Goal: Contribute content: Contribute content

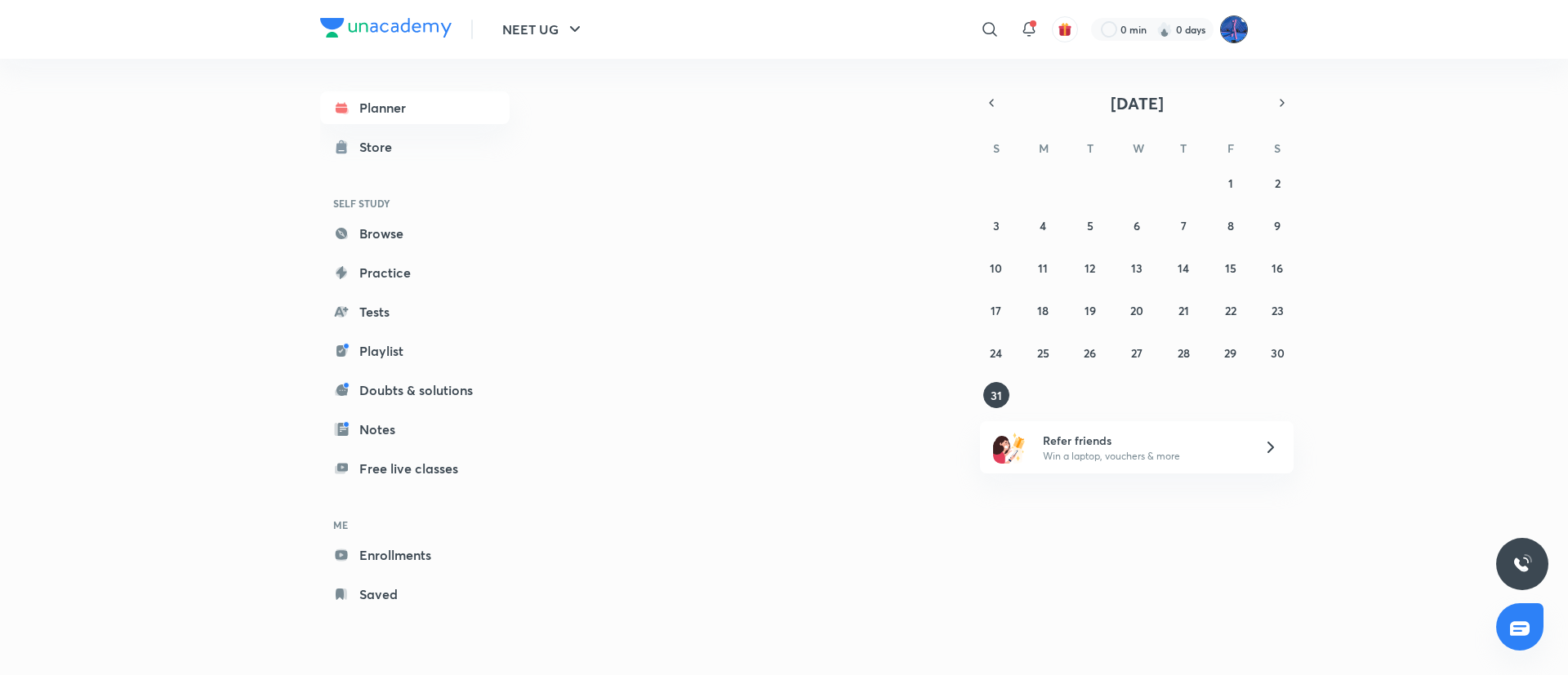
click at [1237, 39] on img at bounding box center [1234, 30] width 28 height 28
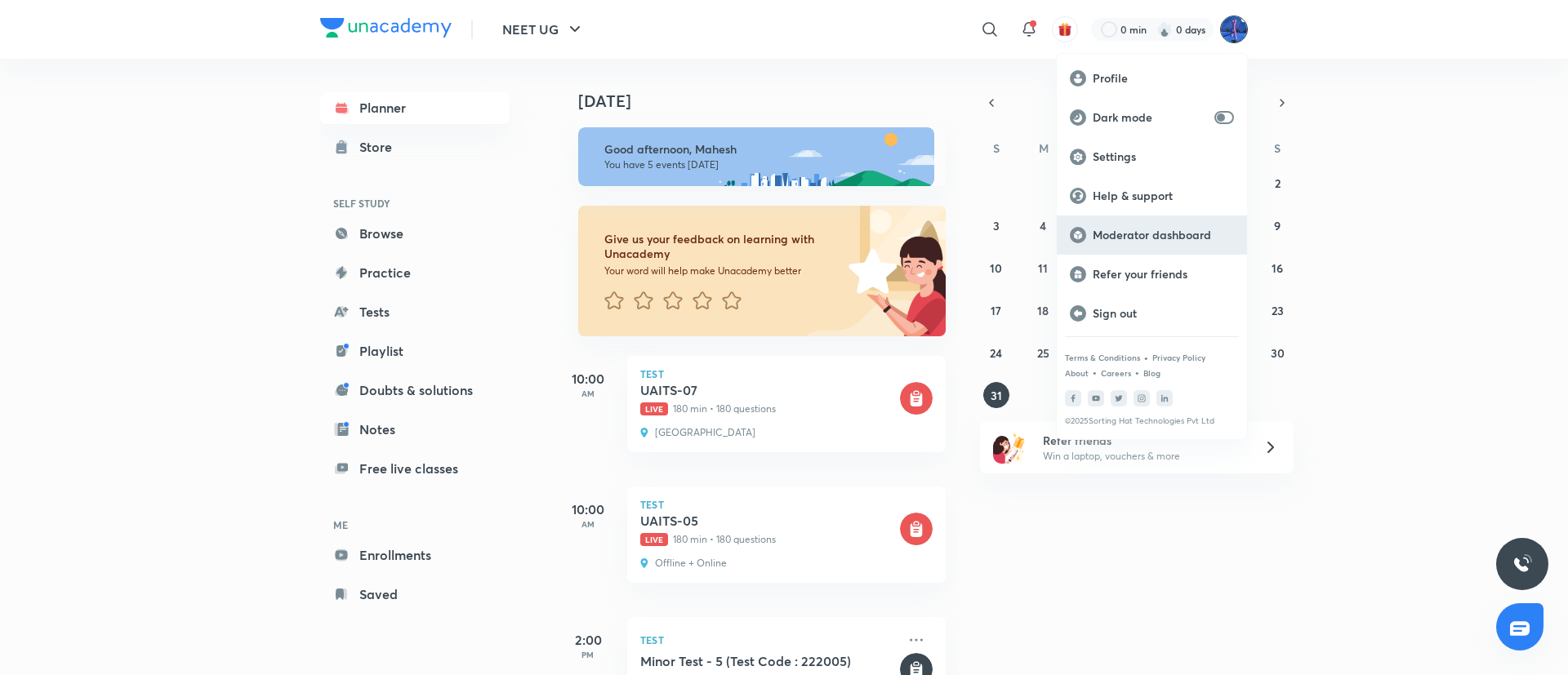
click at [1117, 235] on p "Moderator dashboard" at bounding box center [1162, 234] width 141 height 15
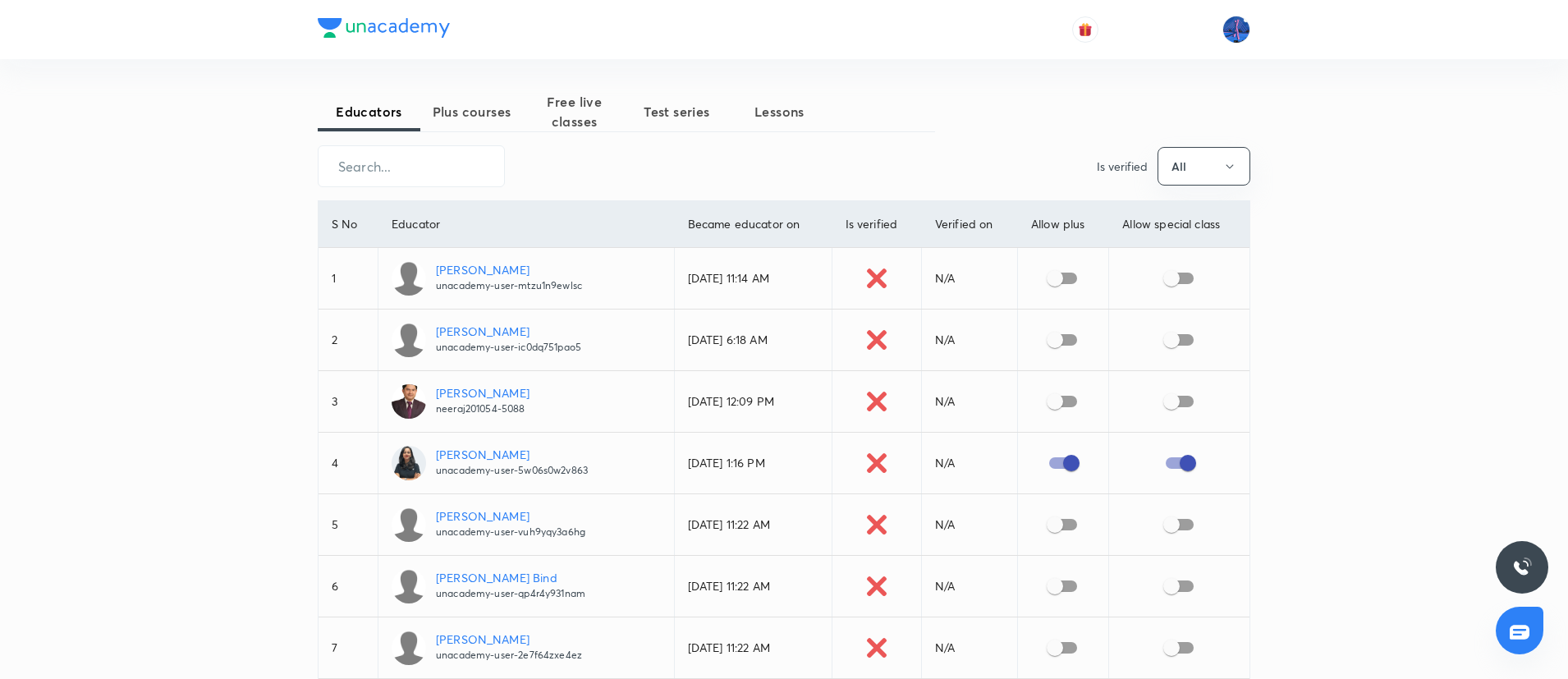
click at [474, 105] on span "Plus courses" at bounding box center [471, 111] width 102 height 19
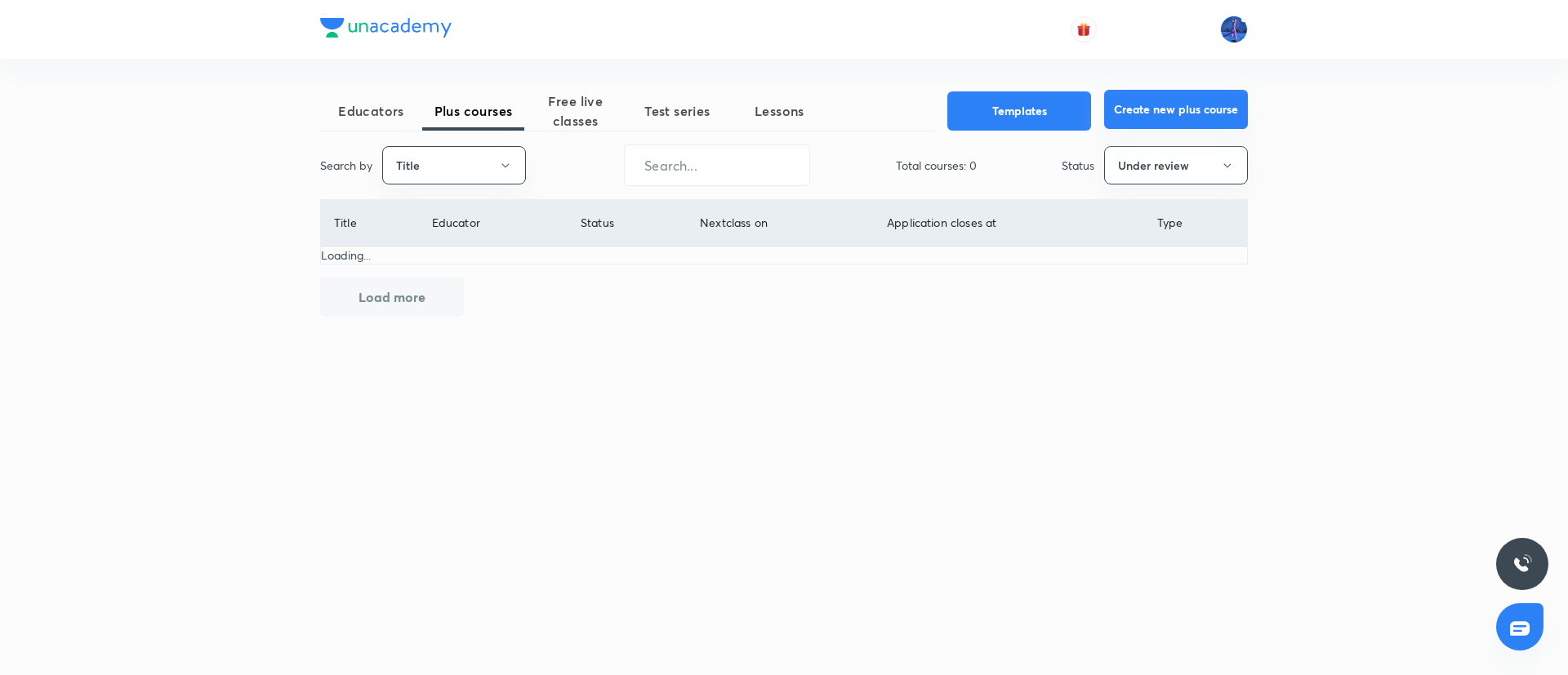
click at [1162, 104] on button "Create new plus course" at bounding box center [1176, 109] width 144 height 39
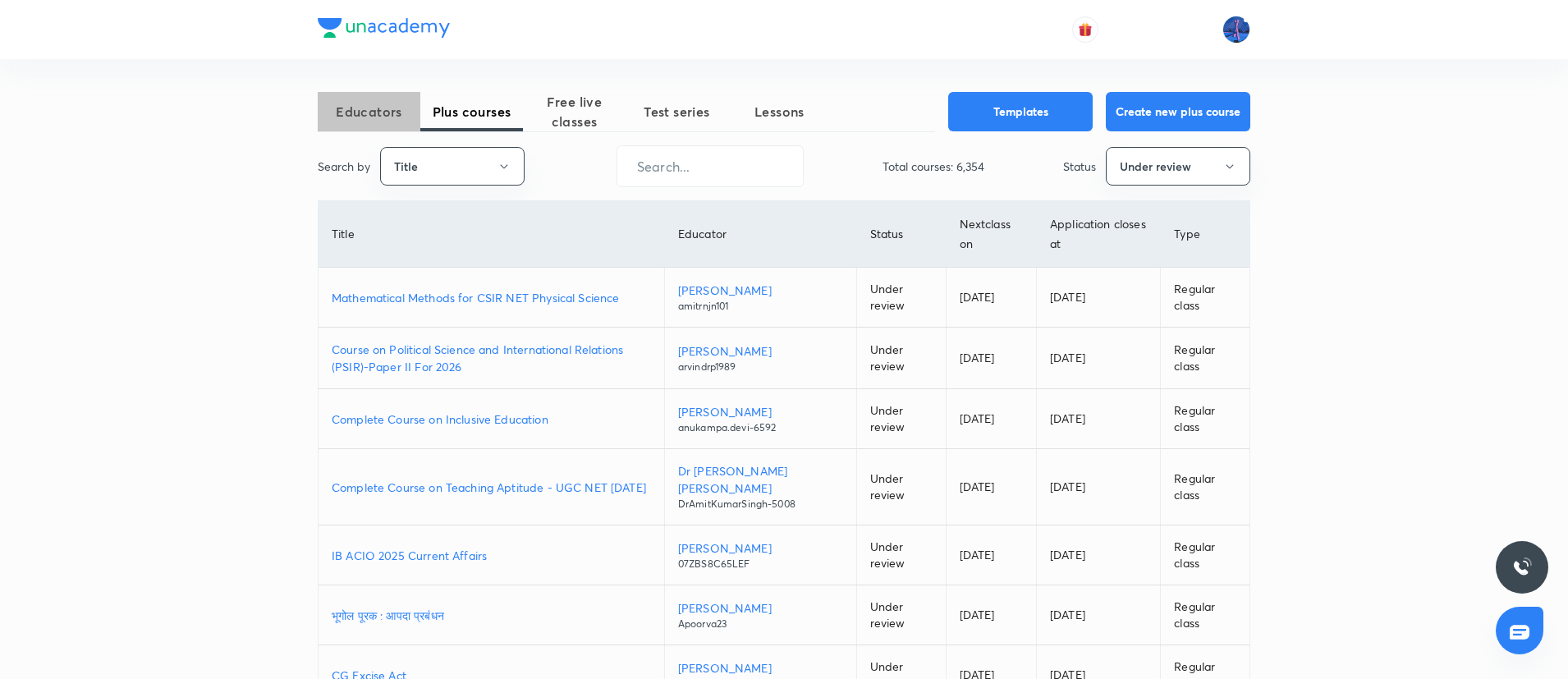
click at [381, 117] on span "Educators" at bounding box center [369, 111] width 102 height 19
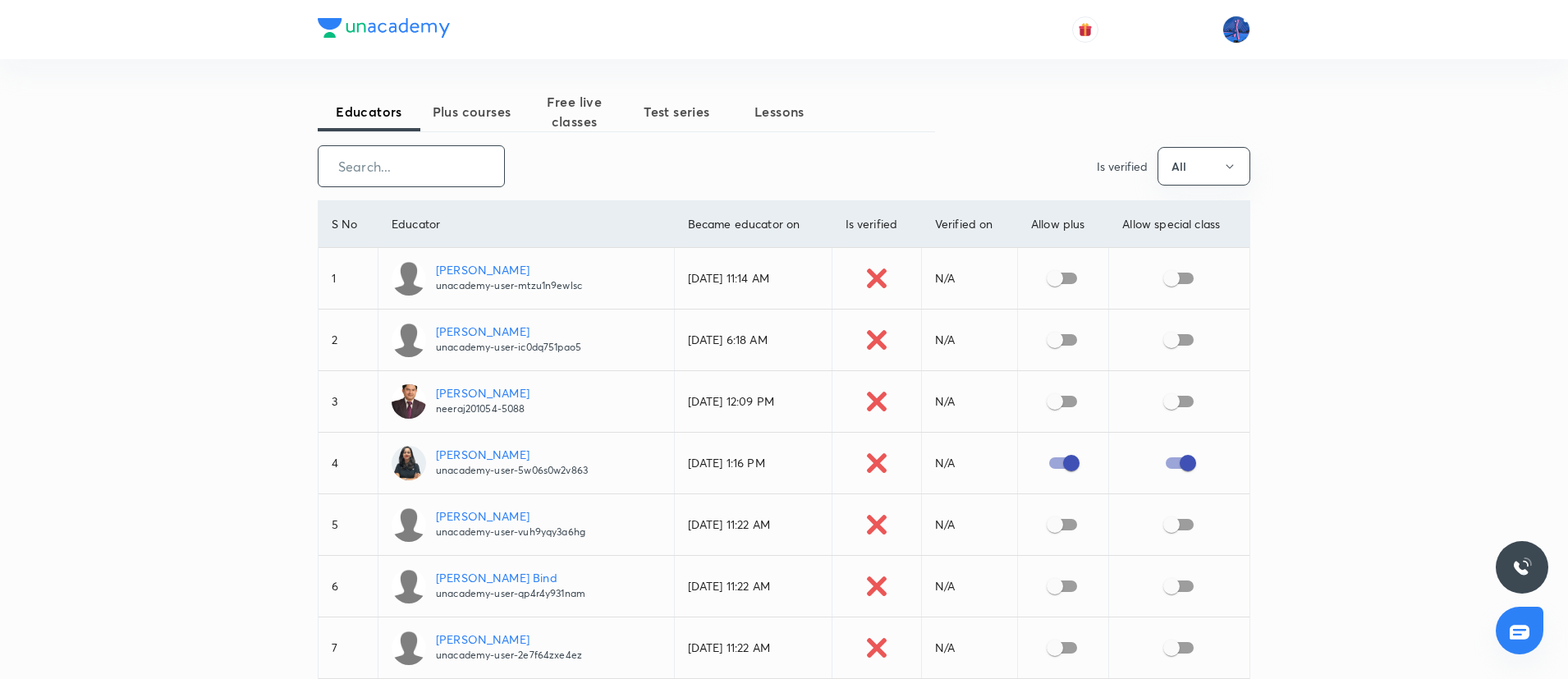
click at [428, 182] on input "text" at bounding box center [411, 166] width 185 height 41
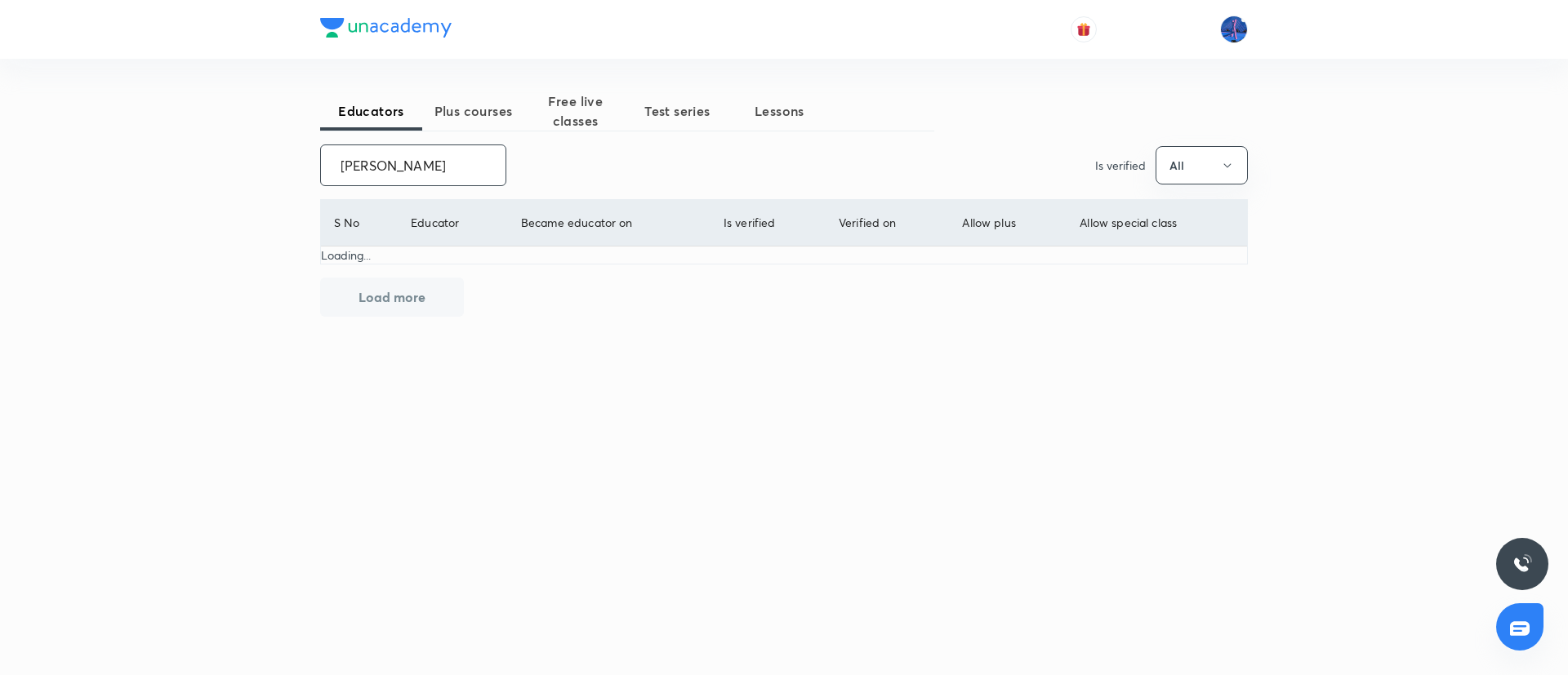
type input "Naina gu"
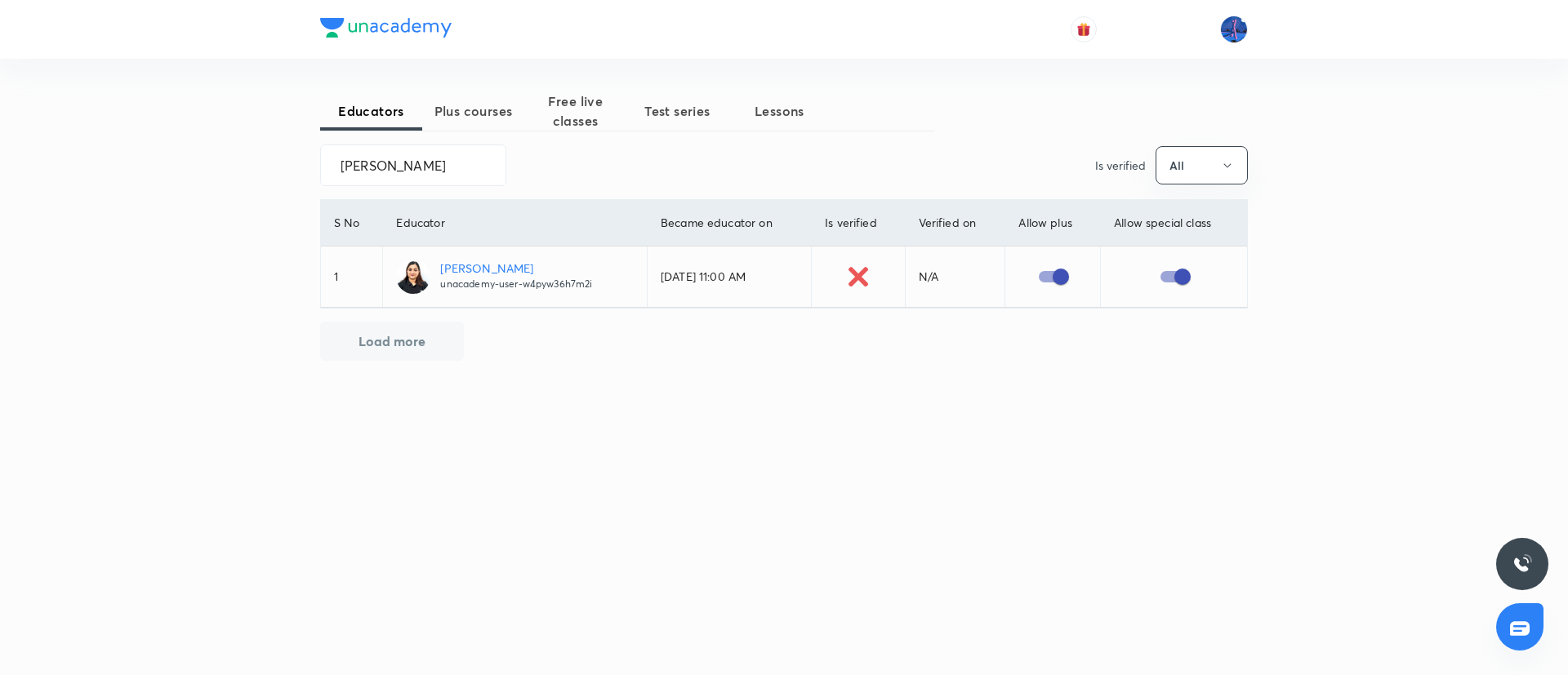
click at [470, 265] on p "[PERSON_NAME]" at bounding box center [515, 269] width 152 height 18
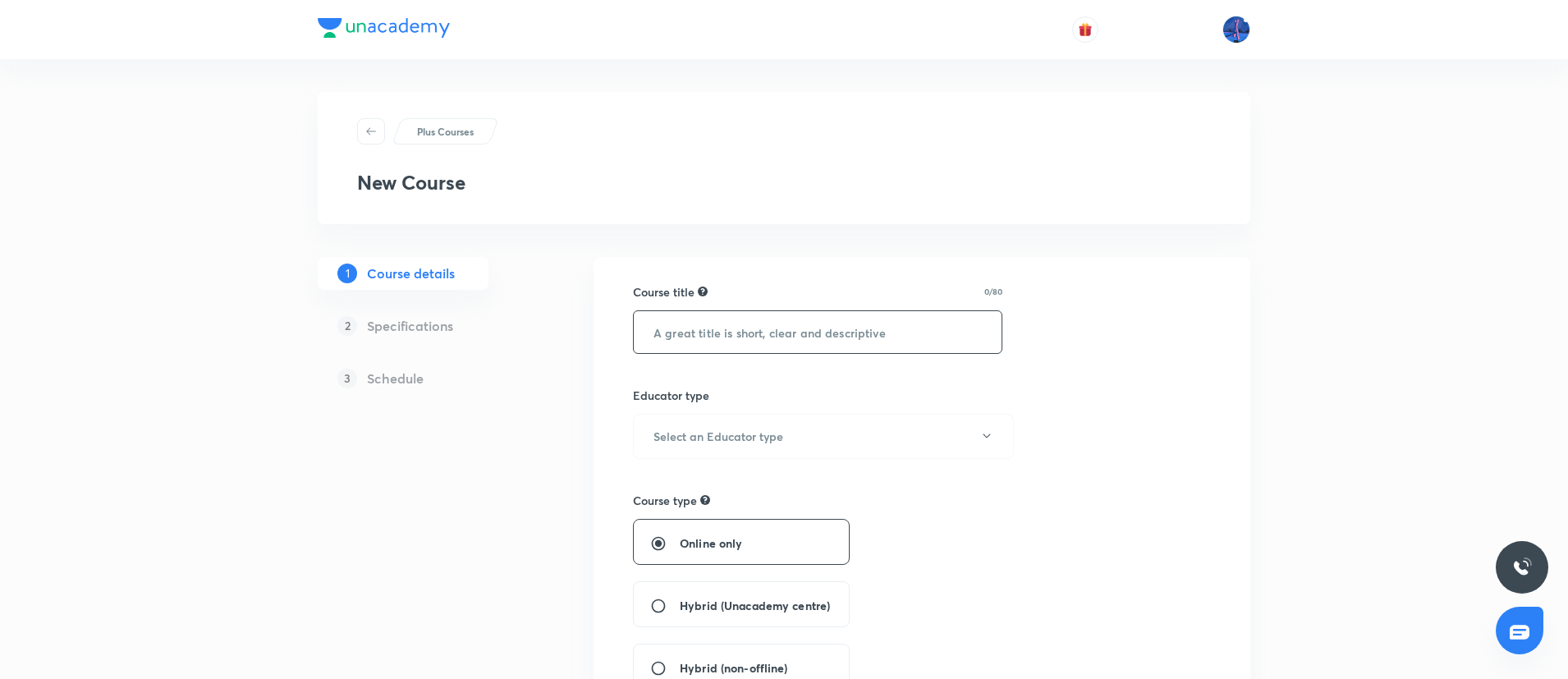
click at [735, 332] on input "text" at bounding box center [818, 331] width 368 height 41
paste input "Course On English for Foundation Beginner 1 2030 by [PERSON_NAME]"
type input "Course On English for Foundation Beginner 1 2030 by [PERSON_NAME]"
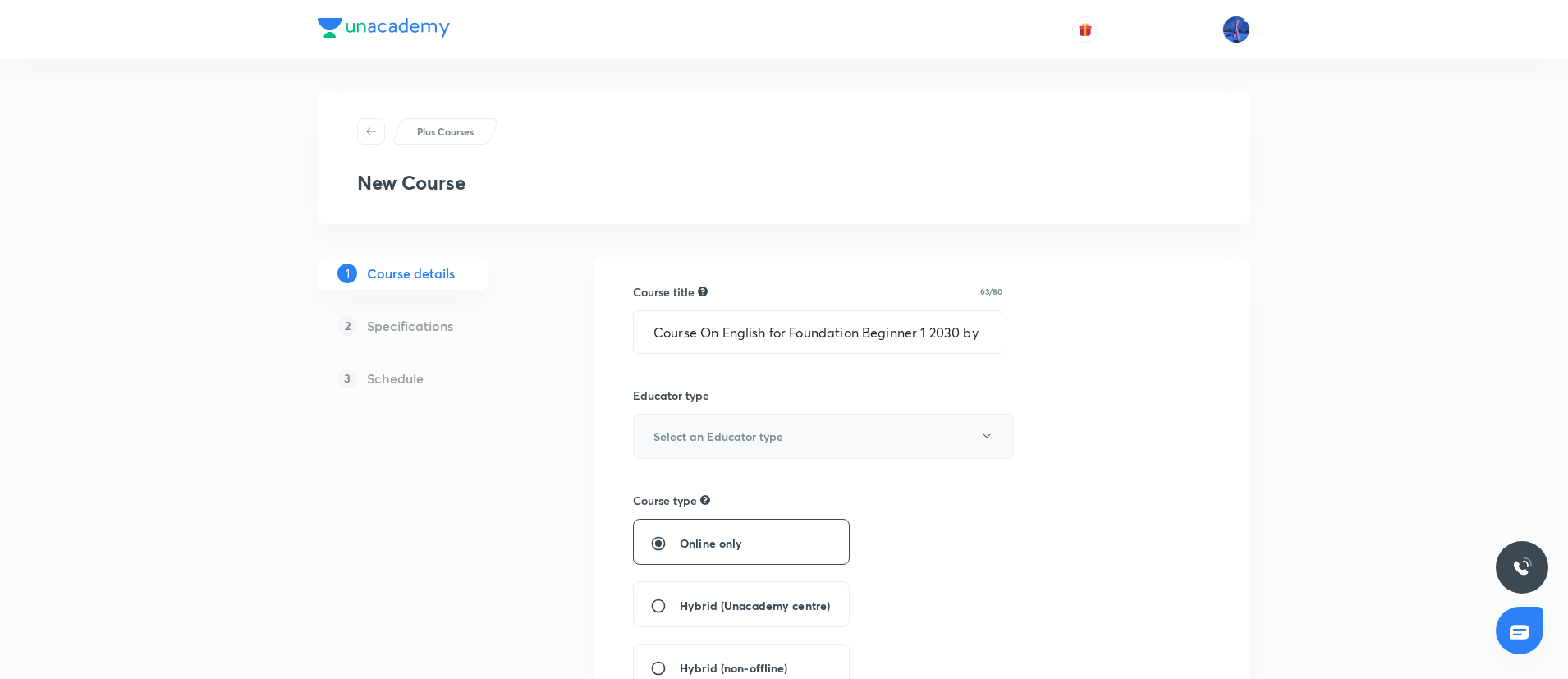
click at [895, 430] on button "Select an Educator type" at bounding box center [824, 436] width 381 height 45
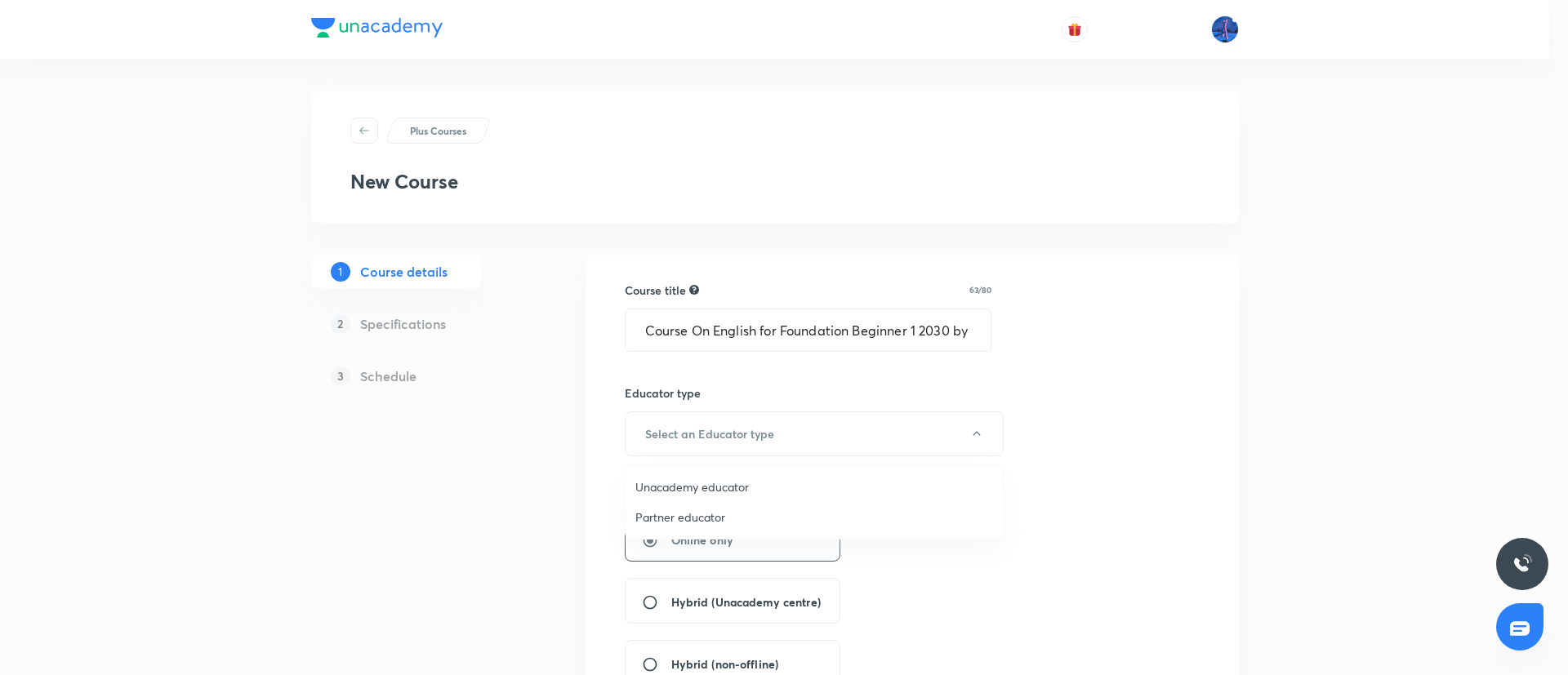
click at [723, 485] on span "Unacademy educator" at bounding box center [814, 487] width 357 height 18
radio input "false"
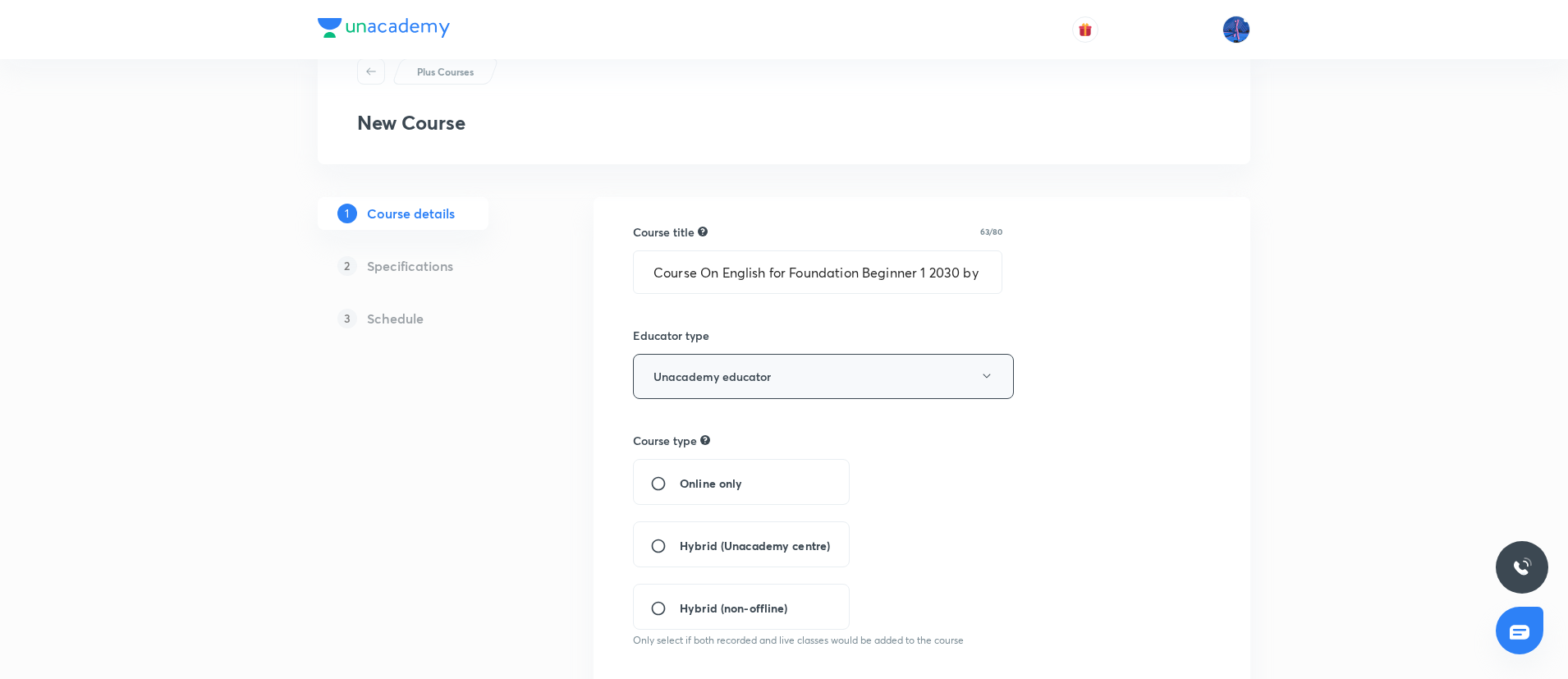
scroll to position [140, 0]
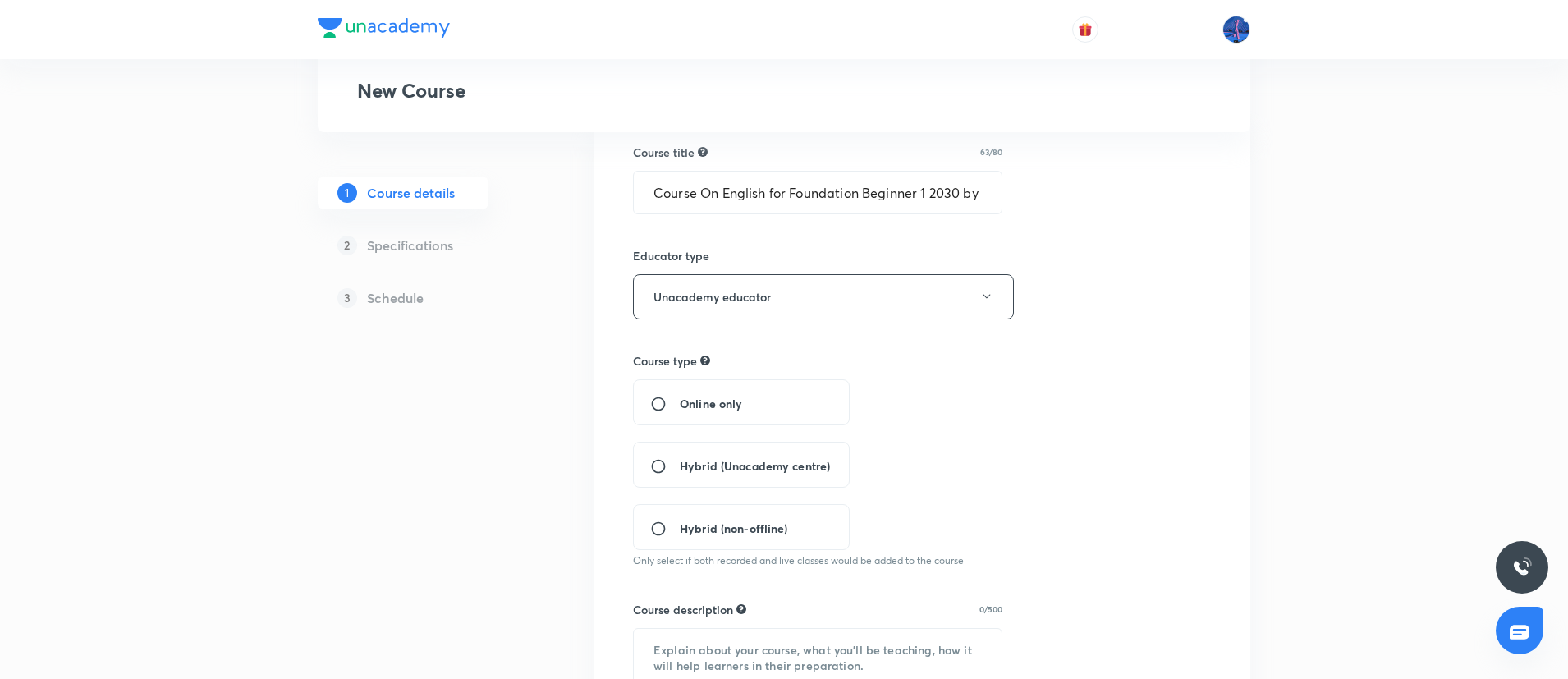
click at [766, 456] on div "Hybrid (Unacademy centre)" at bounding box center [742, 464] width 217 height 46
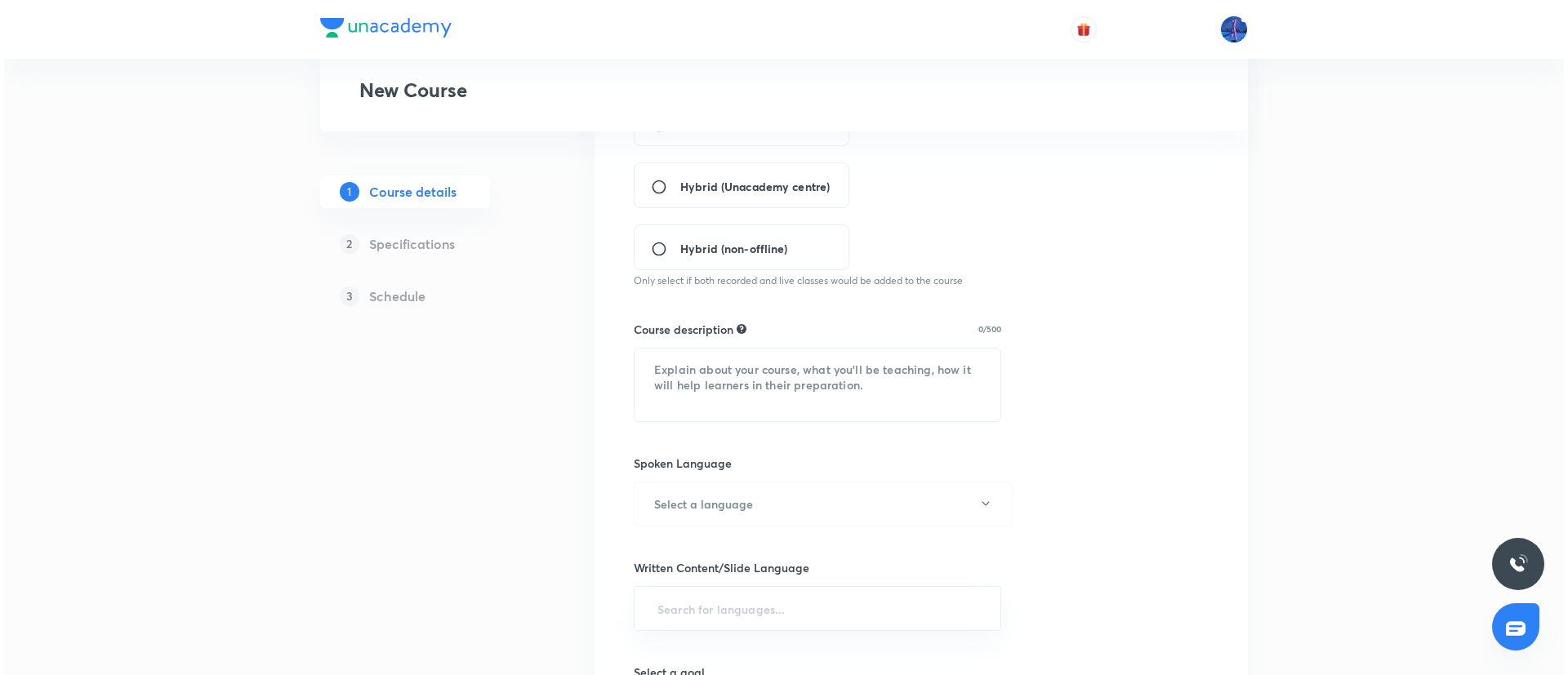
scroll to position [437, 0]
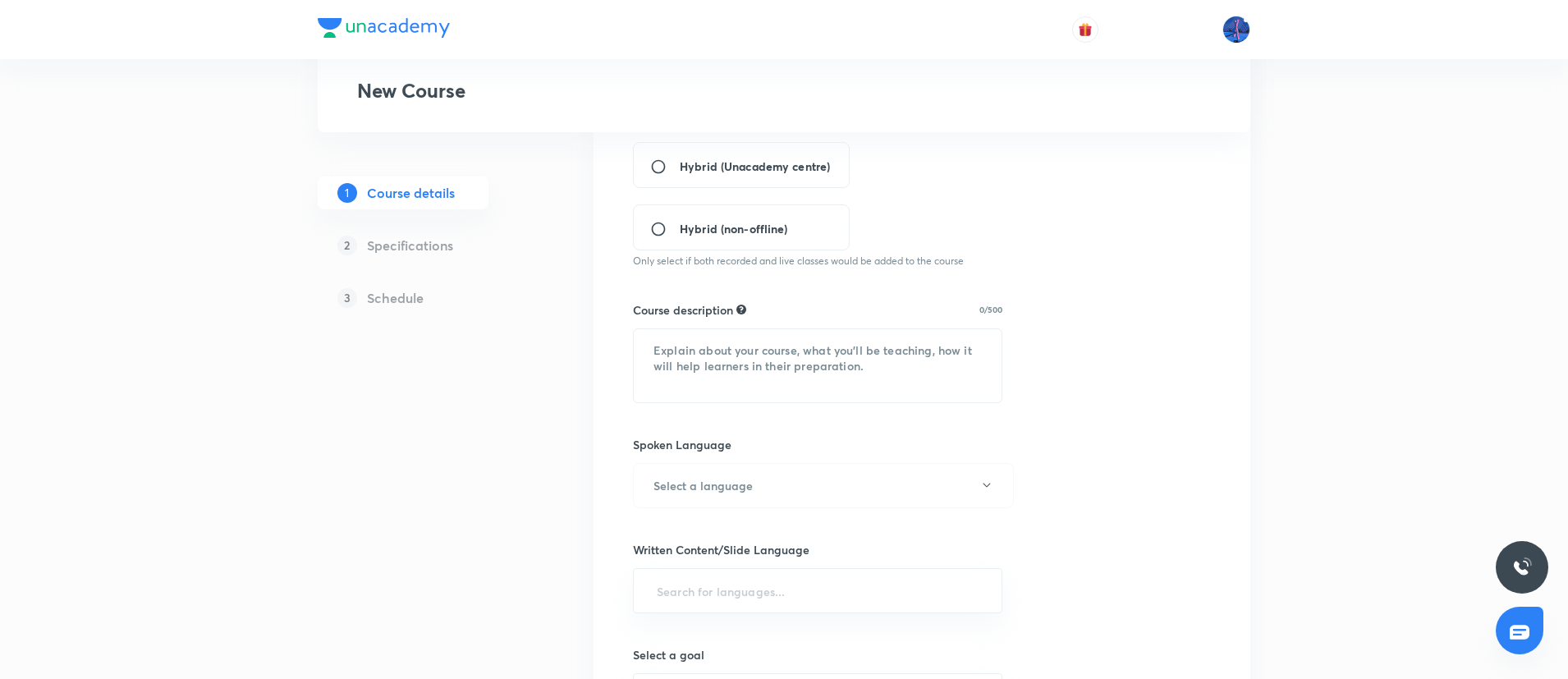
click at [683, 161] on span "Hybrid (Unacademy centre)" at bounding box center [755, 167] width 150 height 18
click at [680, 161] on input "Hybrid (Unacademy centre)" at bounding box center [665, 166] width 29 height 17
radio input "true"
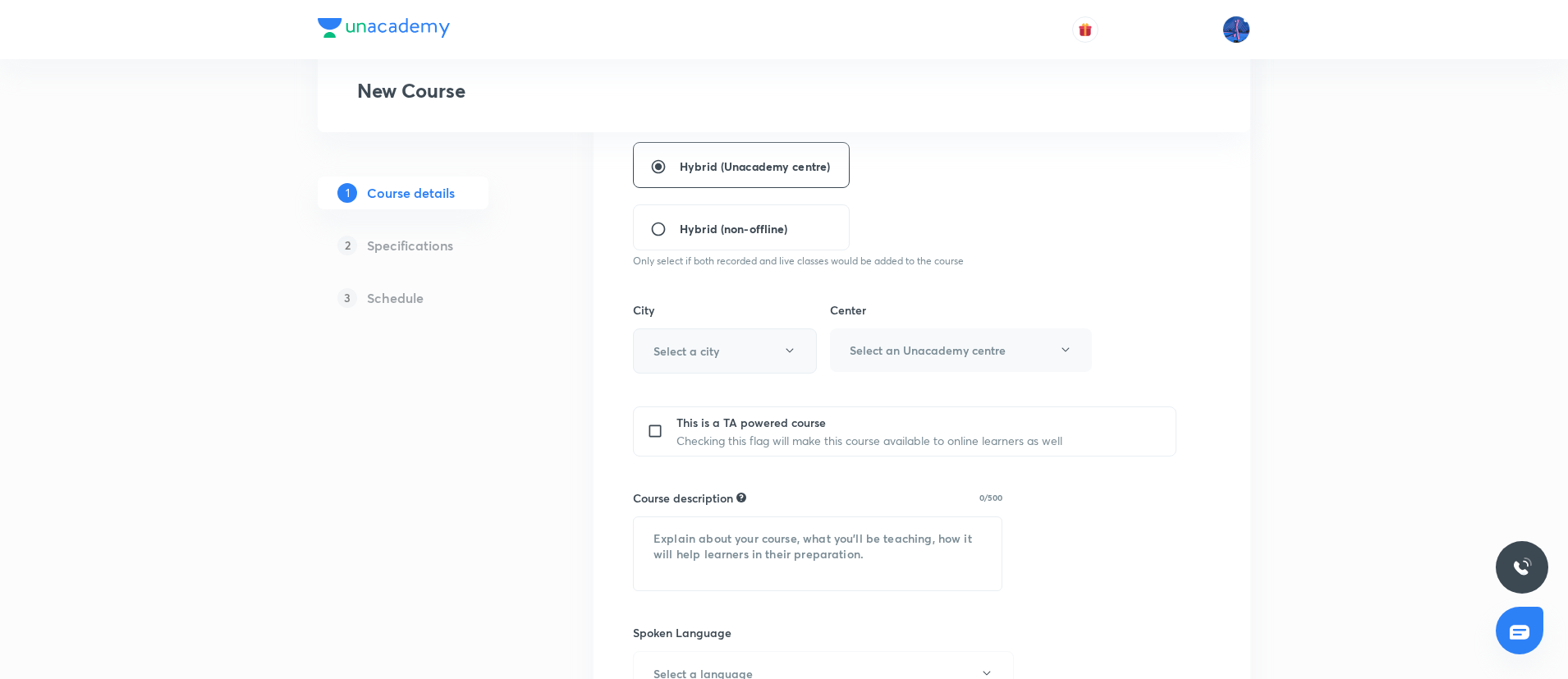
click at [772, 343] on button "Select a city" at bounding box center [725, 351] width 184 height 45
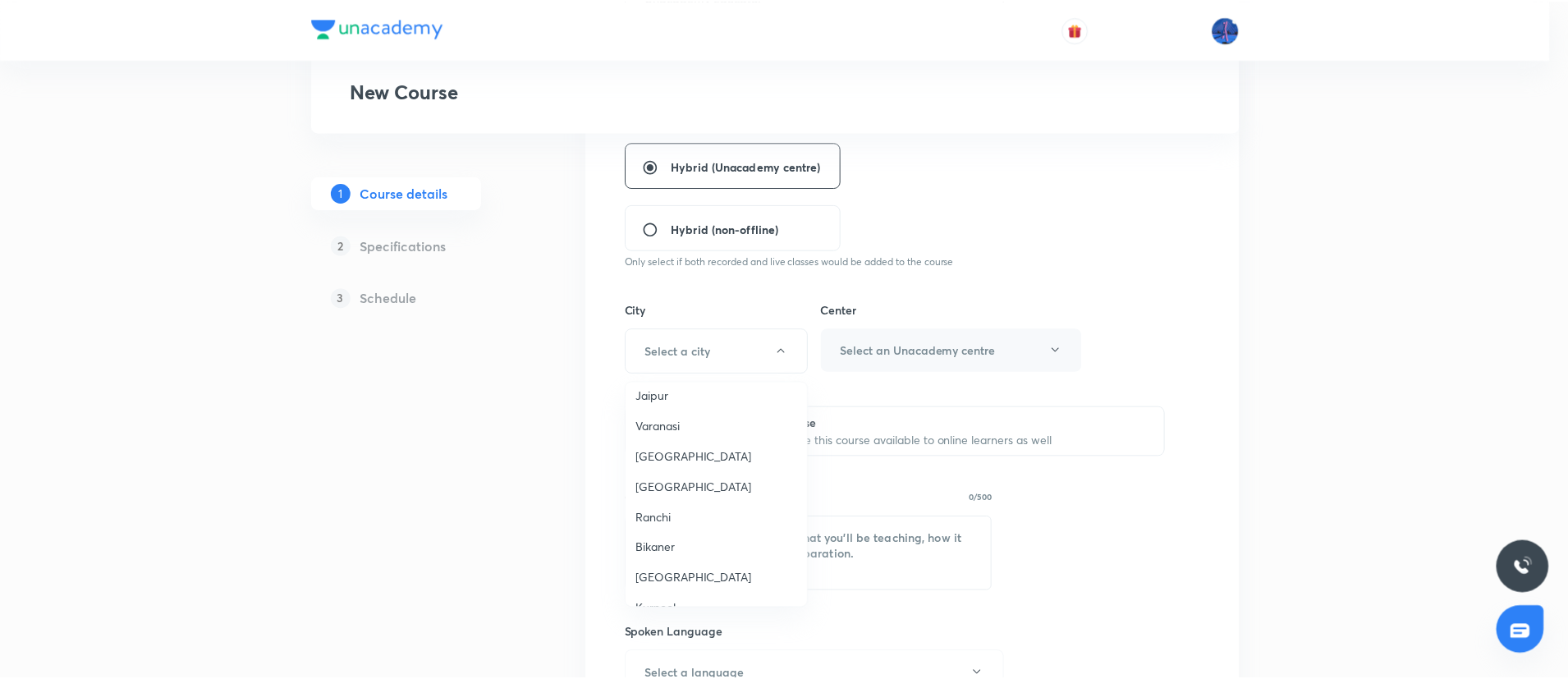
scroll to position [1520, 0]
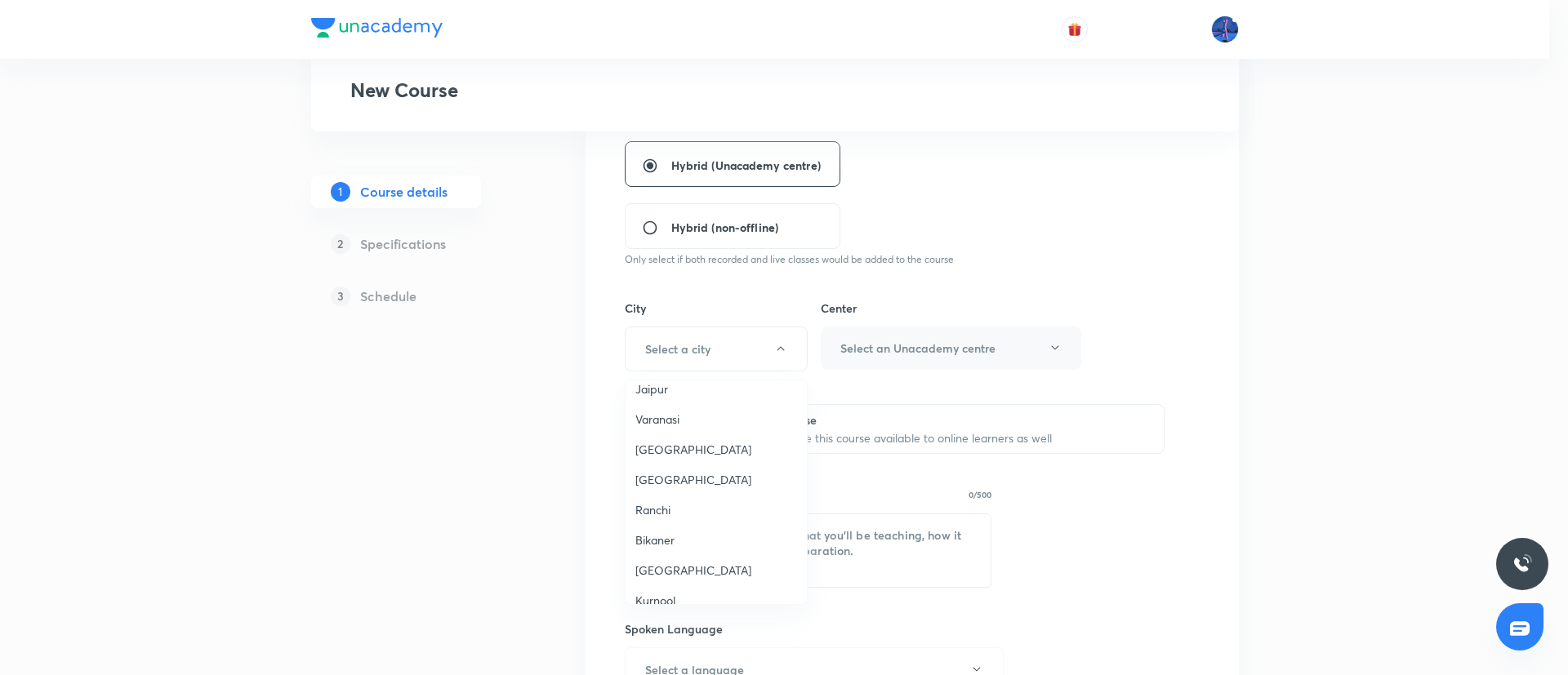
click at [648, 441] on span "Jammu" at bounding box center [716, 449] width 162 height 18
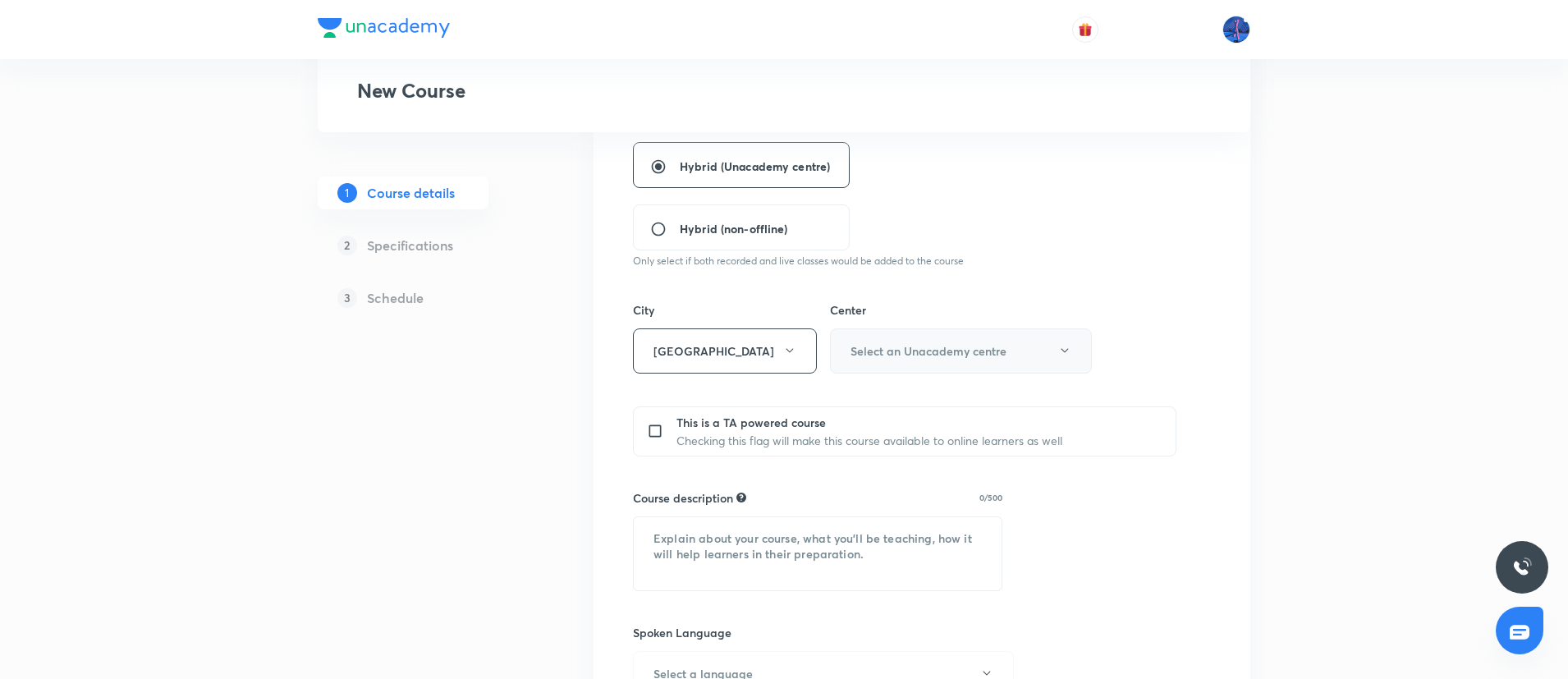
click at [907, 356] on h6 "Select an Unacademy centre" at bounding box center [929, 351] width 156 height 18
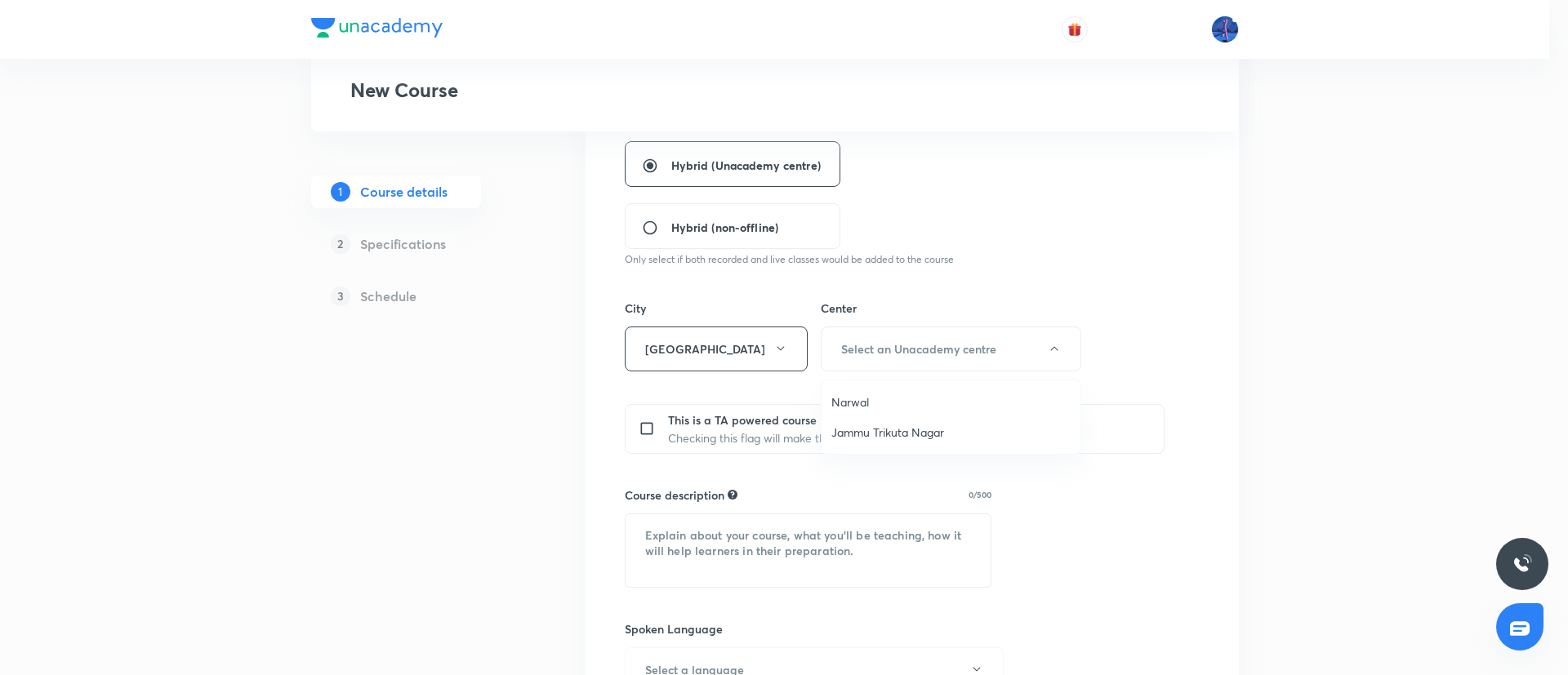
click at [893, 428] on span "Jammu Trikuta Nagar" at bounding box center [951, 433] width 240 height 18
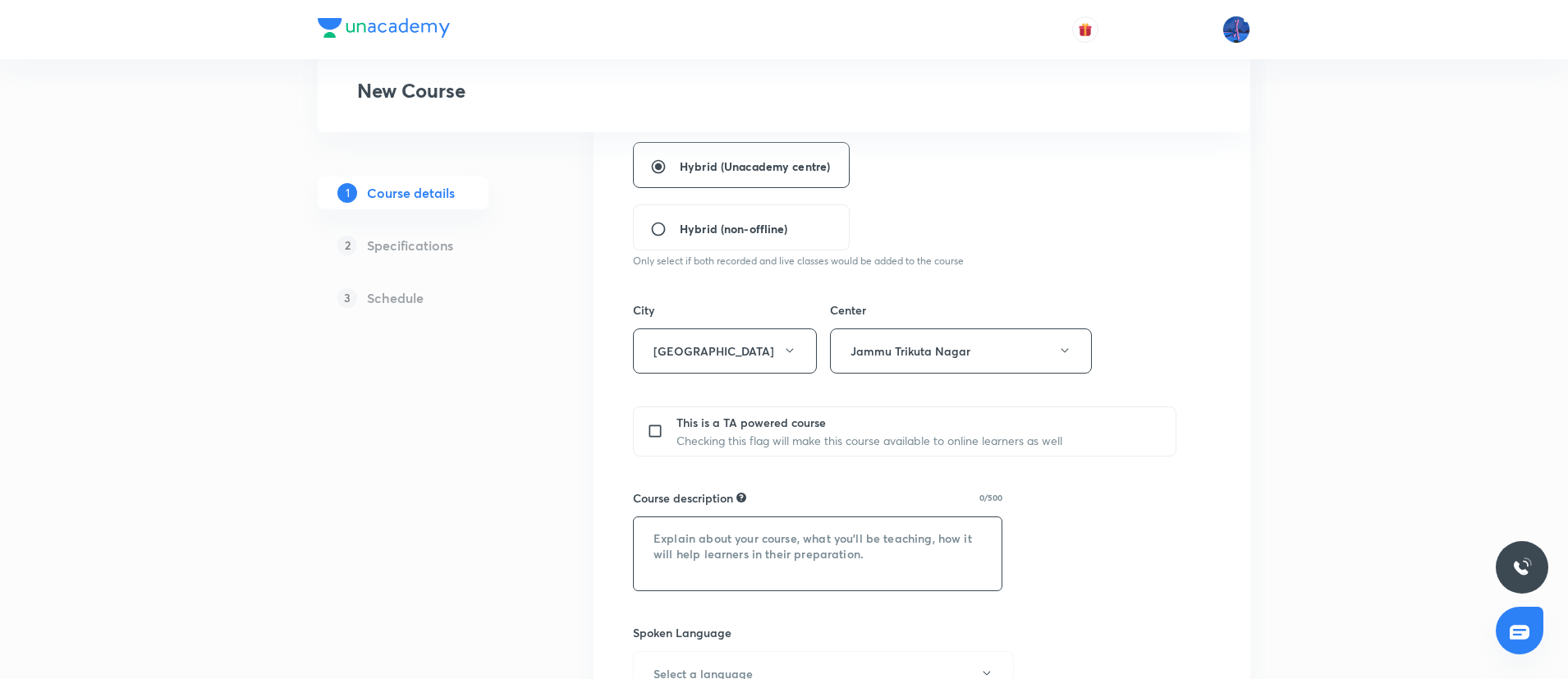
click at [810, 551] on textarea at bounding box center [818, 554] width 368 height 73
paste textarea ""In this course, [PERSON_NAME] will provide in-depth knowledge of English. The …"
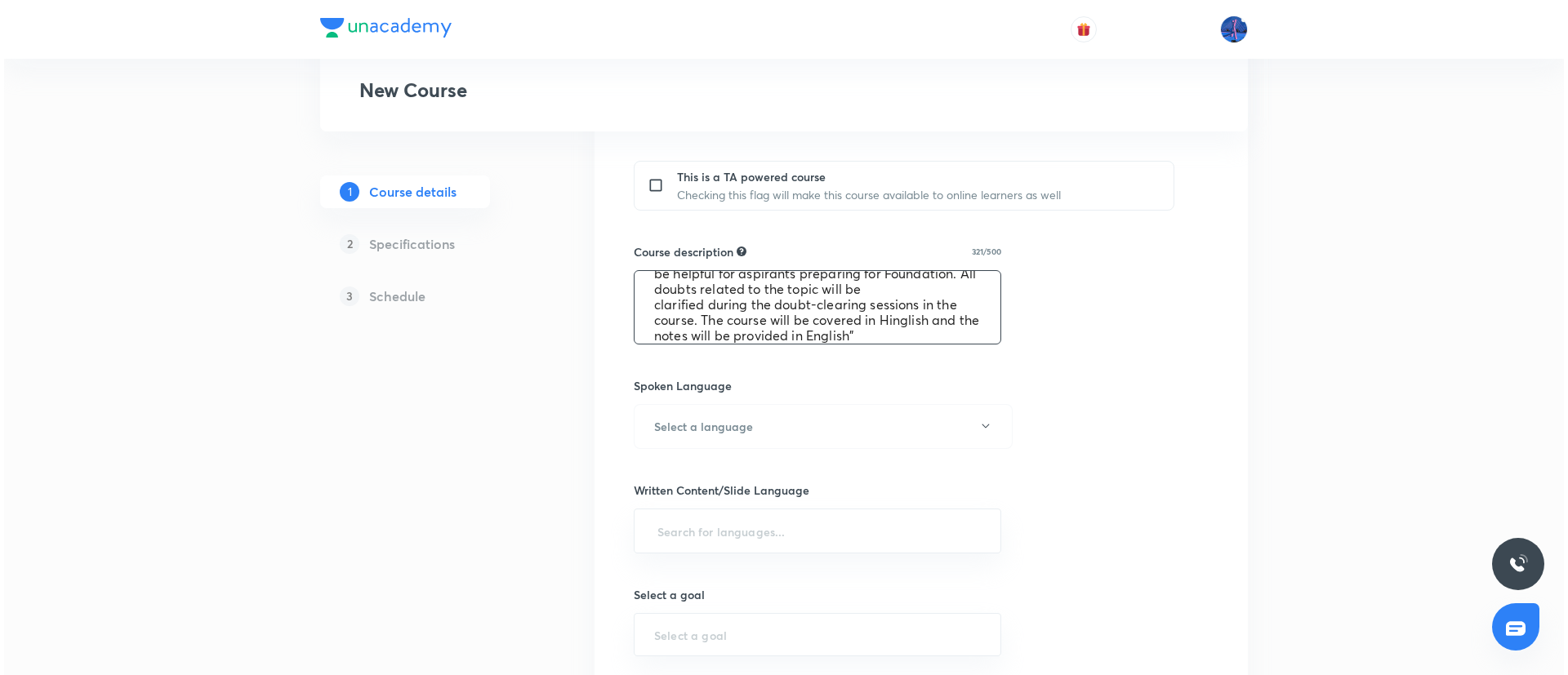
scroll to position [698, 0]
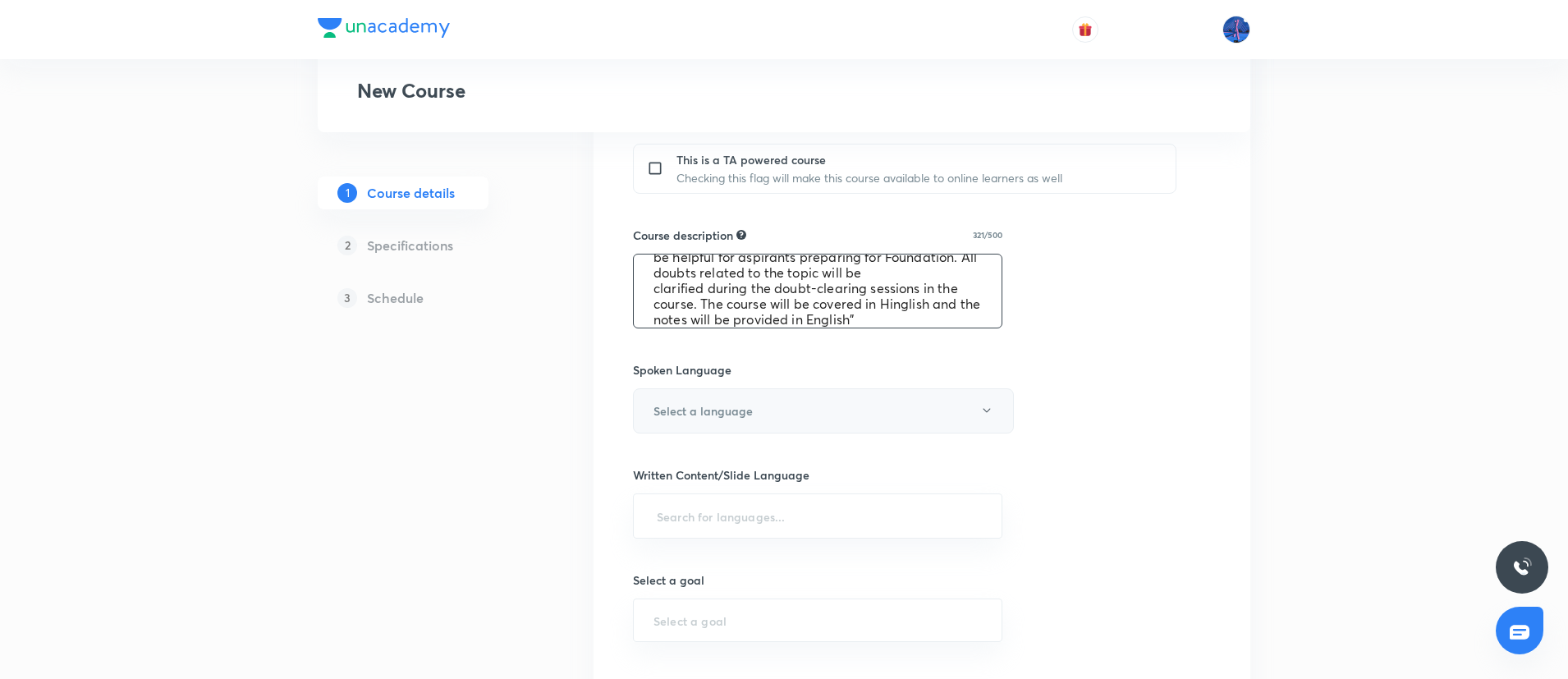
type textarea ""In this course, [PERSON_NAME] will provide in-depth knowledge of English. The …"
click at [822, 419] on button "Select a language" at bounding box center [824, 411] width 381 height 45
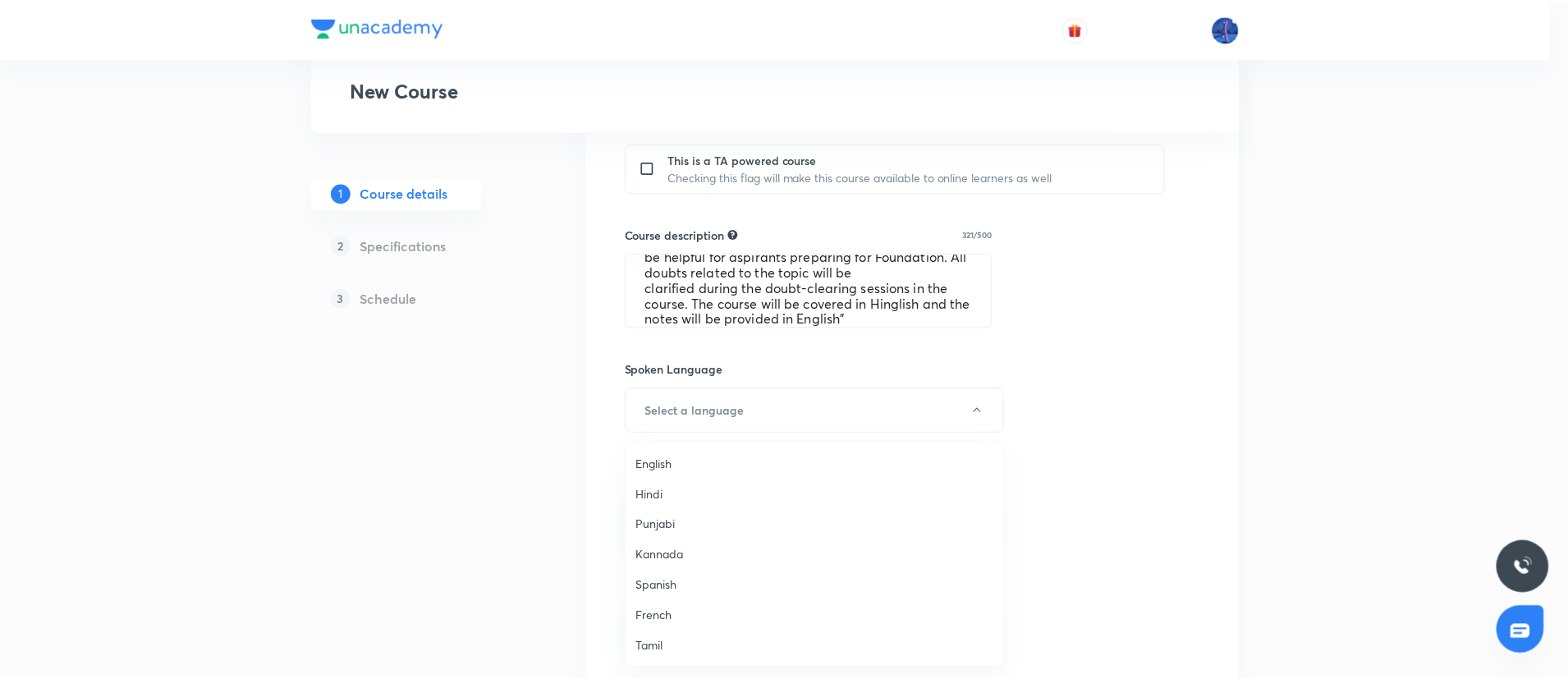
scroll to position [487, 0]
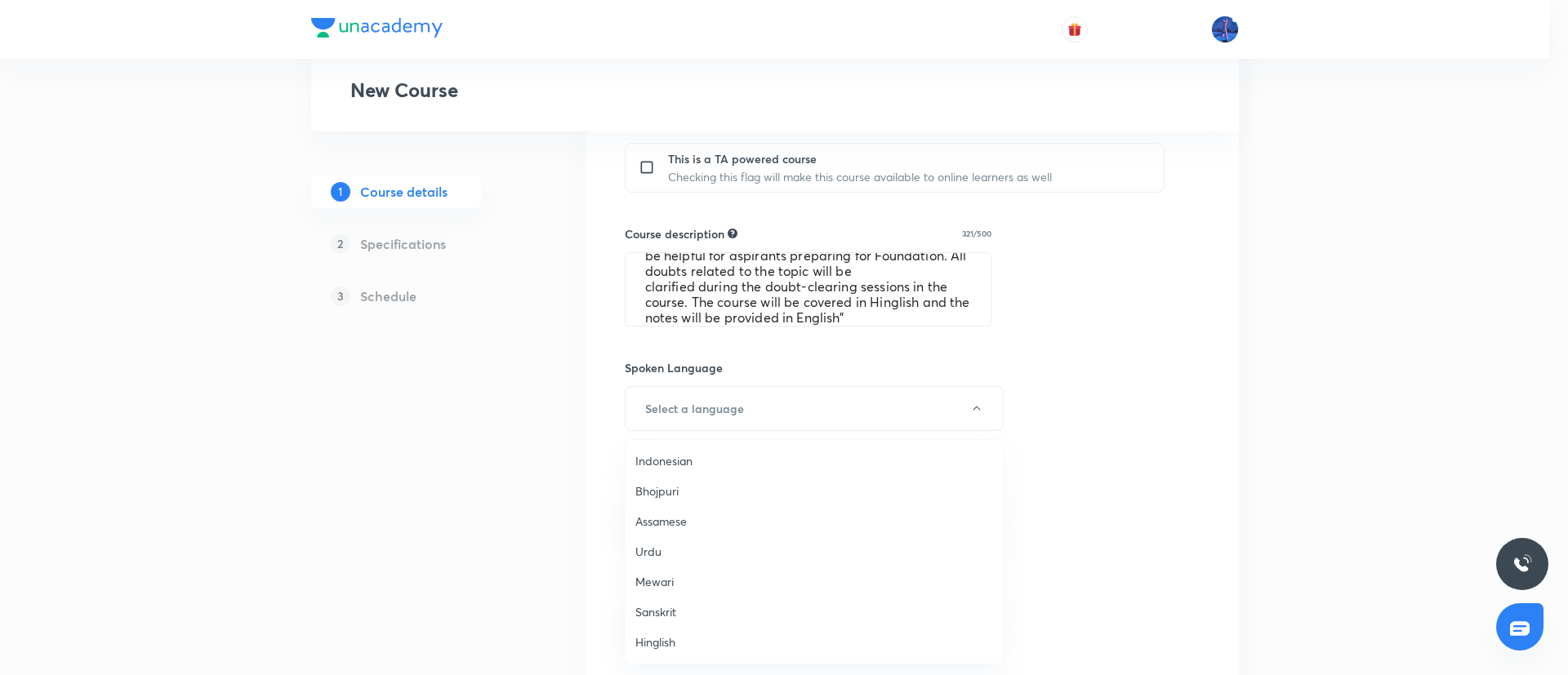
click at [662, 642] on span "Hinglish" at bounding box center [814, 643] width 357 height 18
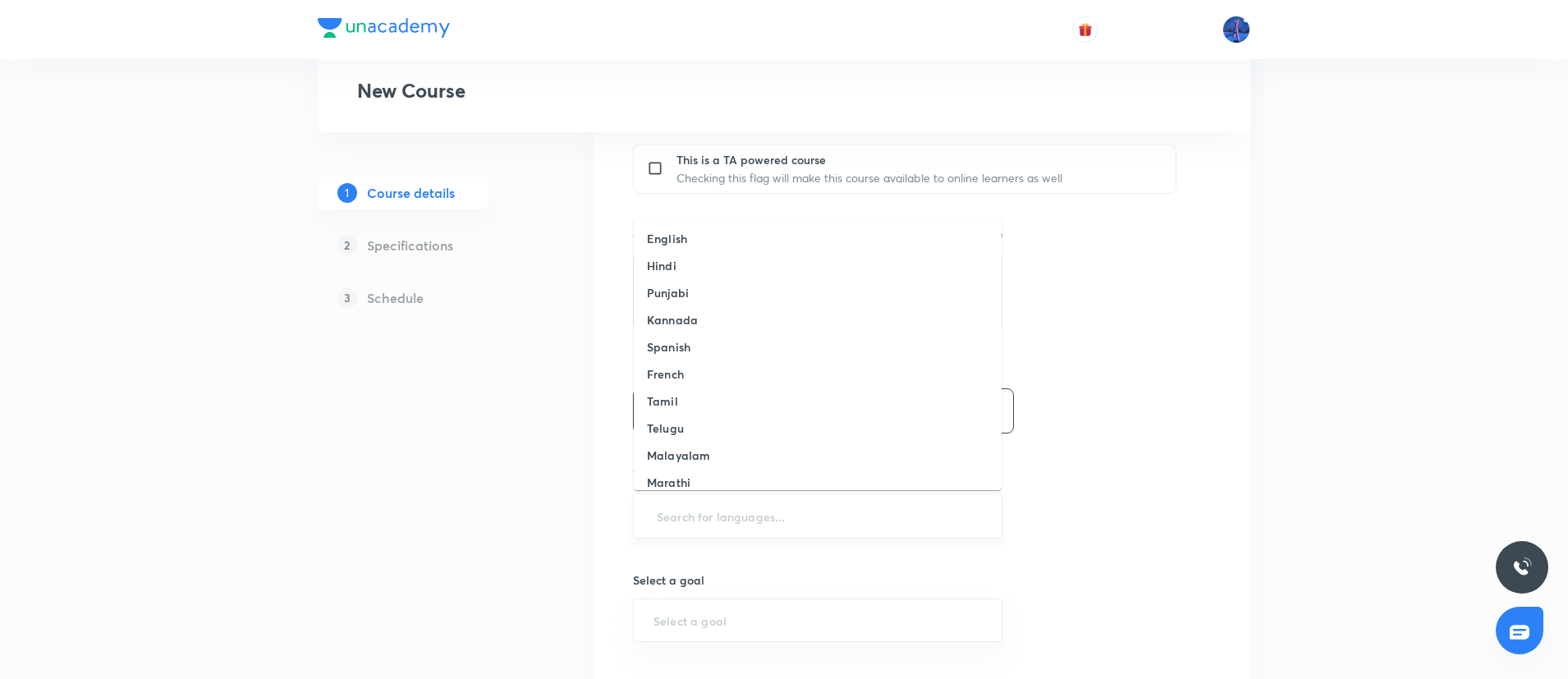
click at [756, 517] on input "text" at bounding box center [818, 516] width 328 height 30
click at [678, 246] on h6 "English" at bounding box center [667, 238] width 41 height 18
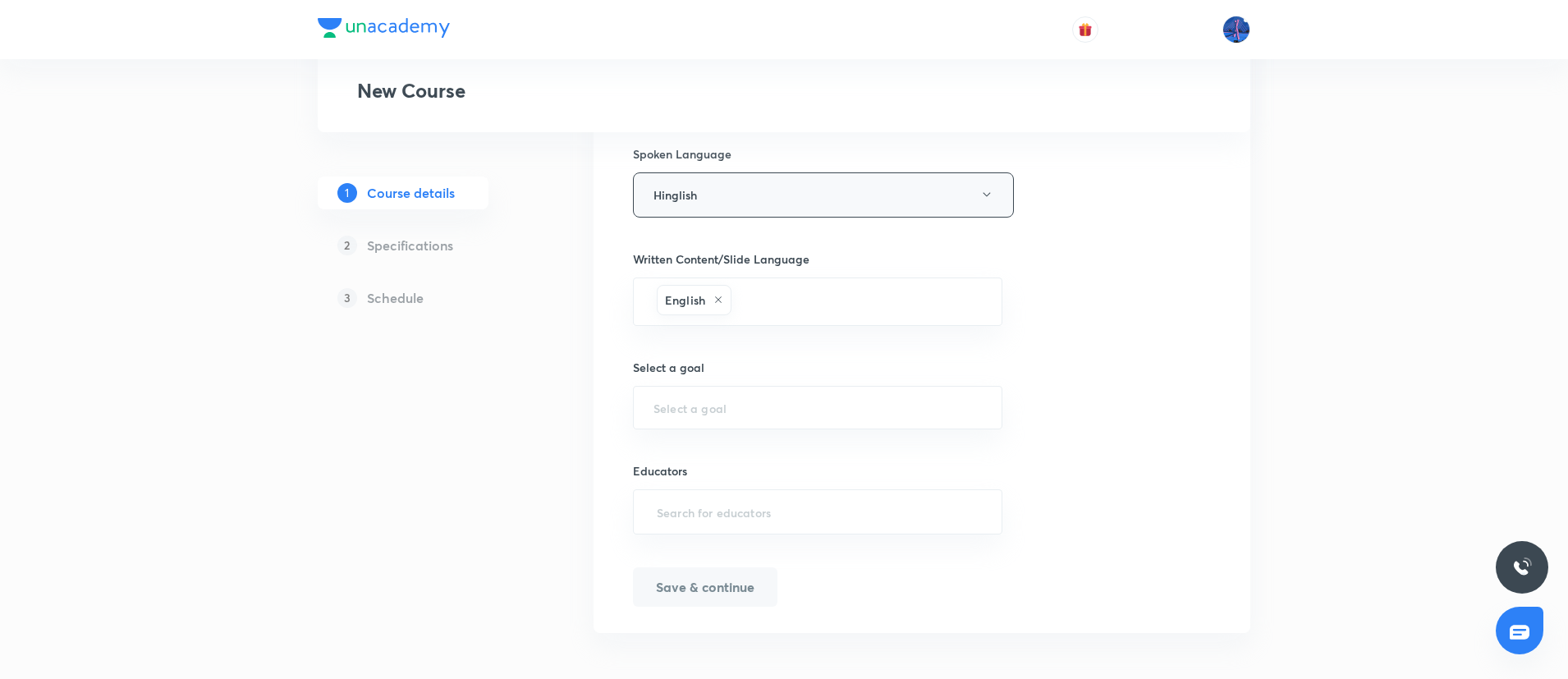
scroll to position [924, 0]
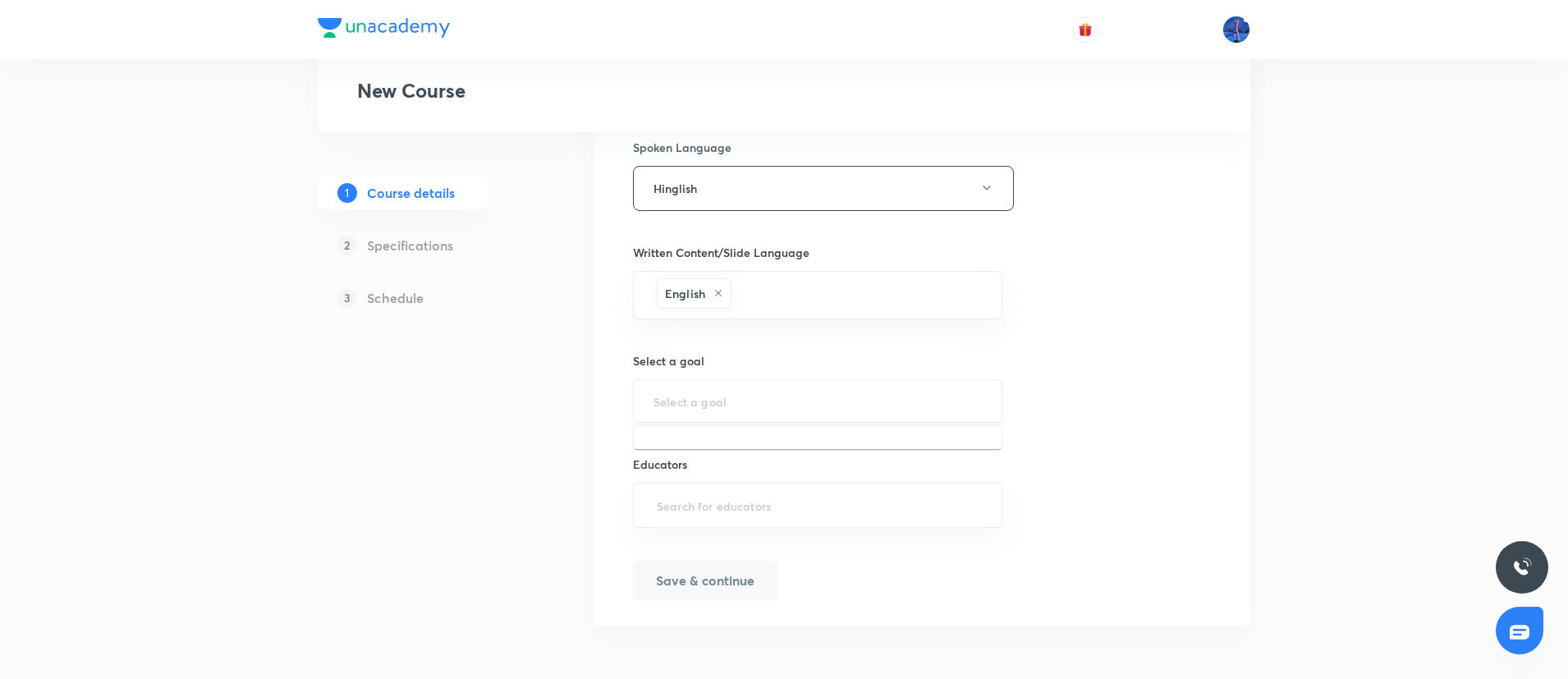
click at [784, 398] on input "text" at bounding box center [818, 401] width 328 height 16
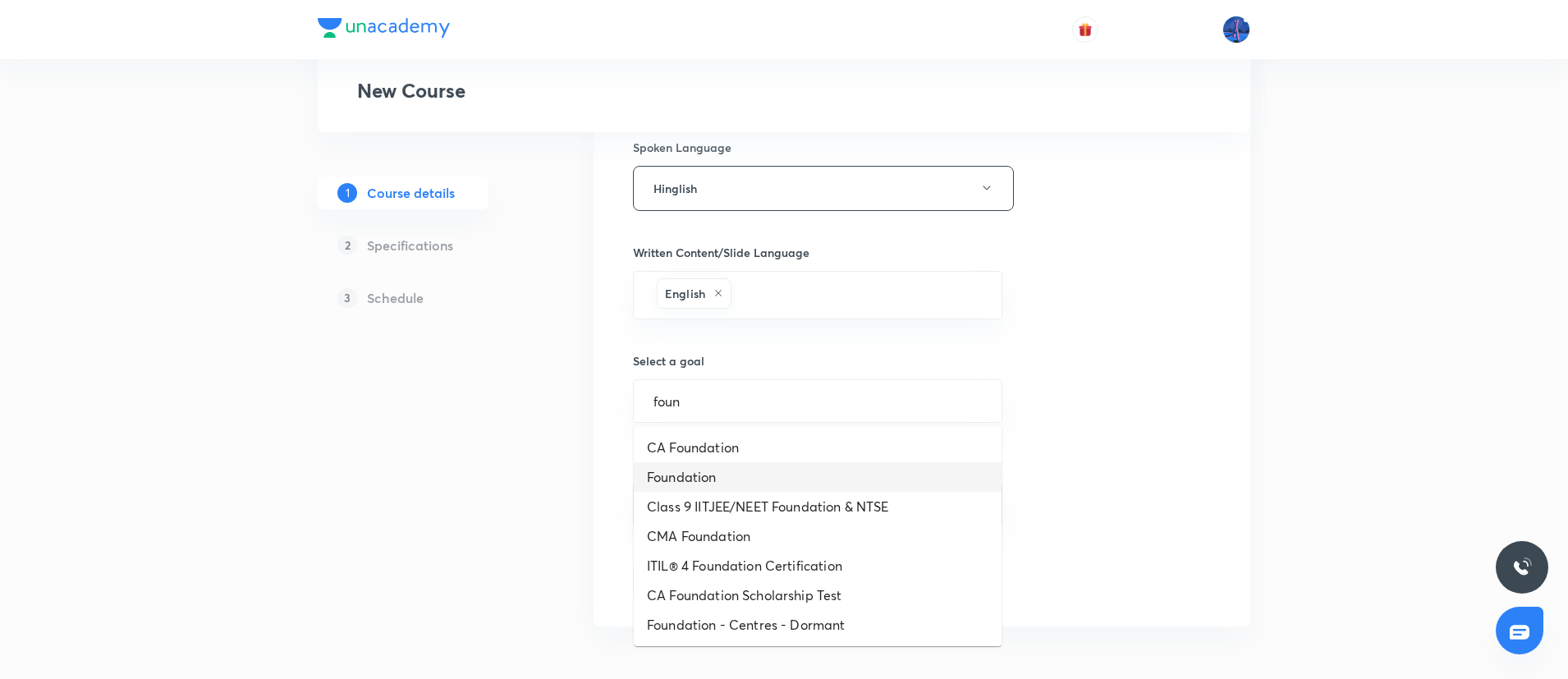
click at [702, 470] on li "Foundation" at bounding box center [818, 477] width 368 height 29
type input "Foundation"
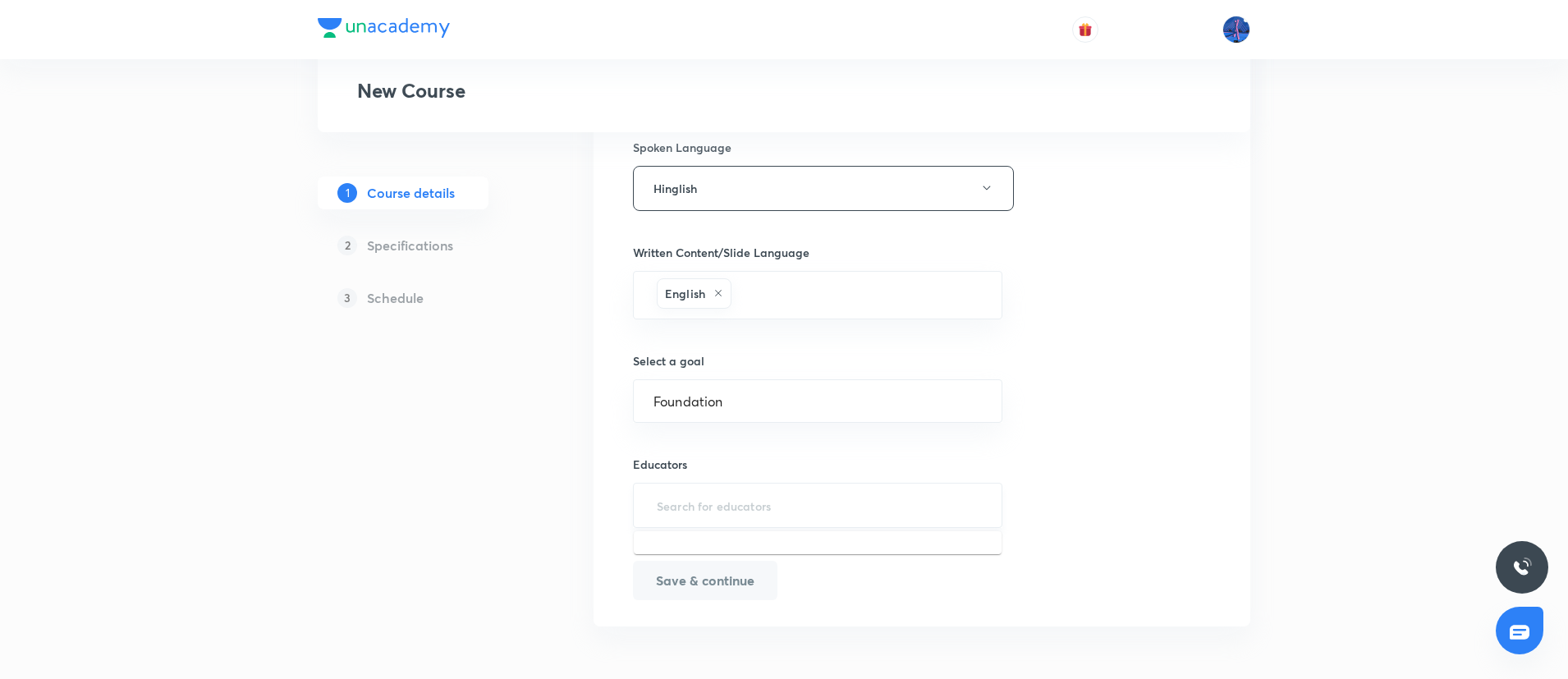
click at [751, 496] on input "text" at bounding box center [818, 505] width 328 height 30
paste input "w4pyw36h7m2i"
type input "w4pyw36h7m2i"
click at [720, 554] on h6 "Naina Gupta(unacademy-user-W4PYW36H7M2I)" at bounding box center [835, 559] width 292 height 18
click at [699, 585] on button "Save & continue" at bounding box center [705, 582] width 145 height 40
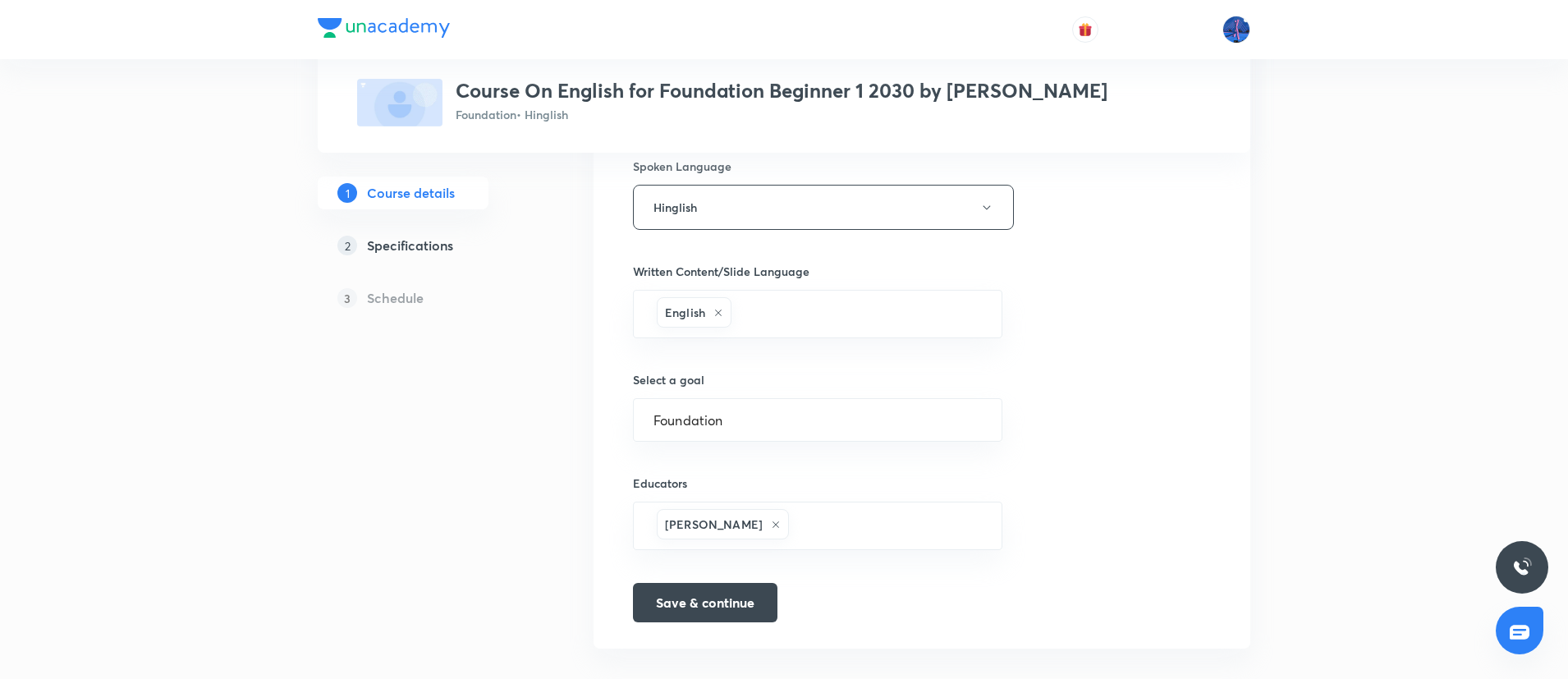
scroll to position [945, 0]
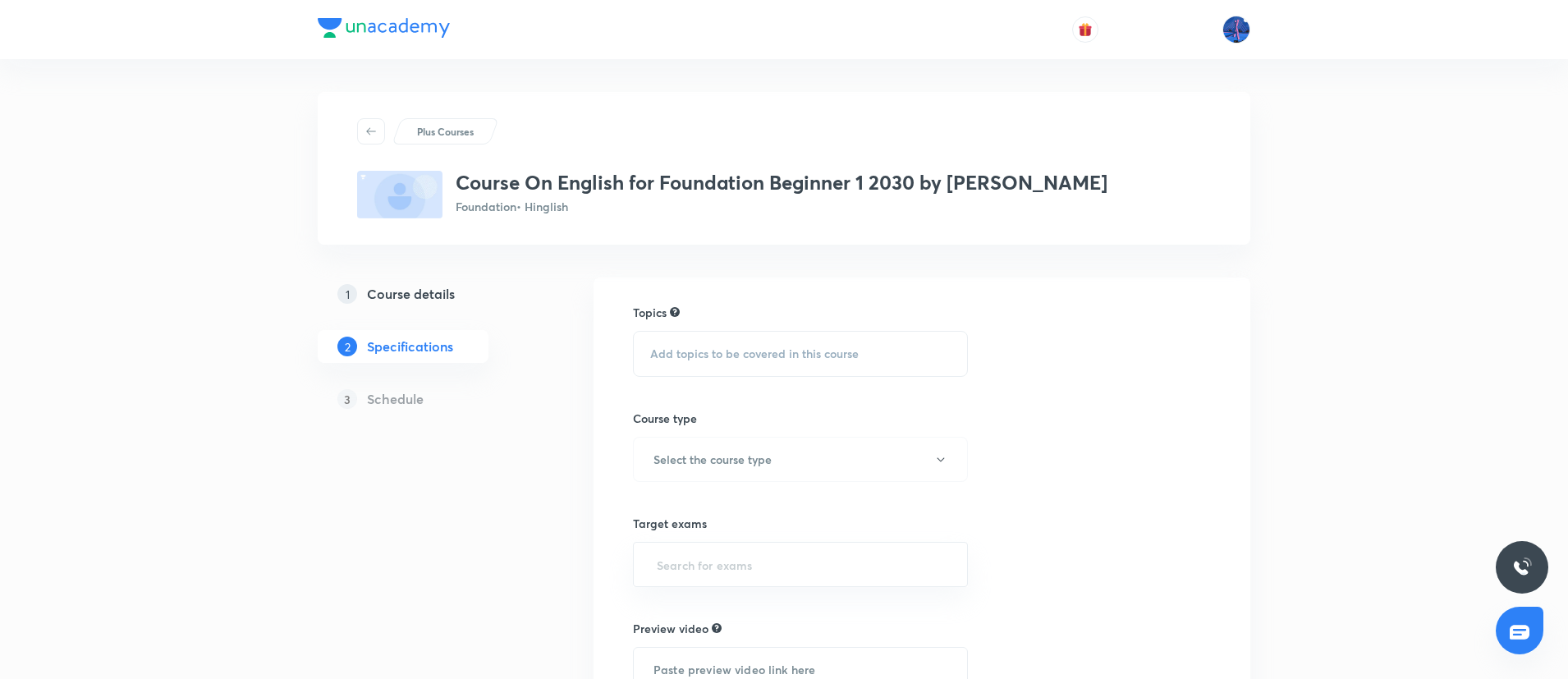
click at [748, 353] on span "Add topics to be covered in this course" at bounding box center [755, 353] width 208 height 13
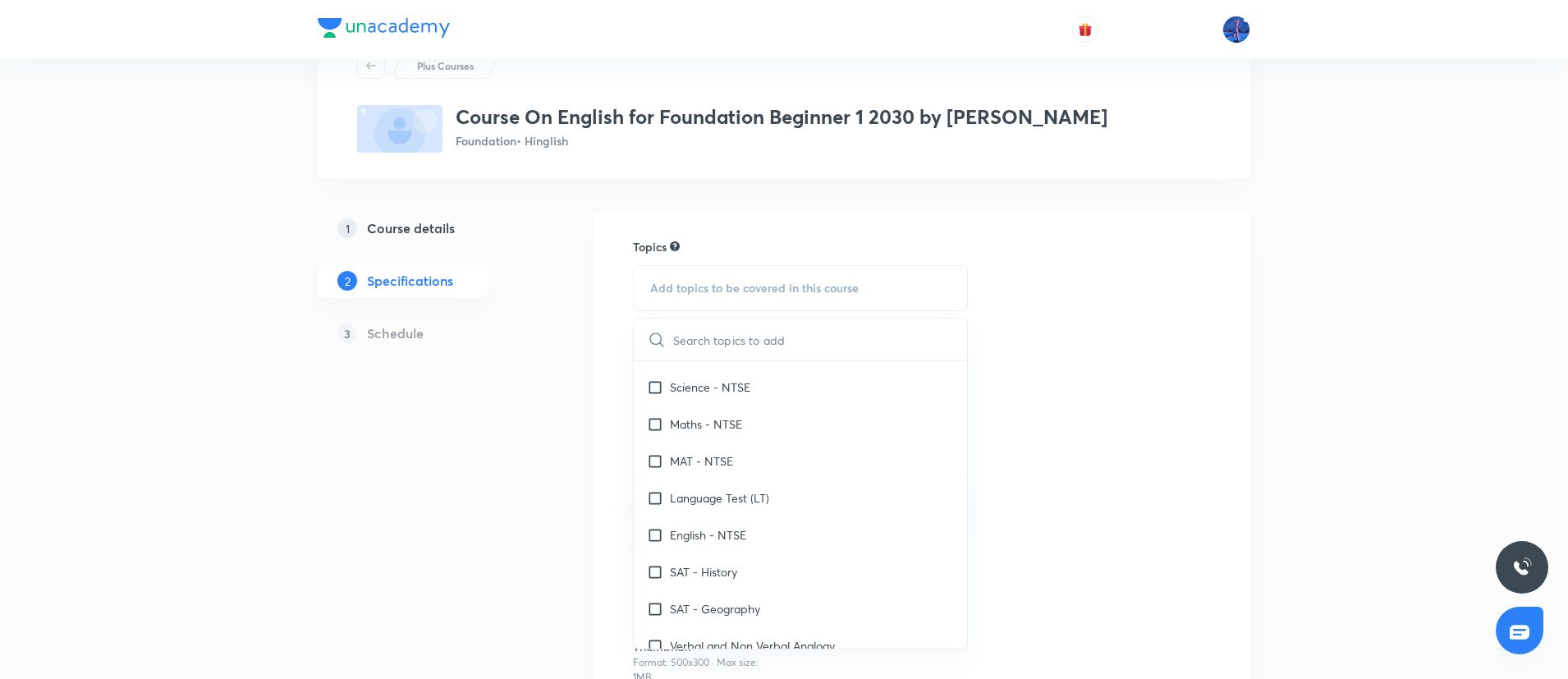
scroll to position [308, 0]
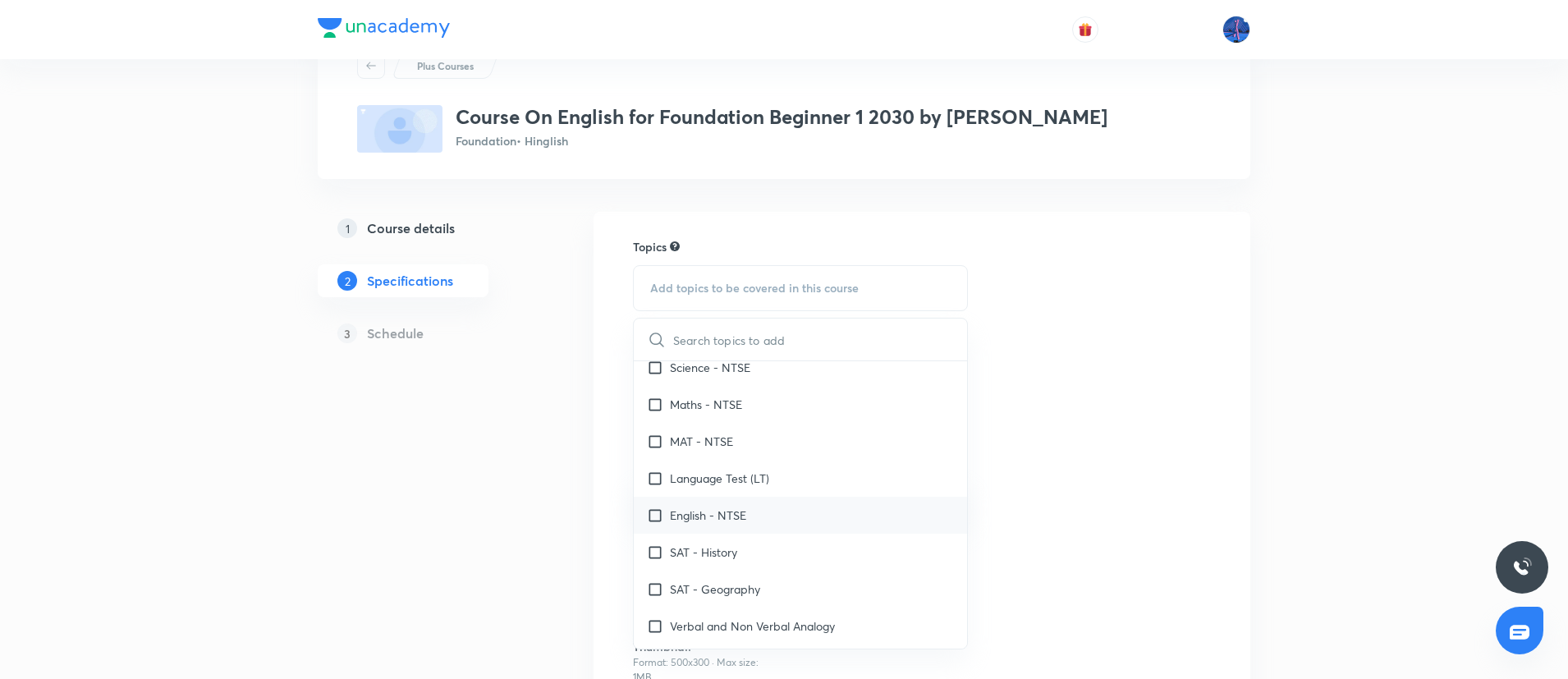
click at [723, 522] on p "English - NTSE" at bounding box center [708, 516] width 76 height 18
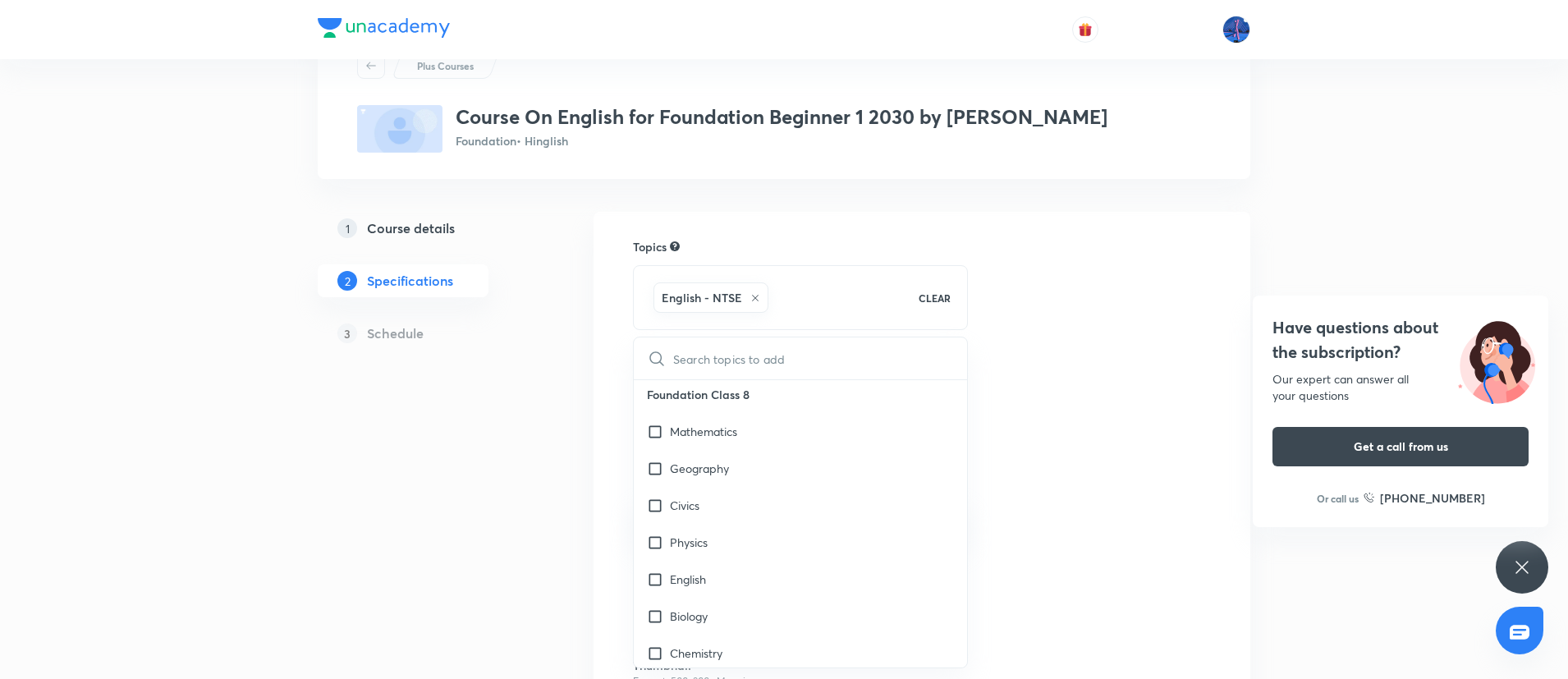
scroll to position [686, 0]
click at [743, 564] on div "English" at bounding box center [801, 563] width 334 height 37
checkbox input "true"
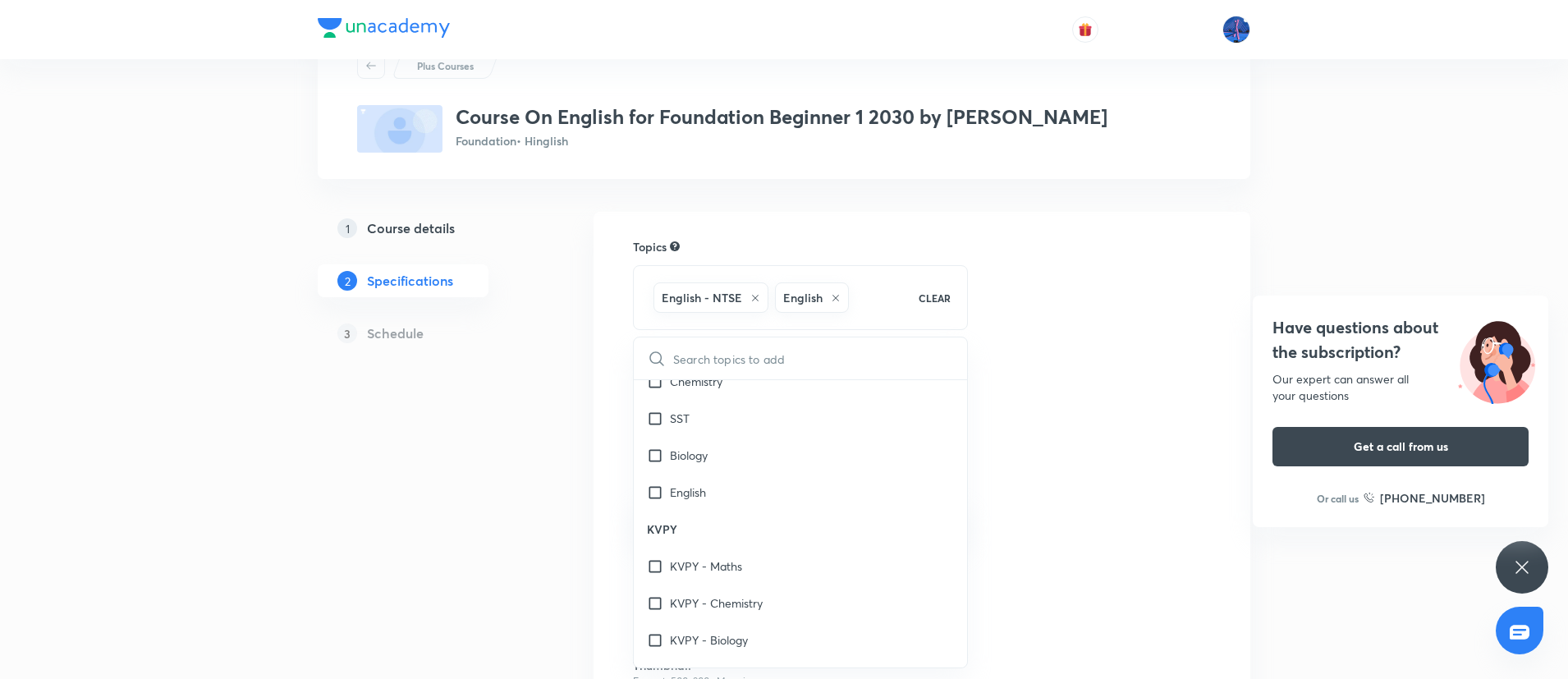
scroll to position [2595, 0]
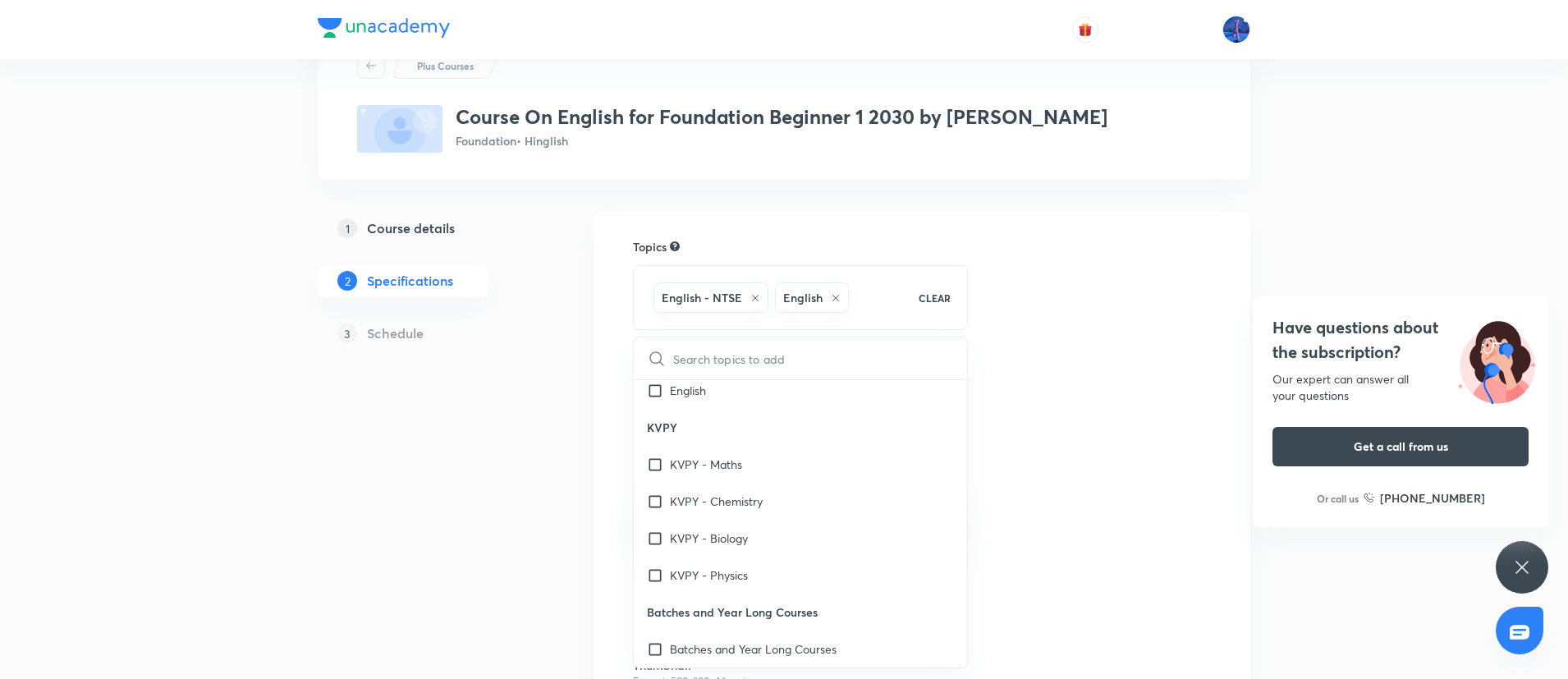
click at [1057, 511] on div "Topics English - NTSE English CLEAR ​ NTSE NTSE (MAT)- Mental Ability Test NTSE…" at bounding box center [922, 519] width 578 height 562
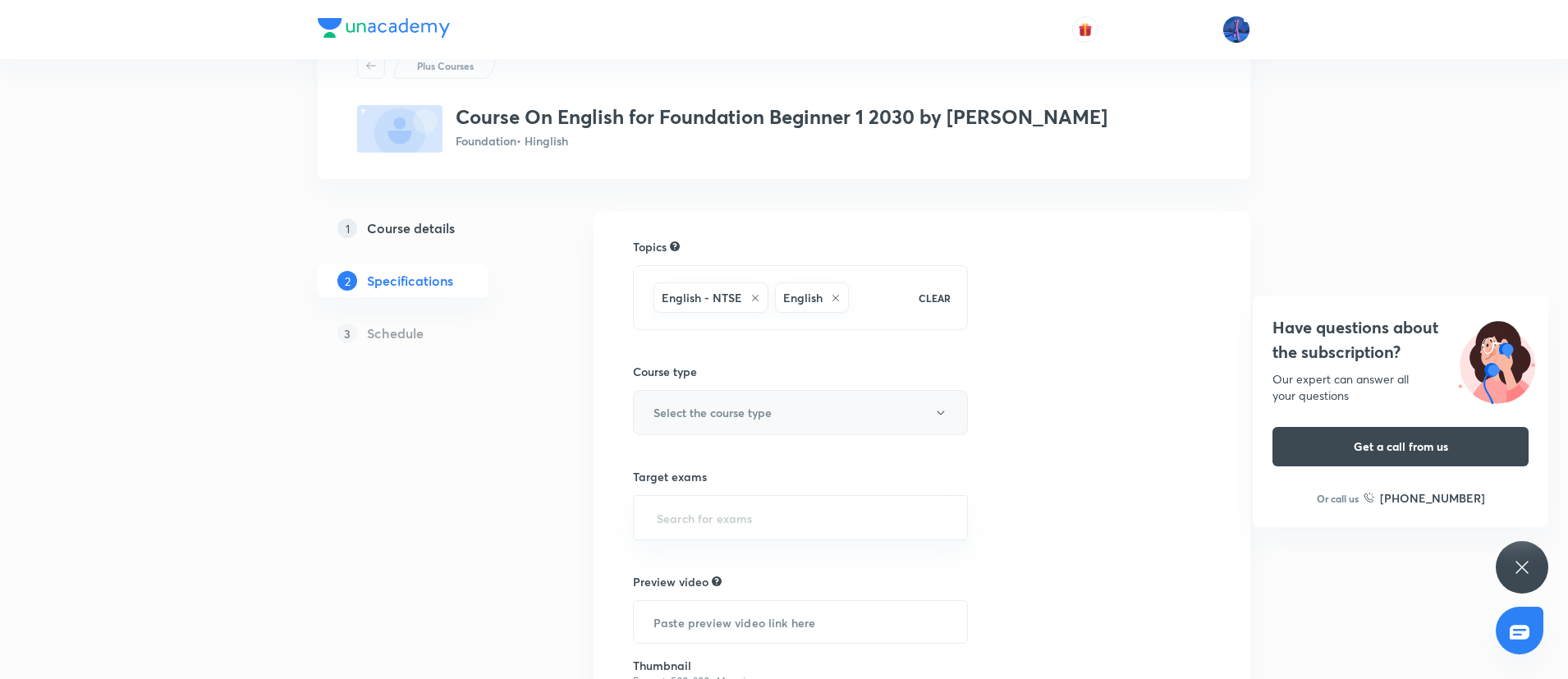
click at [820, 413] on button "Select the course type" at bounding box center [800, 412] width 335 height 45
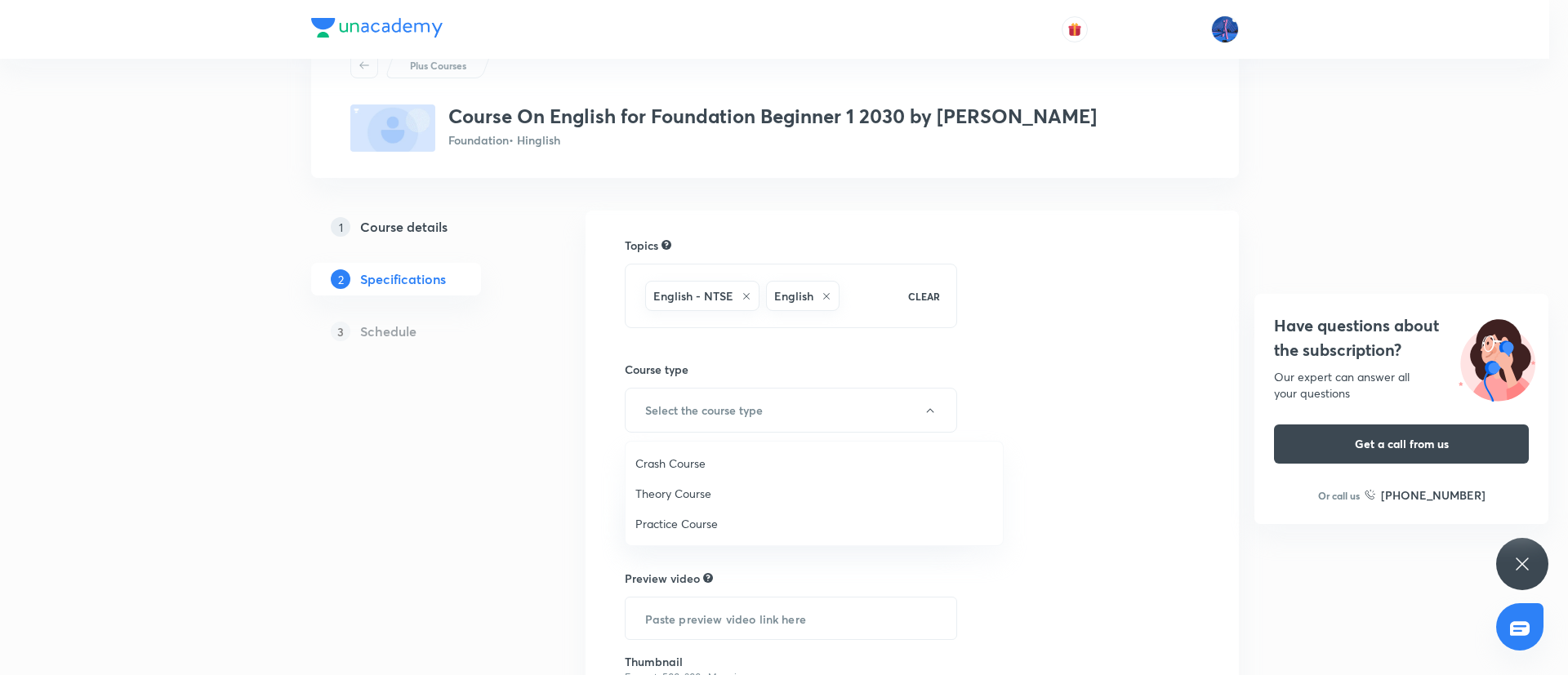
click at [687, 485] on span "Theory Course" at bounding box center [814, 493] width 357 height 18
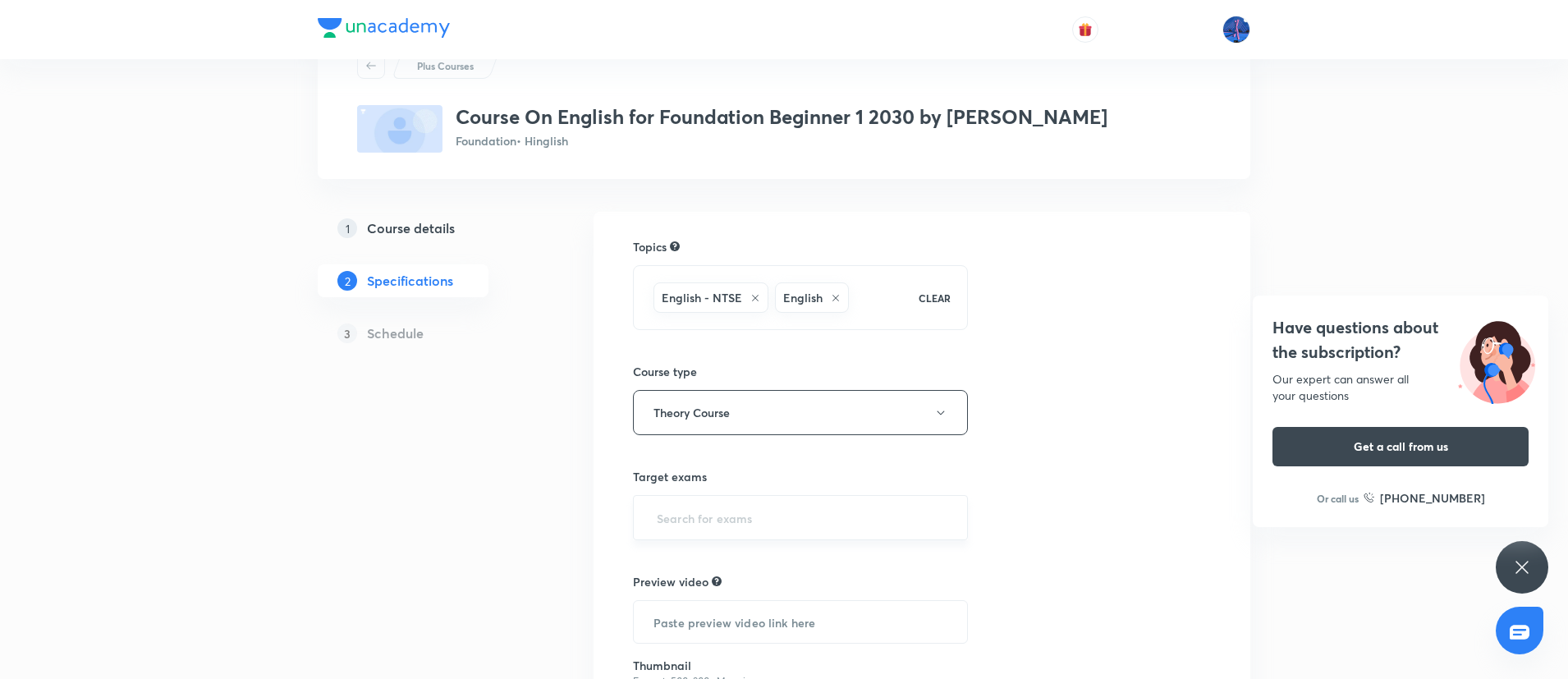
click at [816, 499] on div "​" at bounding box center [800, 517] width 335 height 45
type input "Foun"
click at [701, 560] on li "Foundation" at bounding box center [801, 564] width 334 height 29
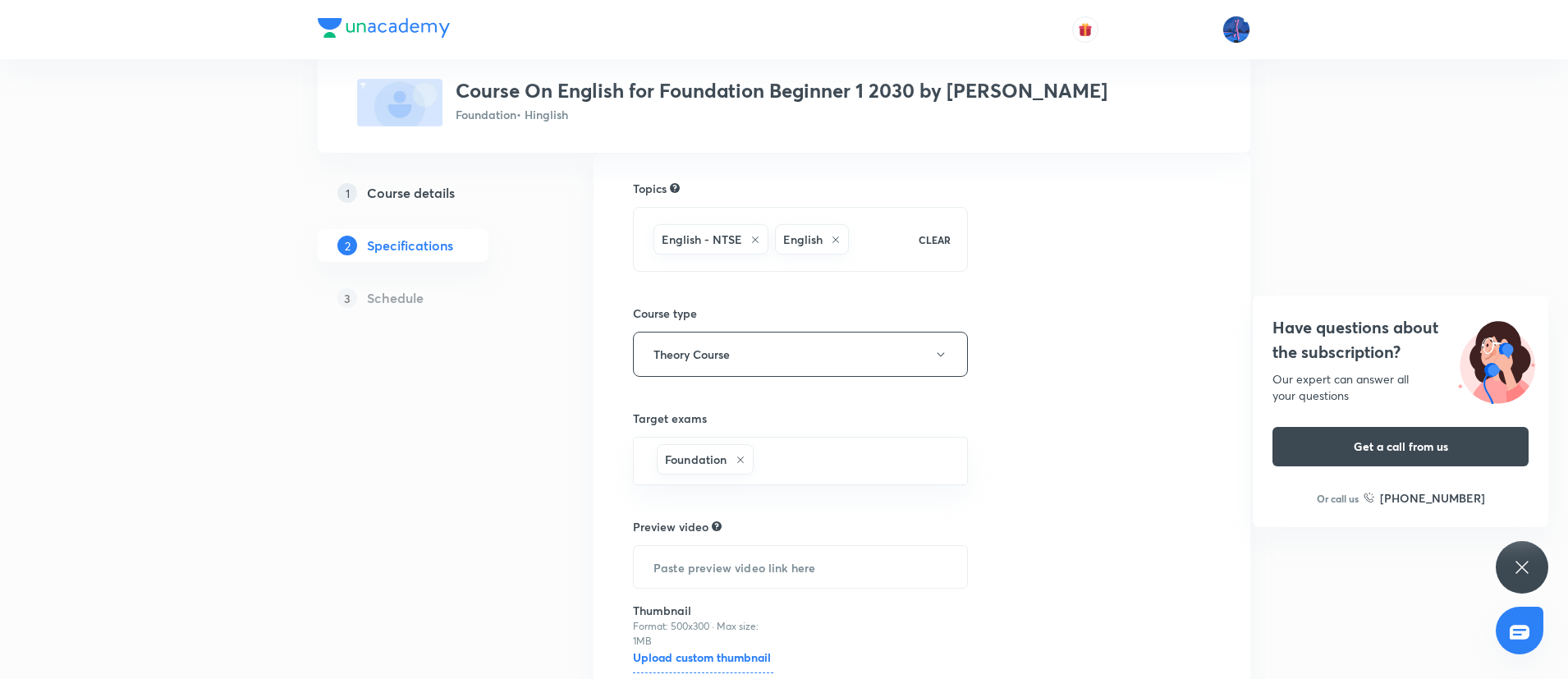
scroll to position [269, 0]
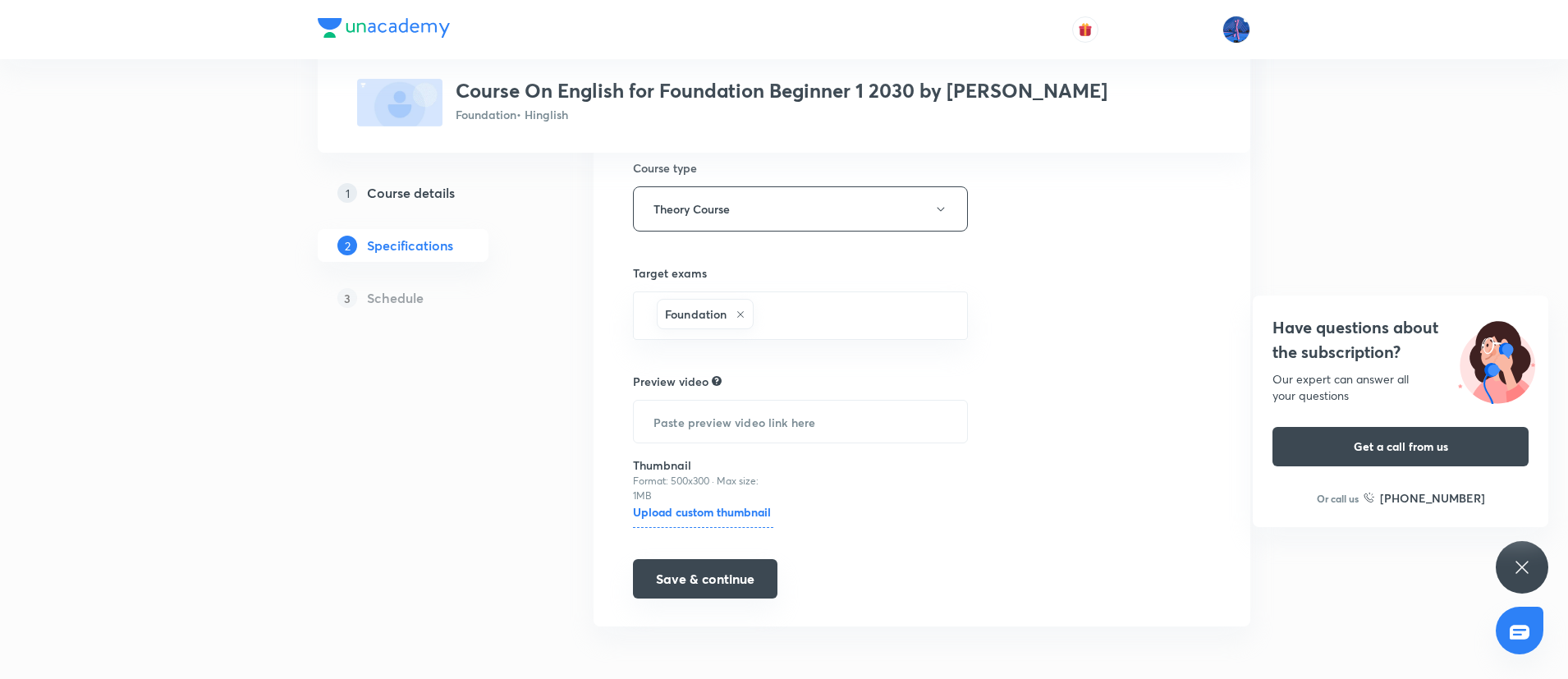
click at [717, 570] on button "Save & continue" at bounding box center [705, 578] width 145 height 40
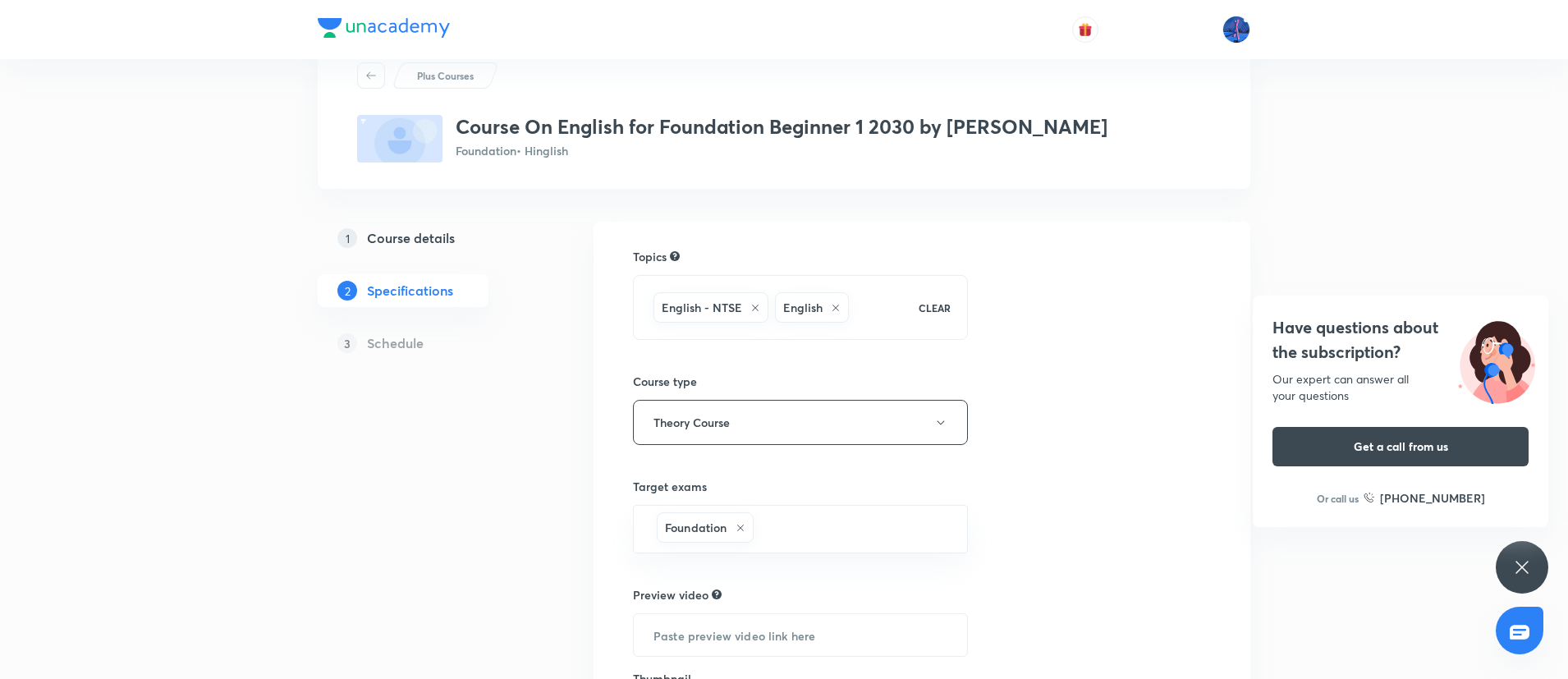
scroll to position [0, 0]
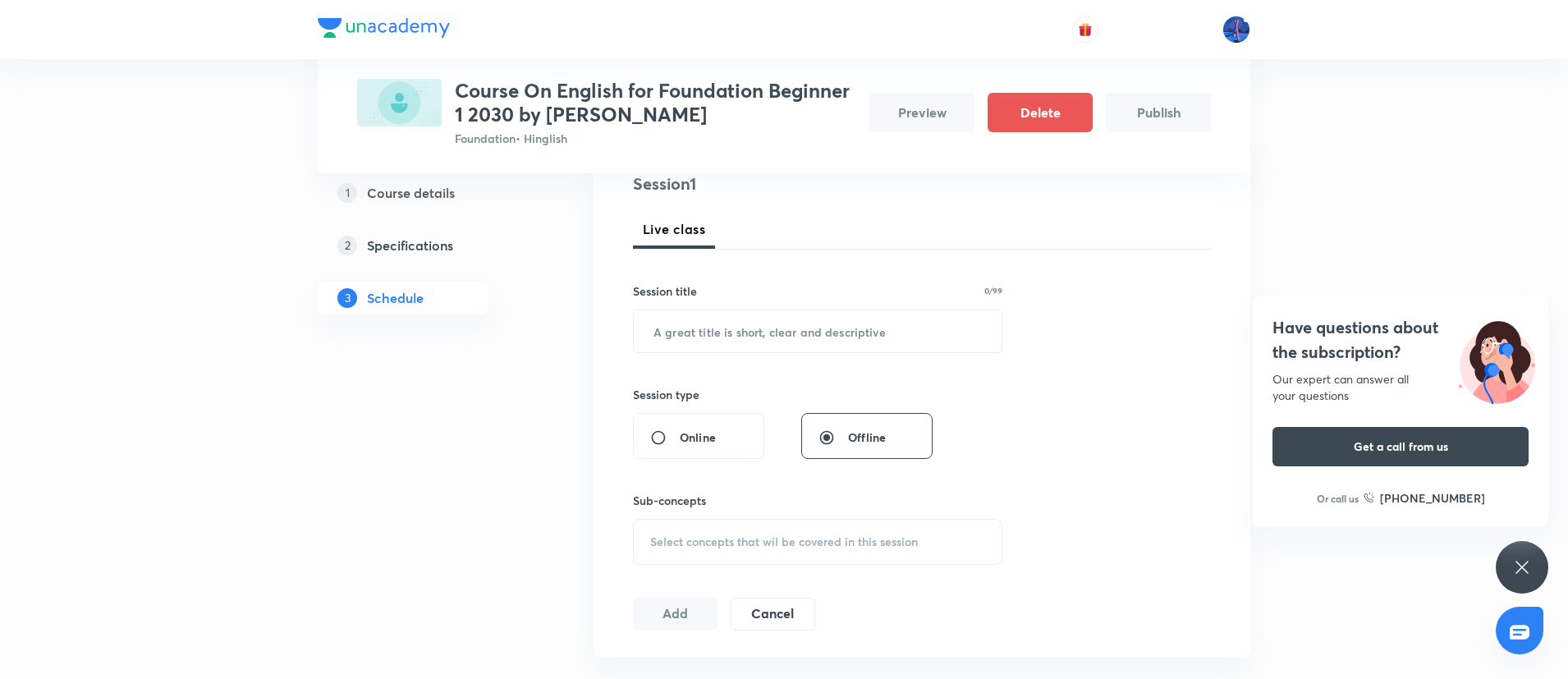
scroll to position [209, 0]
click at [817, 326] on input "text" at bounding box center [818, 325] width 368 height 41
paste input "Literature, Chapter Reading"
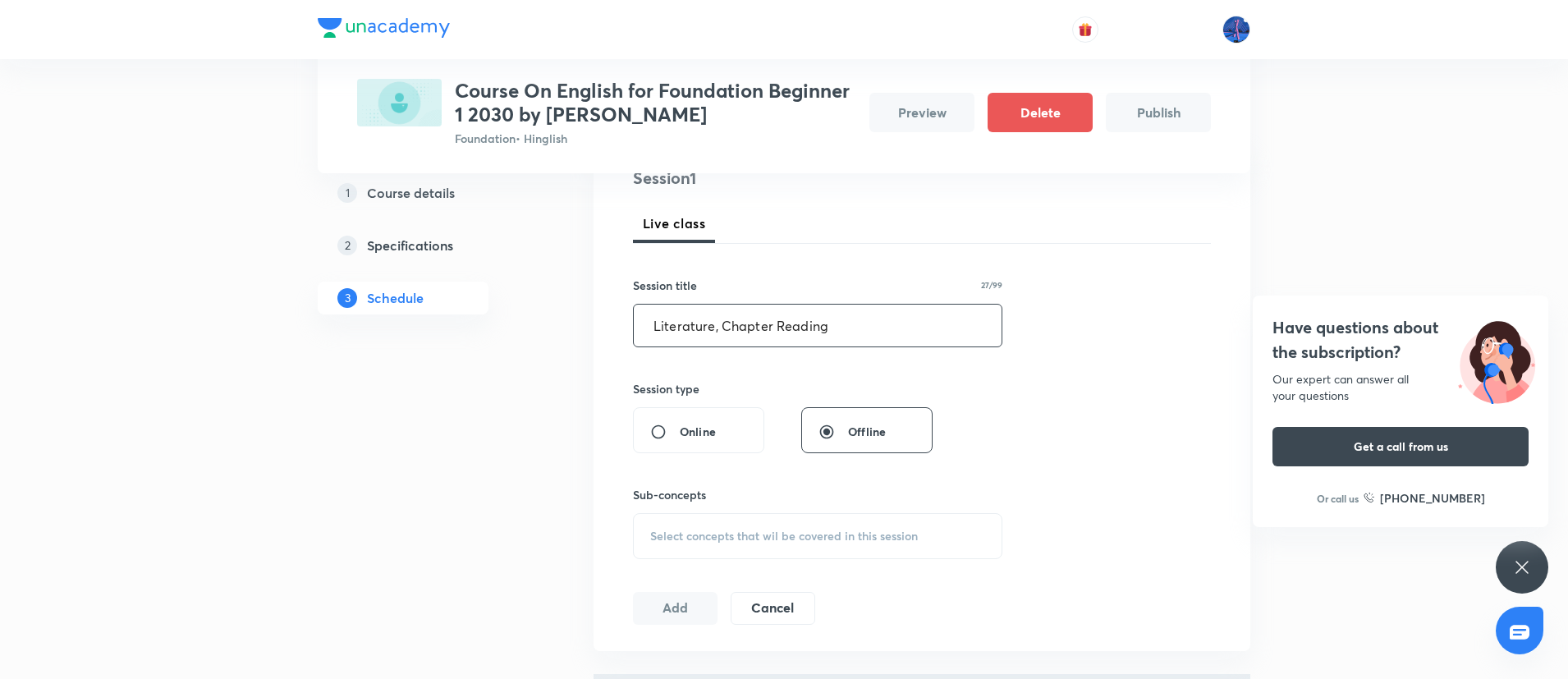
type input "Literature, Chapter Reading"
click at [765, 531] on span "Select concepts that wil be covered in this session" at bounding box center [784, 536] width 268 height 13
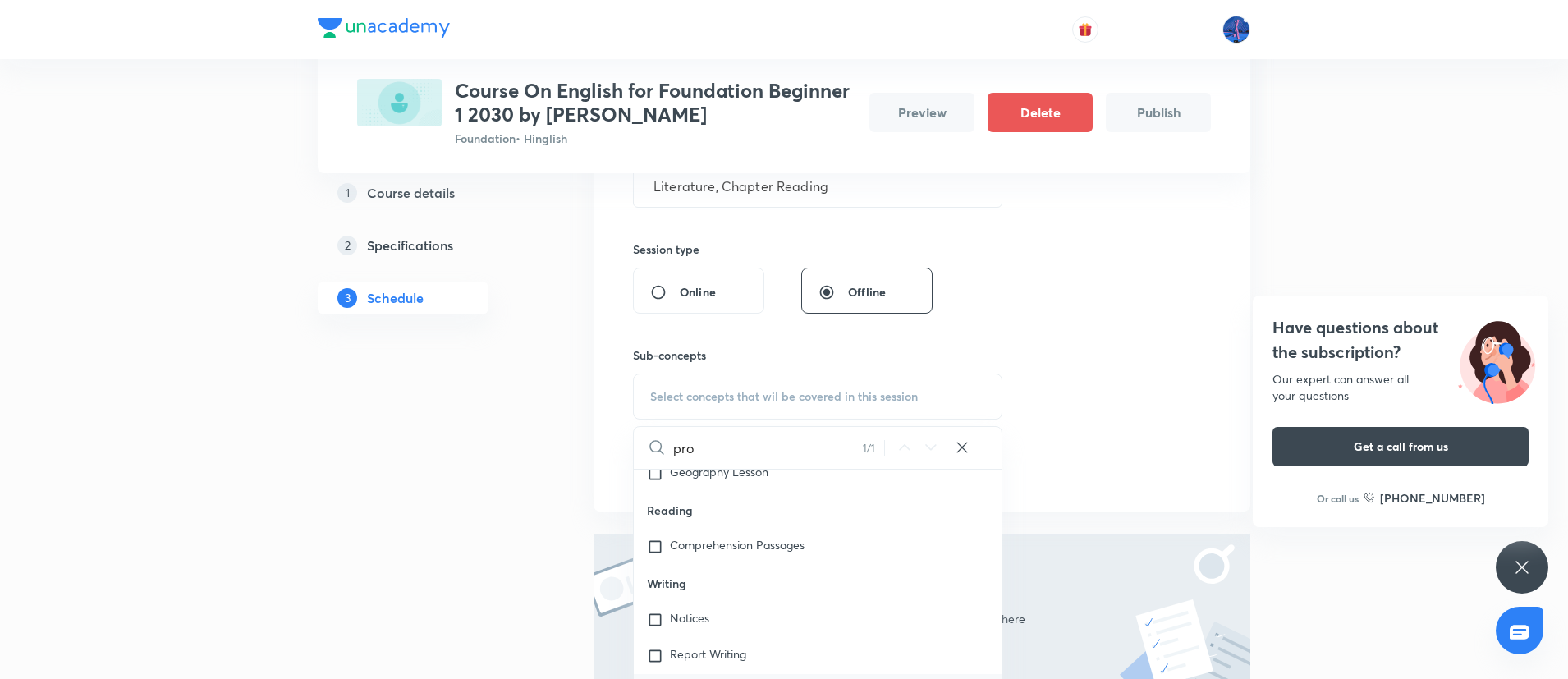
scroll to position [53, 0]
type input "pro"
click at [743, 543] on span "Comprehension Passages" at bounding box center [737, 542] width 135 height 16
checkbox input "true"
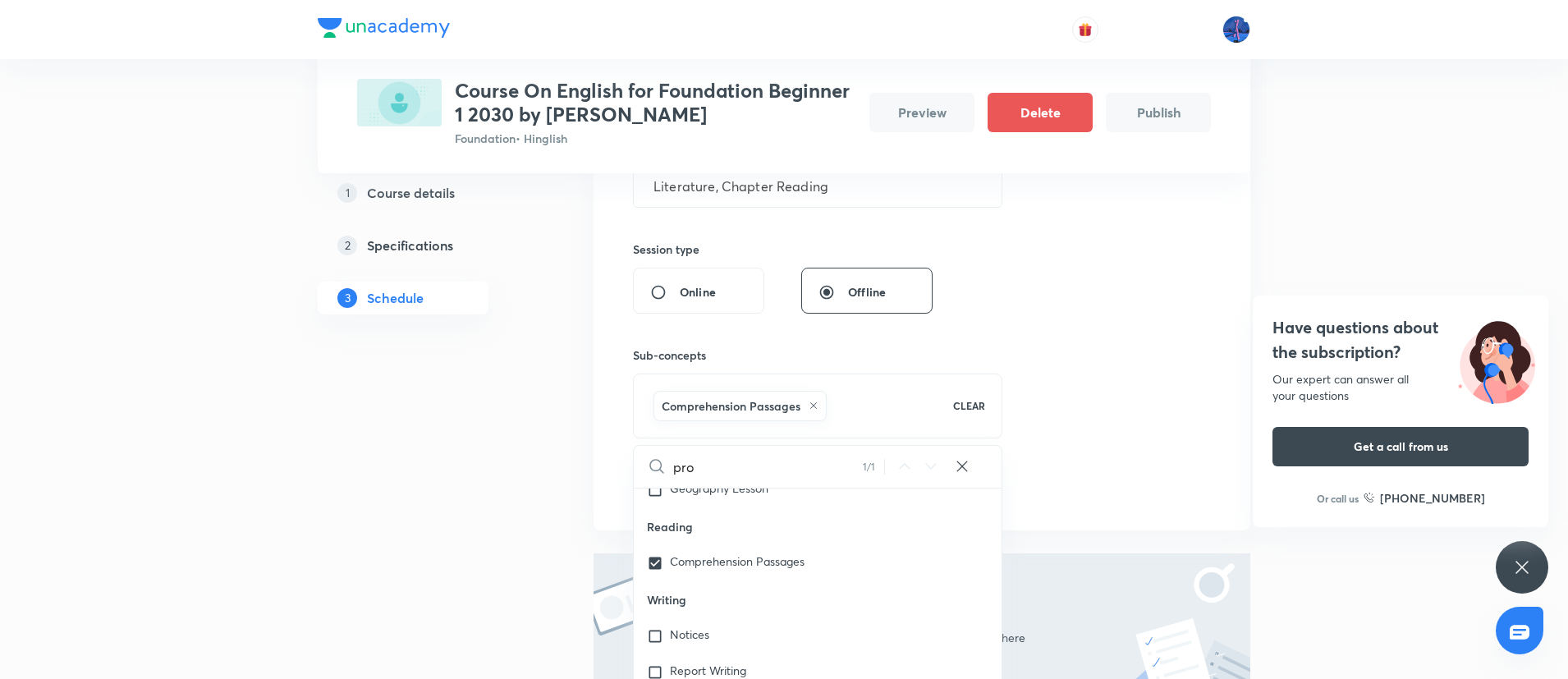
click at [1079, 456] on div "Session 1 Live class Session title 27/99 Literature, Chapter Reading ​ Session …" at bounding box center [922, 265] width 578 height 478
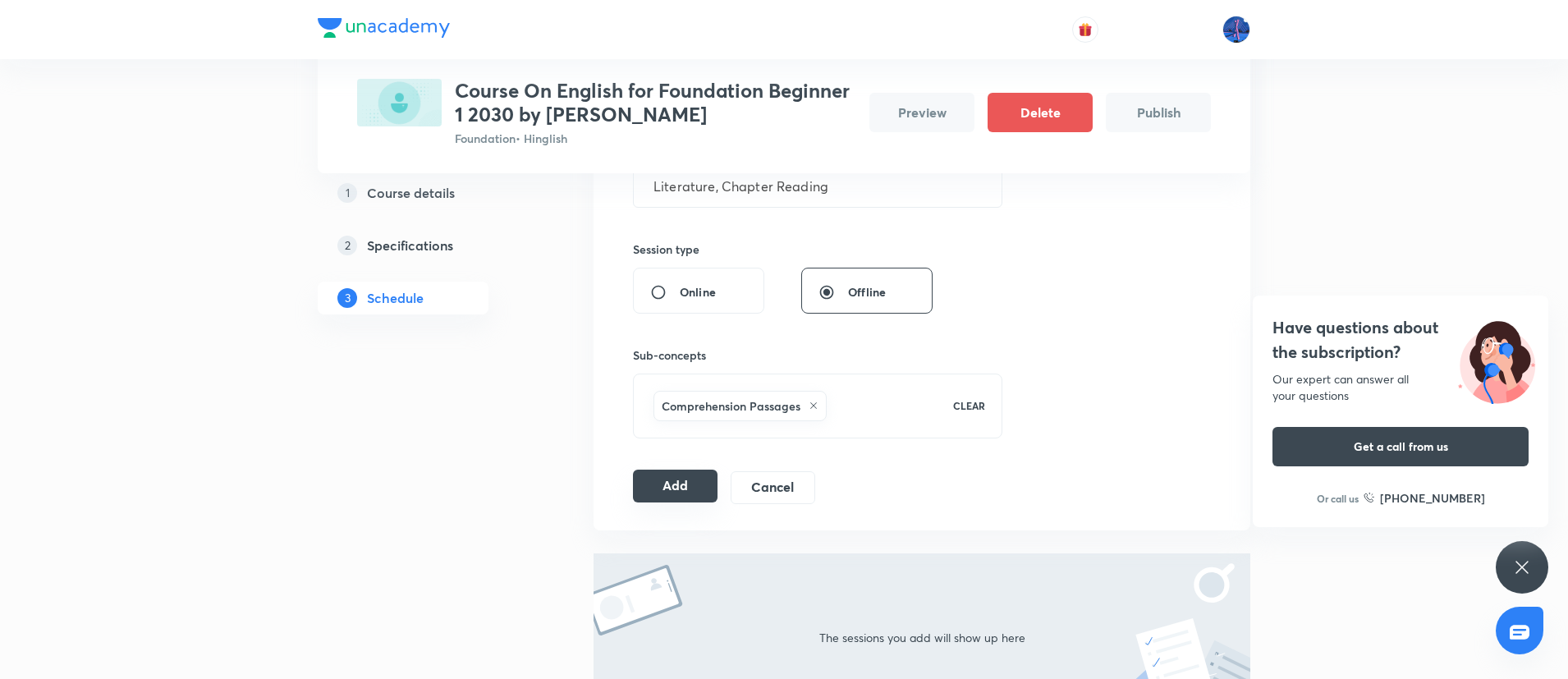
click at [690, 476] on button "Add" at bounding box center [675, 486] width 85 height 33
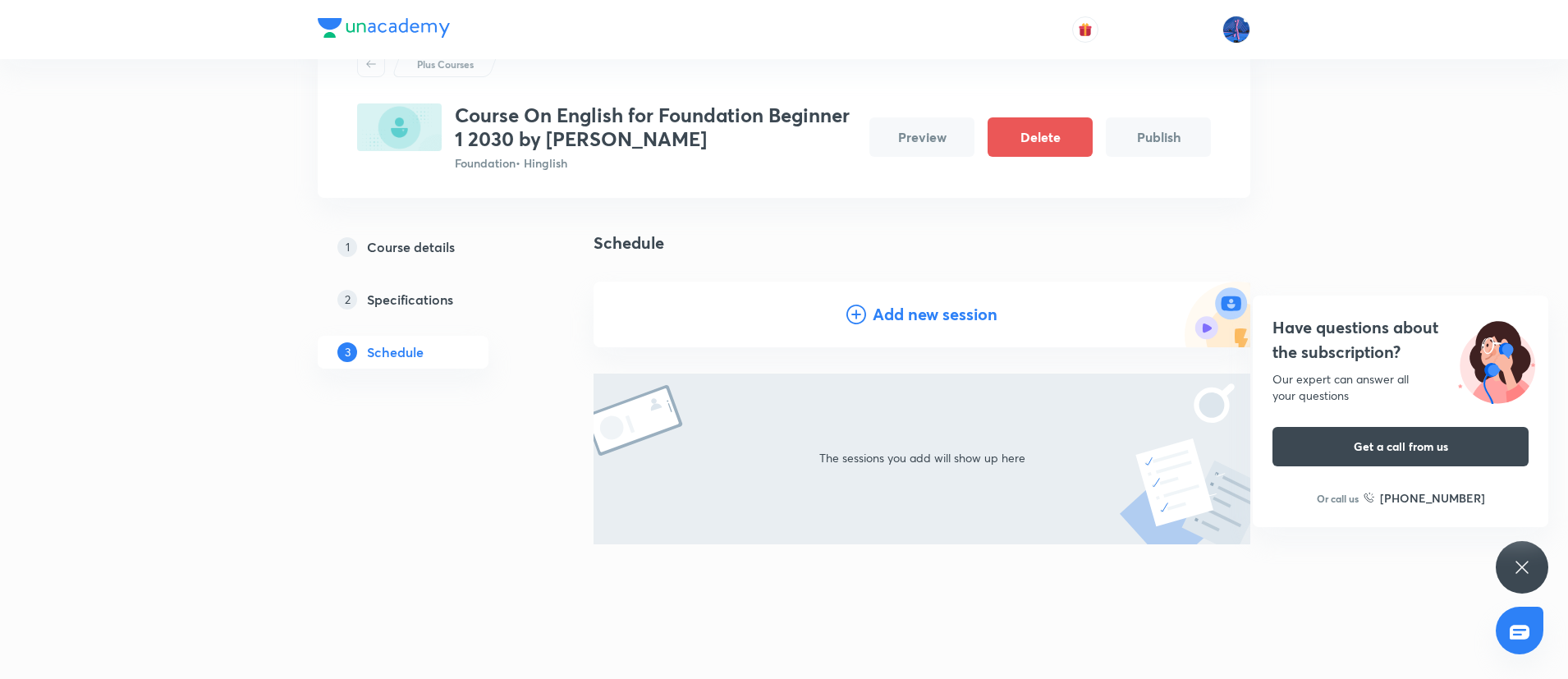
scroll to position [45, 0]
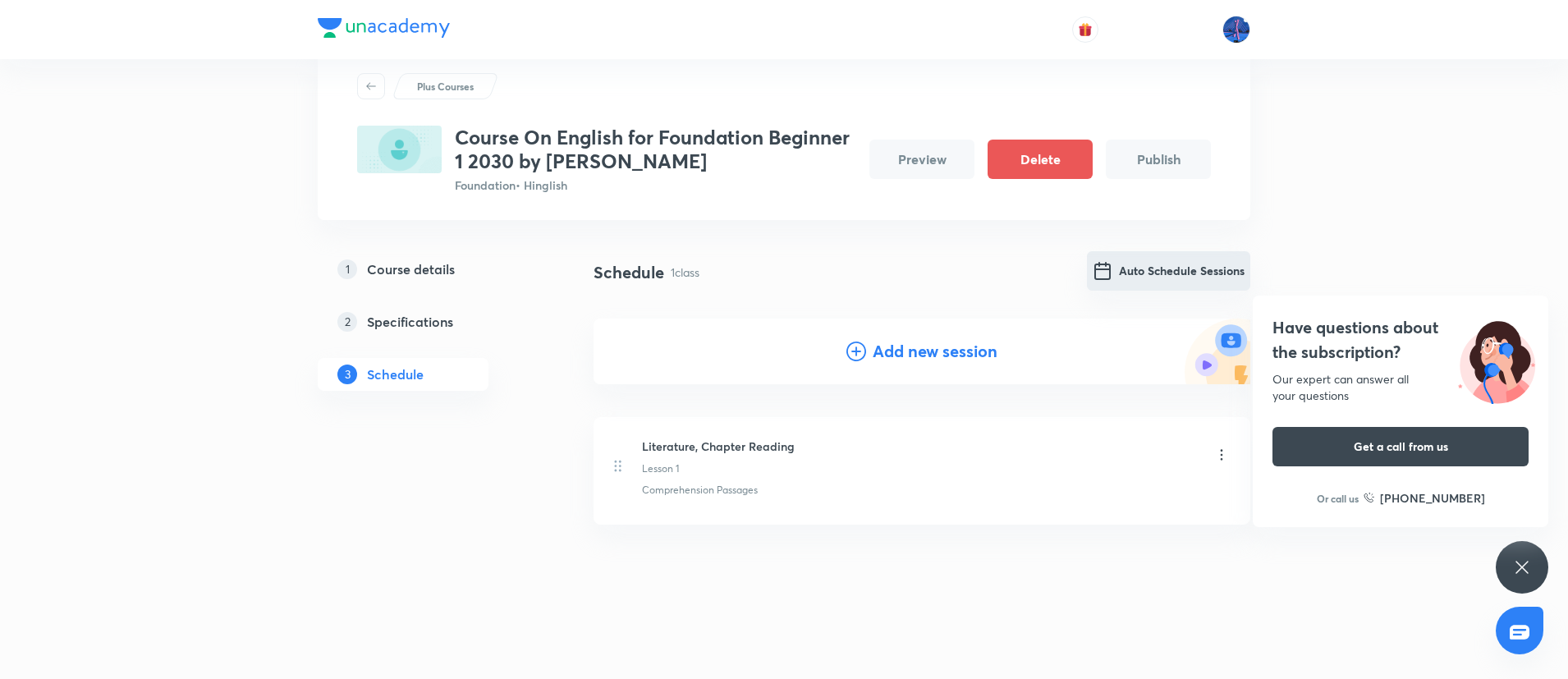
click at [1195, 265] on button "Auto Schedule Sessions" at bounding box center [1168, 271] width 163 height 40
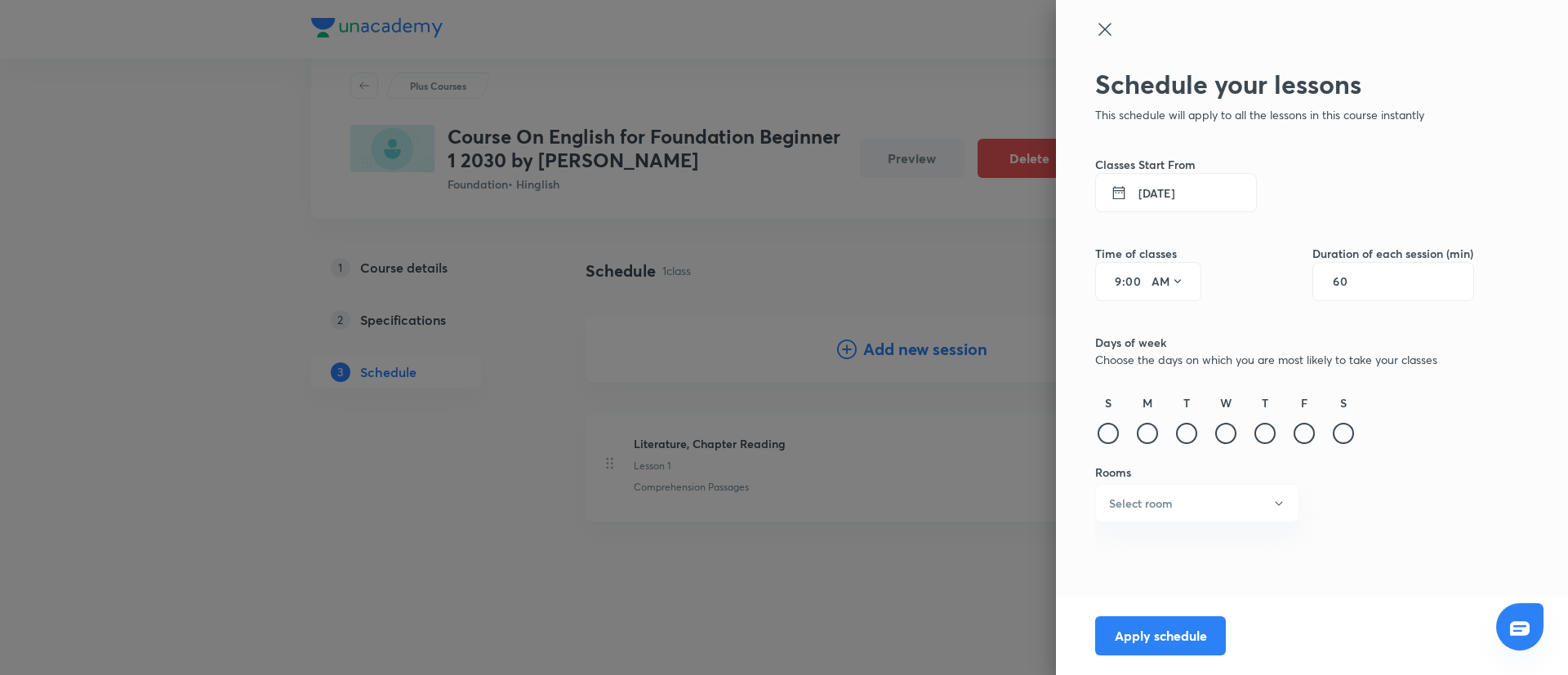
click at [1176, 204] on button "31 Aug 2025" at bounding box center [1176, 192] width 162 height 39
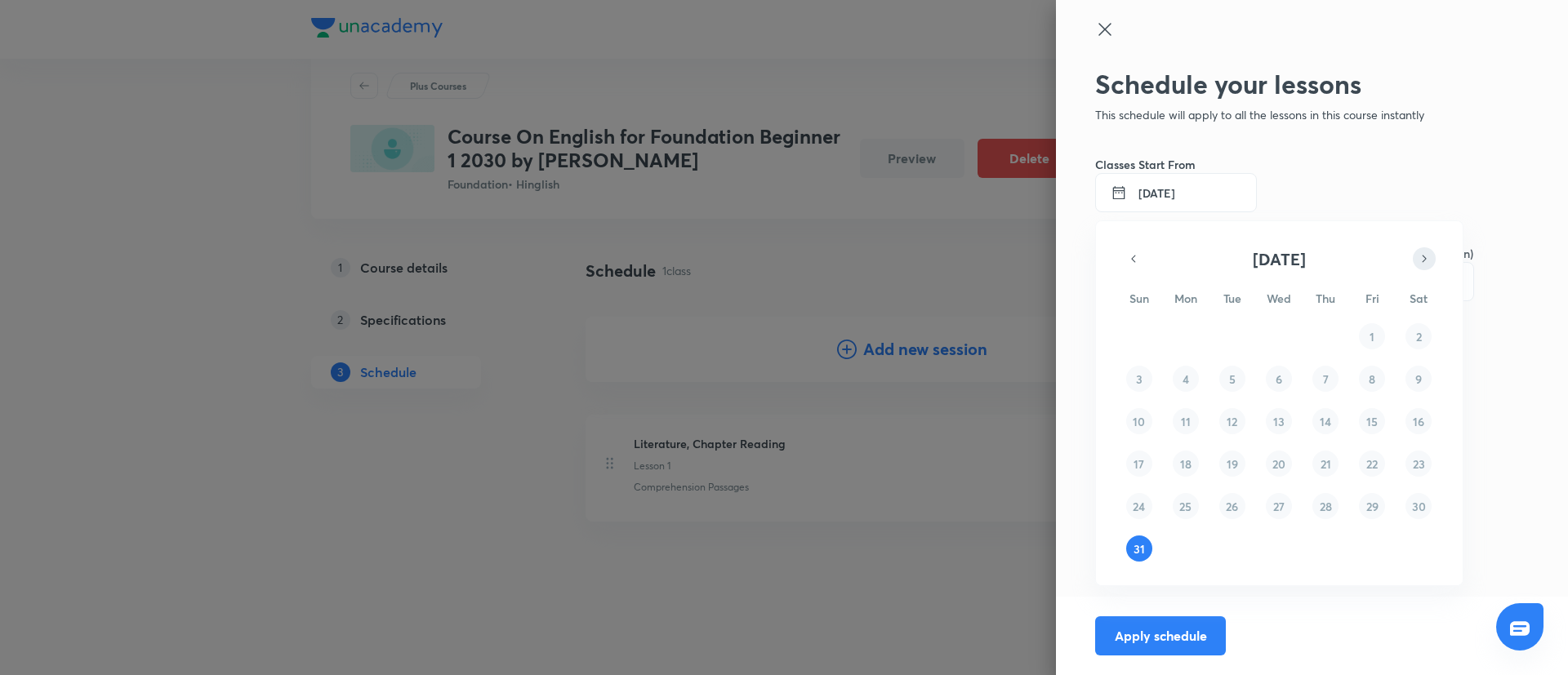
click at [1426, 256] on icon "button" at bounding box center [1424, 259] width 13 height 19
click at [1189, 337] on button "1" at bounding box center [1186, 336] width 26 height 26
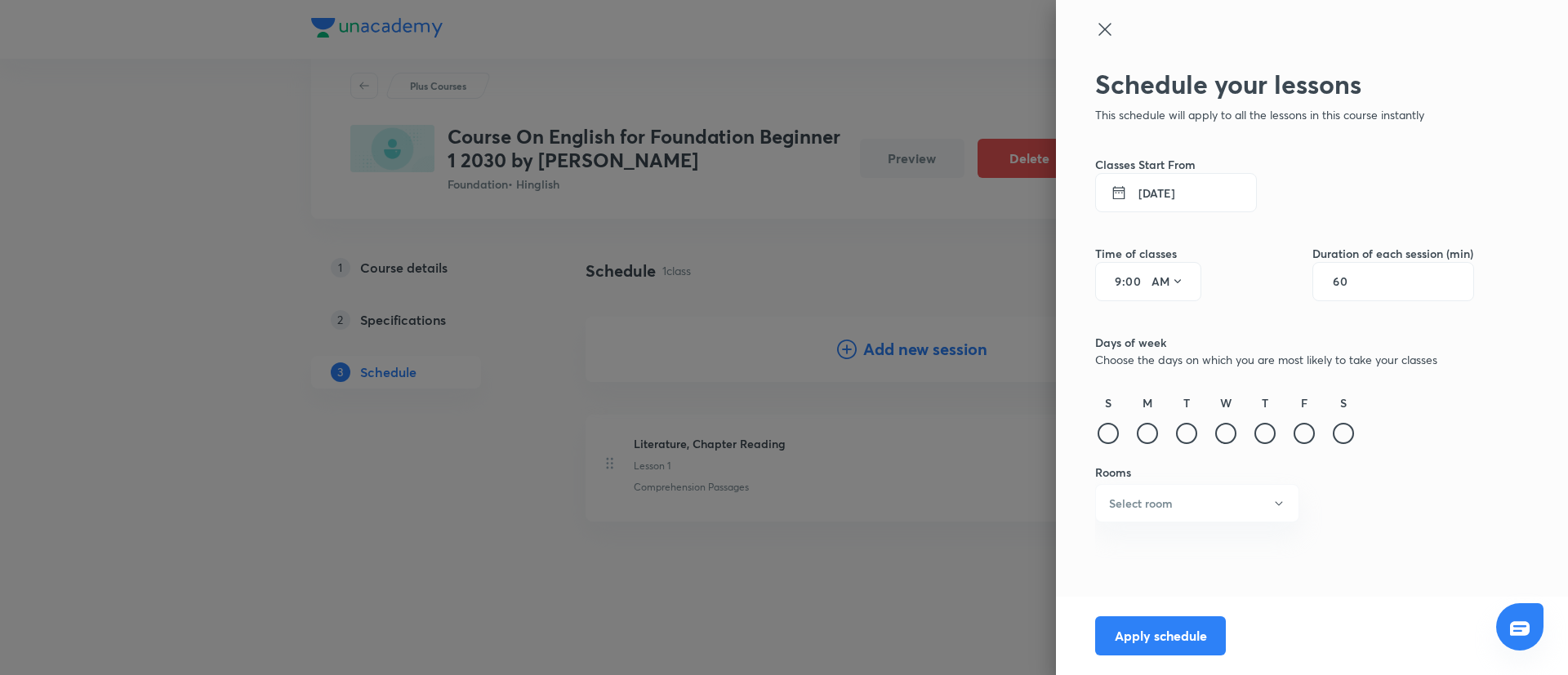
click at [1118, 278] on input "9" at bounding box center [1112, 281] width 19 height 13
type input "4"
type input "15"
click at [1162, 287] on button "AM" at bounding box center [1168, 282] width 46 height 26
click at [1162, 327] on div "PM" at bounding box center [1168, 323] width 59 height 39
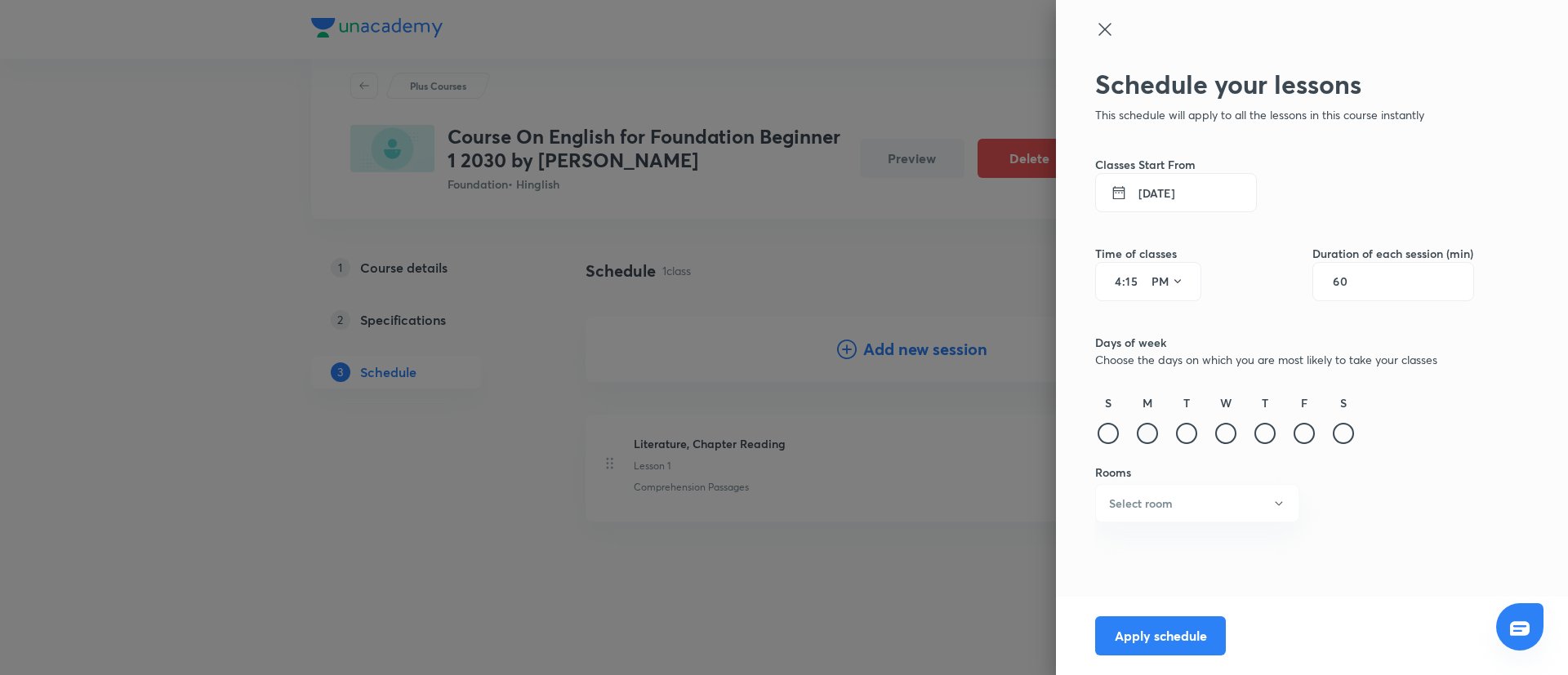
click at [1149, 437] on div at bounding box center [1147, 434] width 21 height 21
click at [1228, 495] on button "Select room" at bounding box center [1197, 504] width 205 height 39
click at [1146, 628] on li "TN202" at bounding box center [1197, 618] width 203 height 30
click at [1162, 629] on button "Apply schedule" at bounding box center [1160, 634] width 131 height 39
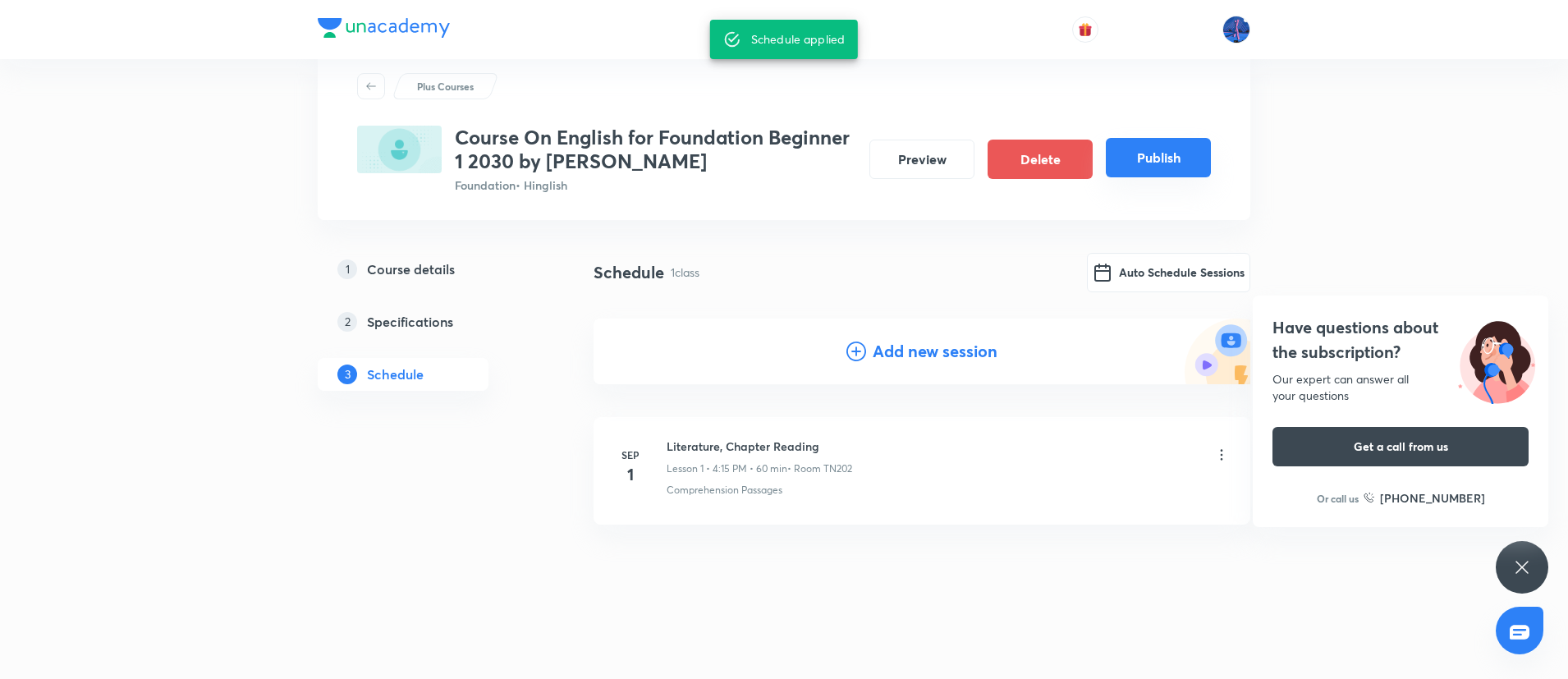
click at [1157, 155] on button "Publish" at bounding box center [1158, 157] width 105 height 40
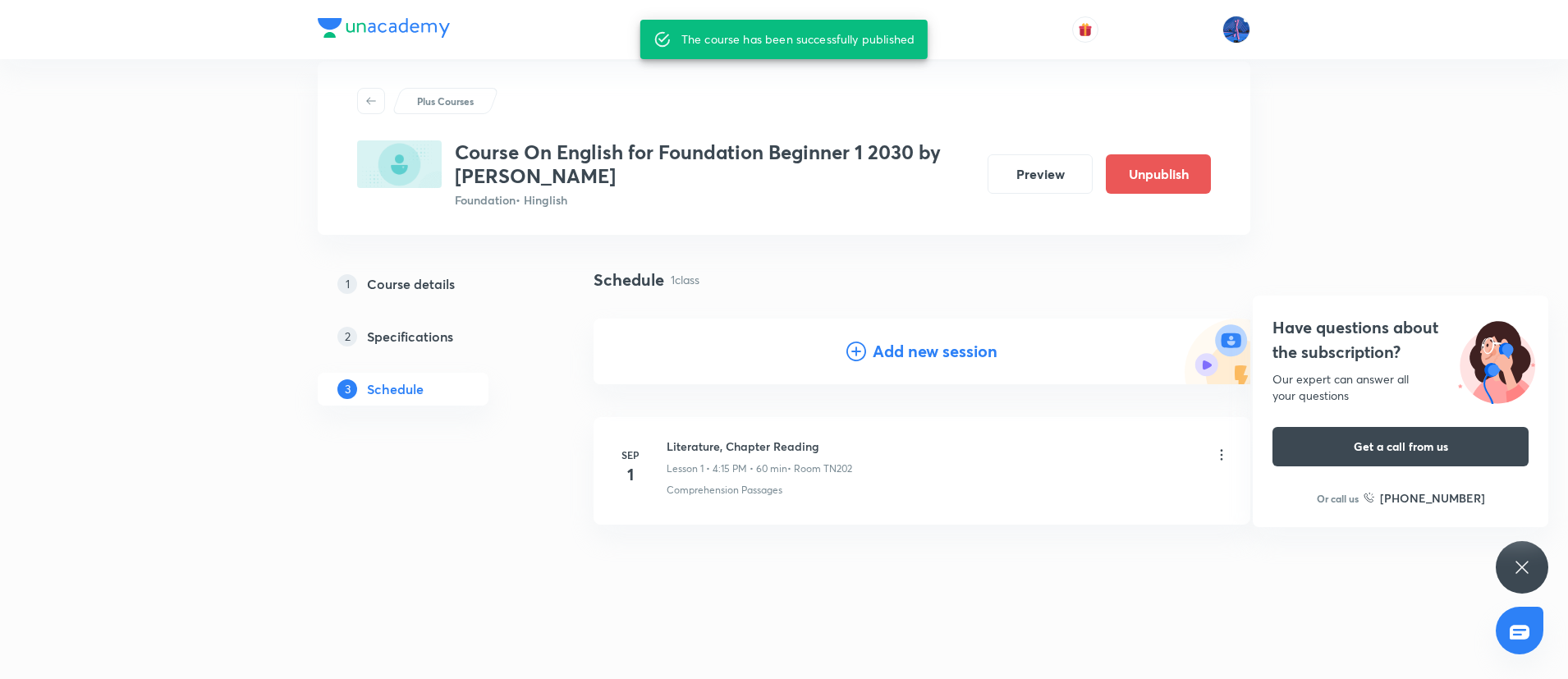
scroll to position [30, 0]
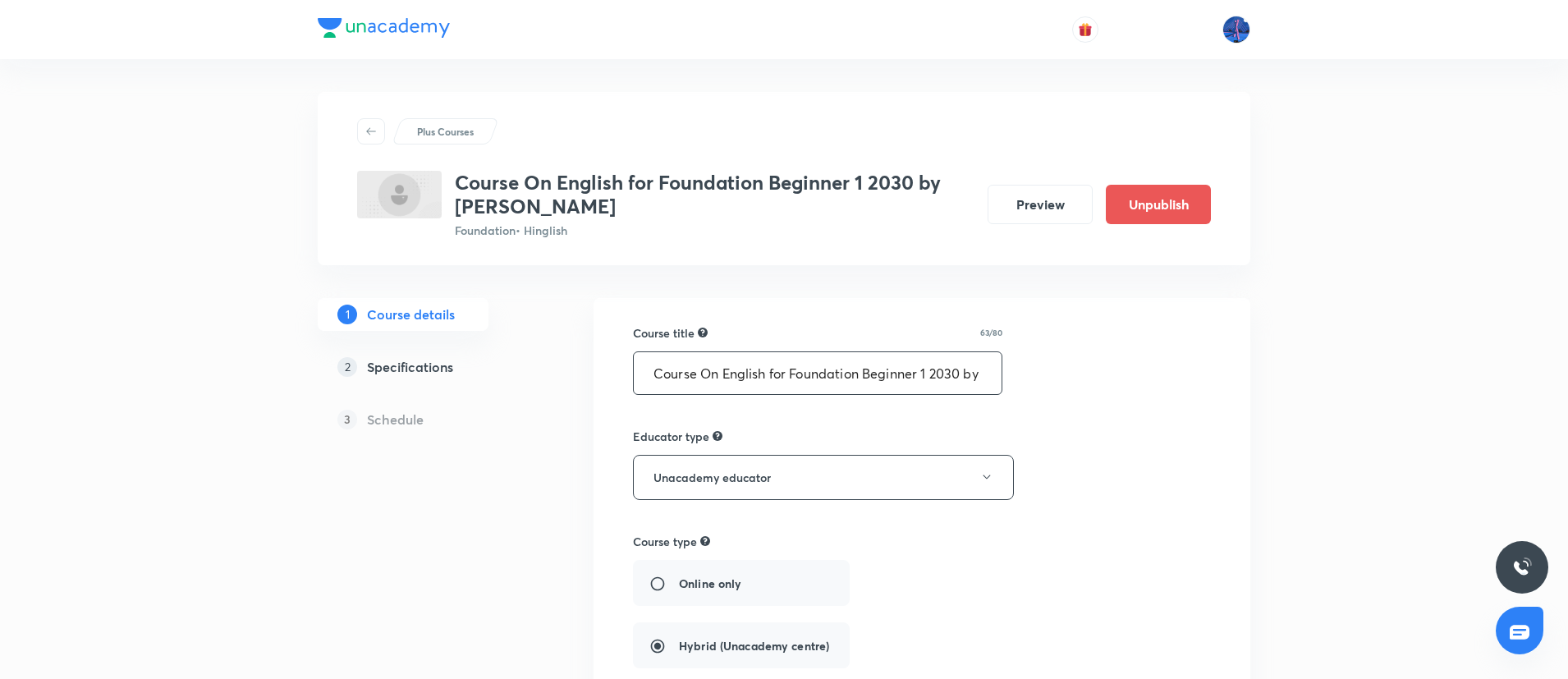
click at [788, 372] on input "Course On English for Foundation Beginner 1 2030 by Naina Gupta" at bounding box center [818, 373] width 368 height 41
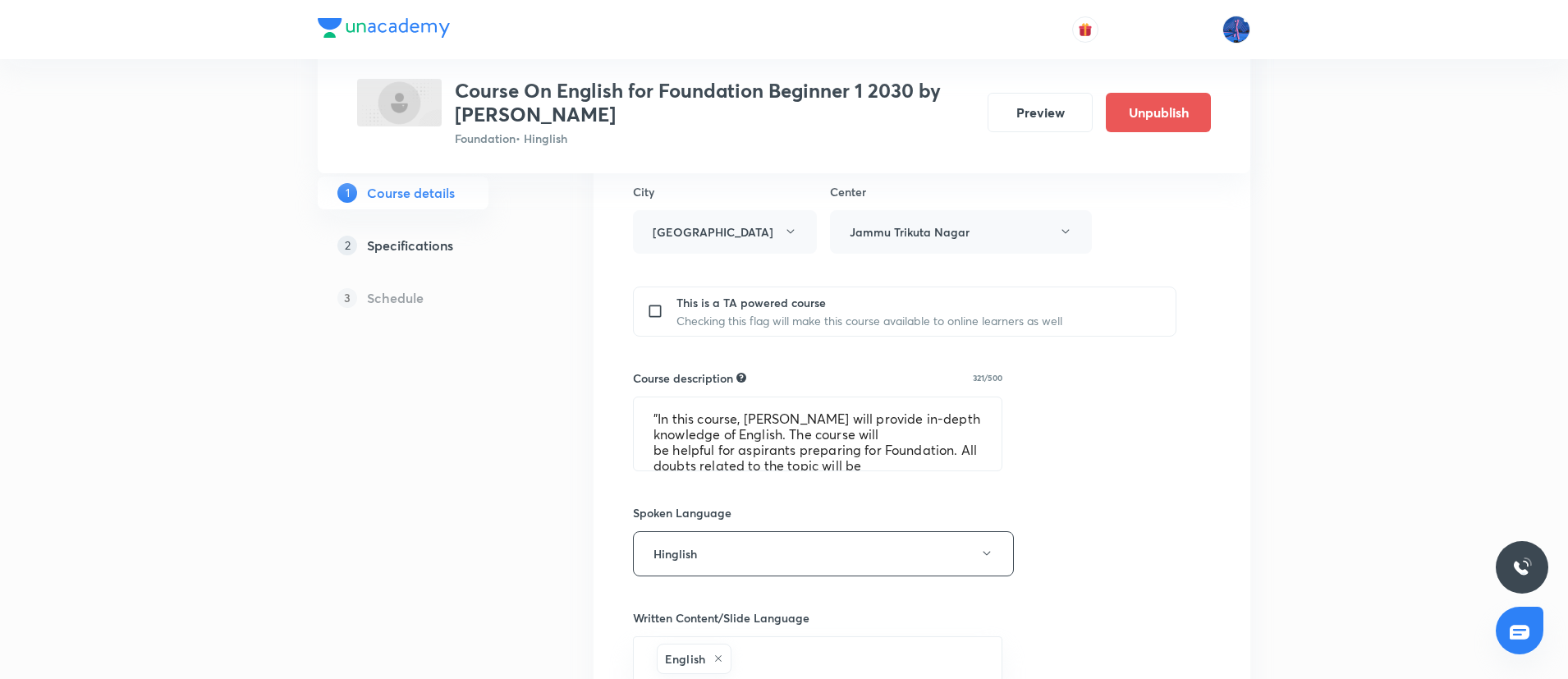
scroll to position [604, 0]
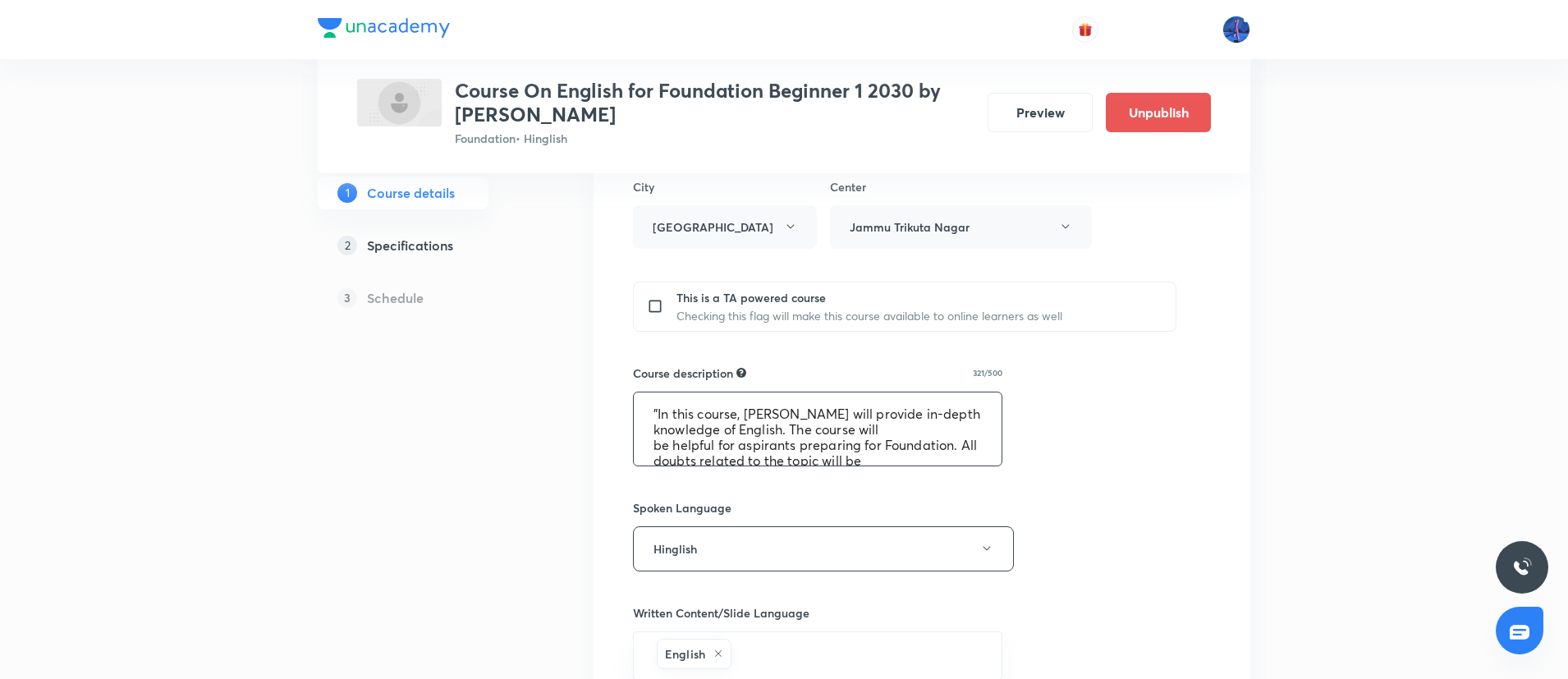
click at [746, 449] on textarea ""In this course, Naina Gupta will provide in-depth knowledge of English. The co…" at bounding box center [818, 429] width 368 height 73
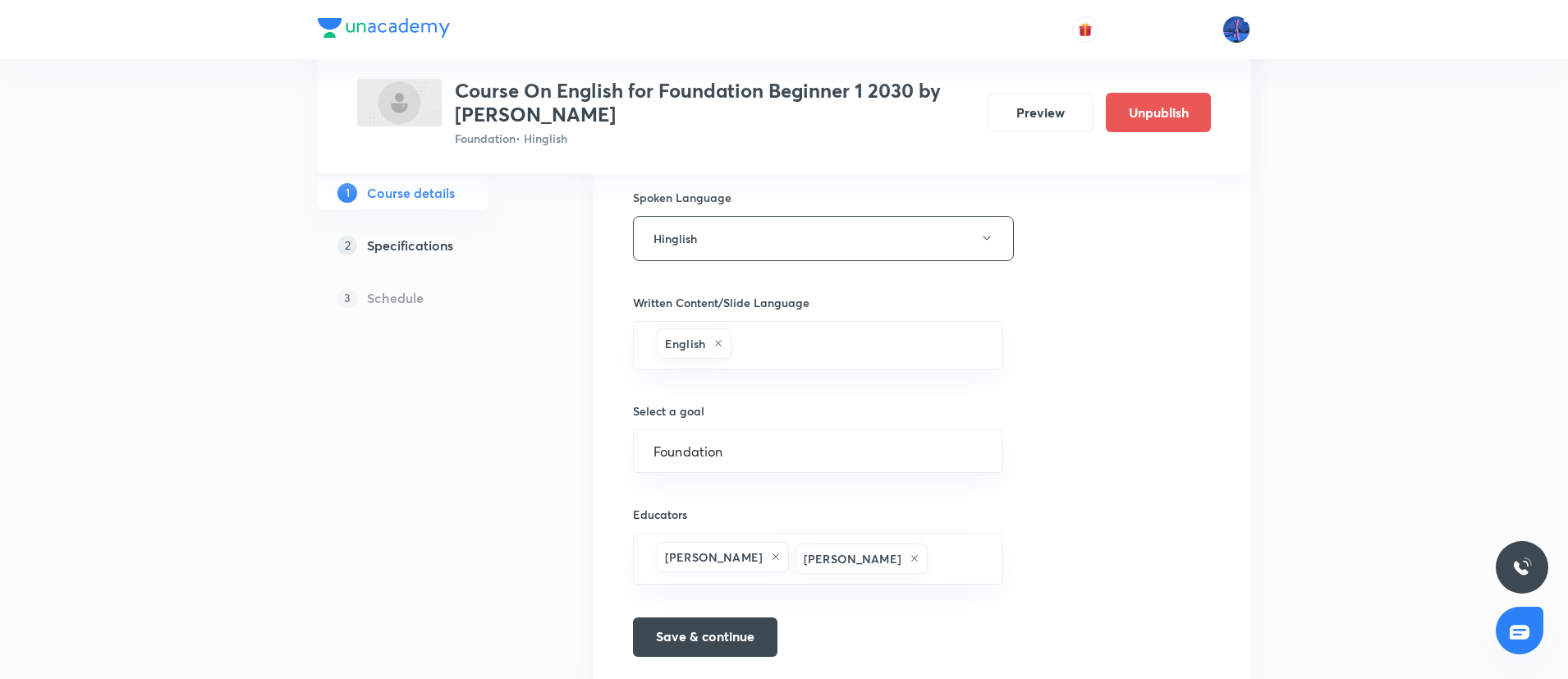
scroll to position [924, 0]
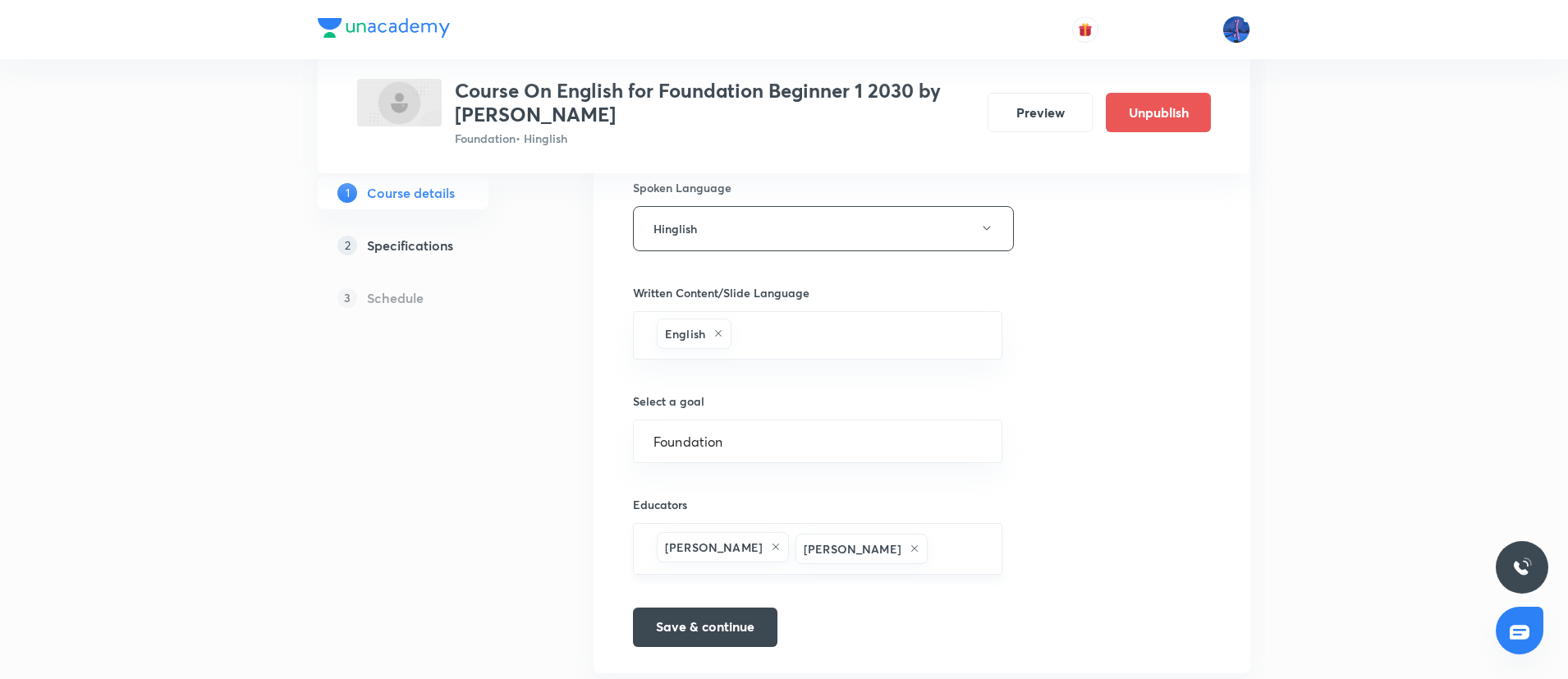
click at [716, 549] on h6 "Naina Gupta" at bounding box center [713, 547] width 98 height 18
click at [909, 549] on icon at bounding box center [914, 548] width 10 height 10
click at [710, 629] on button "Save & continue" at bounding box center [705, 622] width 145 height 40
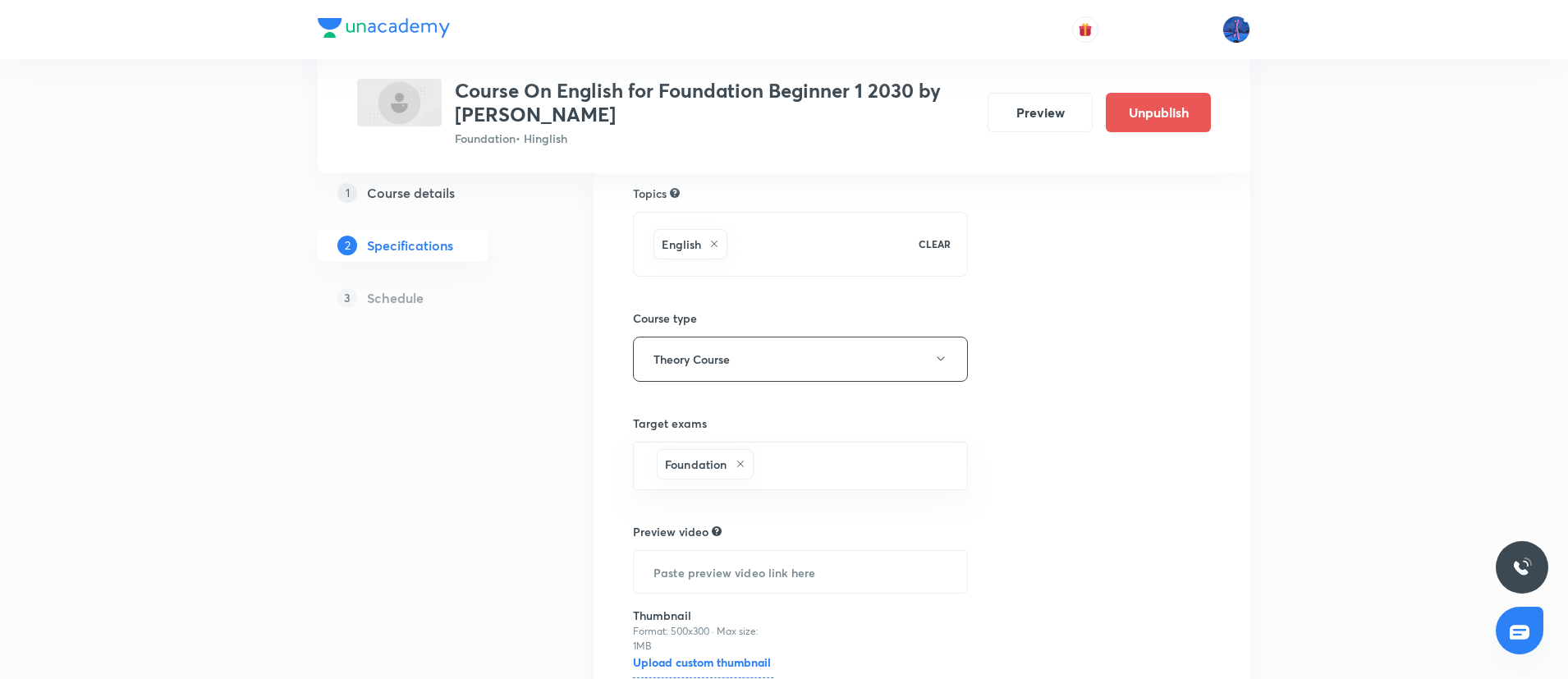
scroll to position [290, 0]
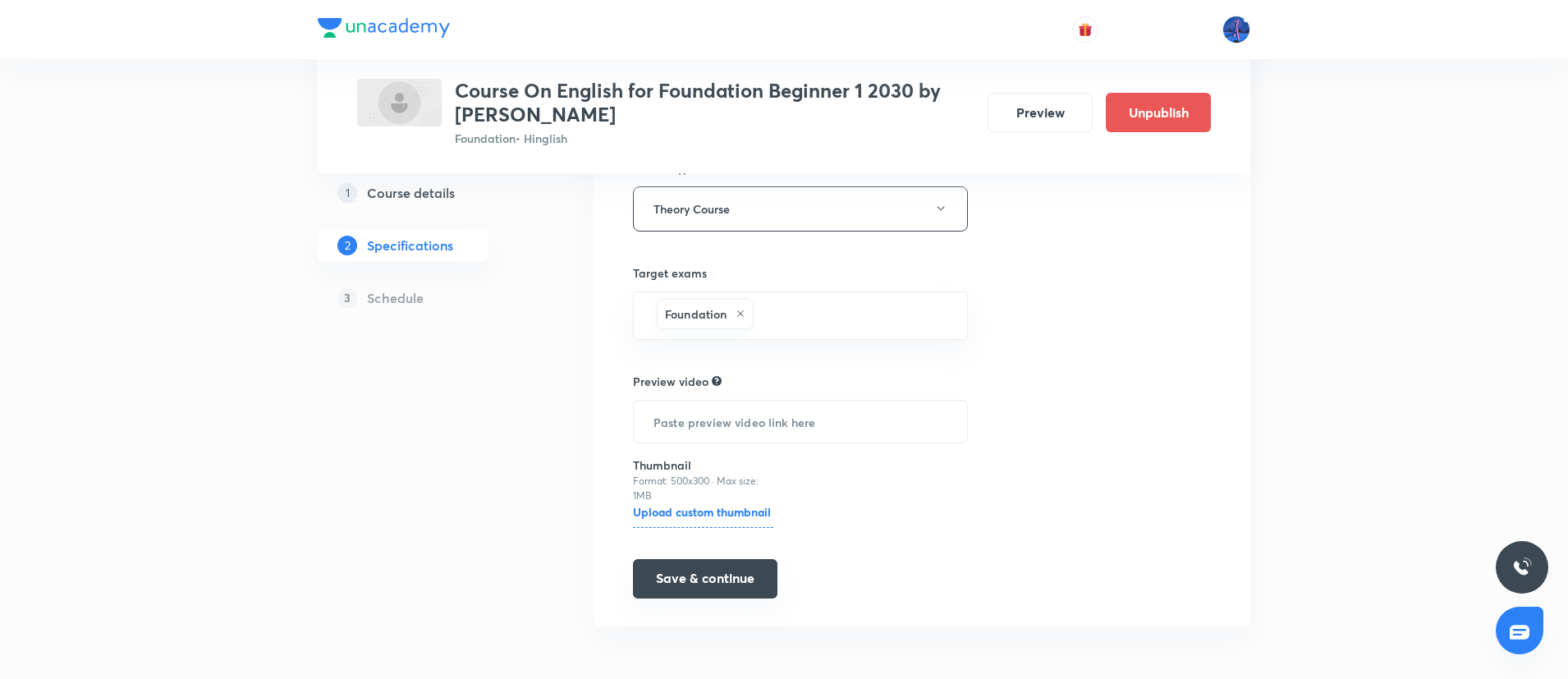
click at [738, 576] on button "Save & continue" at bounding box center [705, 578] width 145 height 40
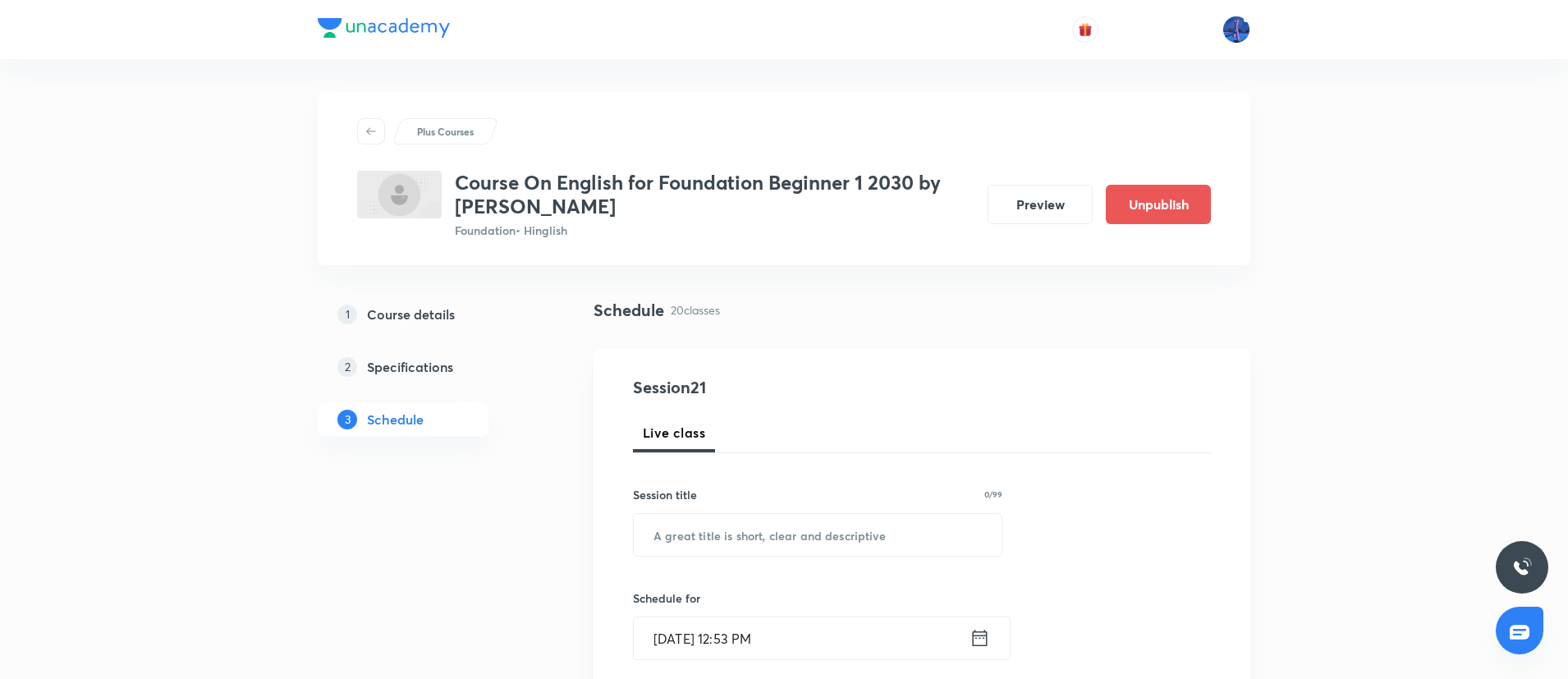
click at [417, 306] on h5 "Course details" at bounding box center [411, 314] width 88 height 19
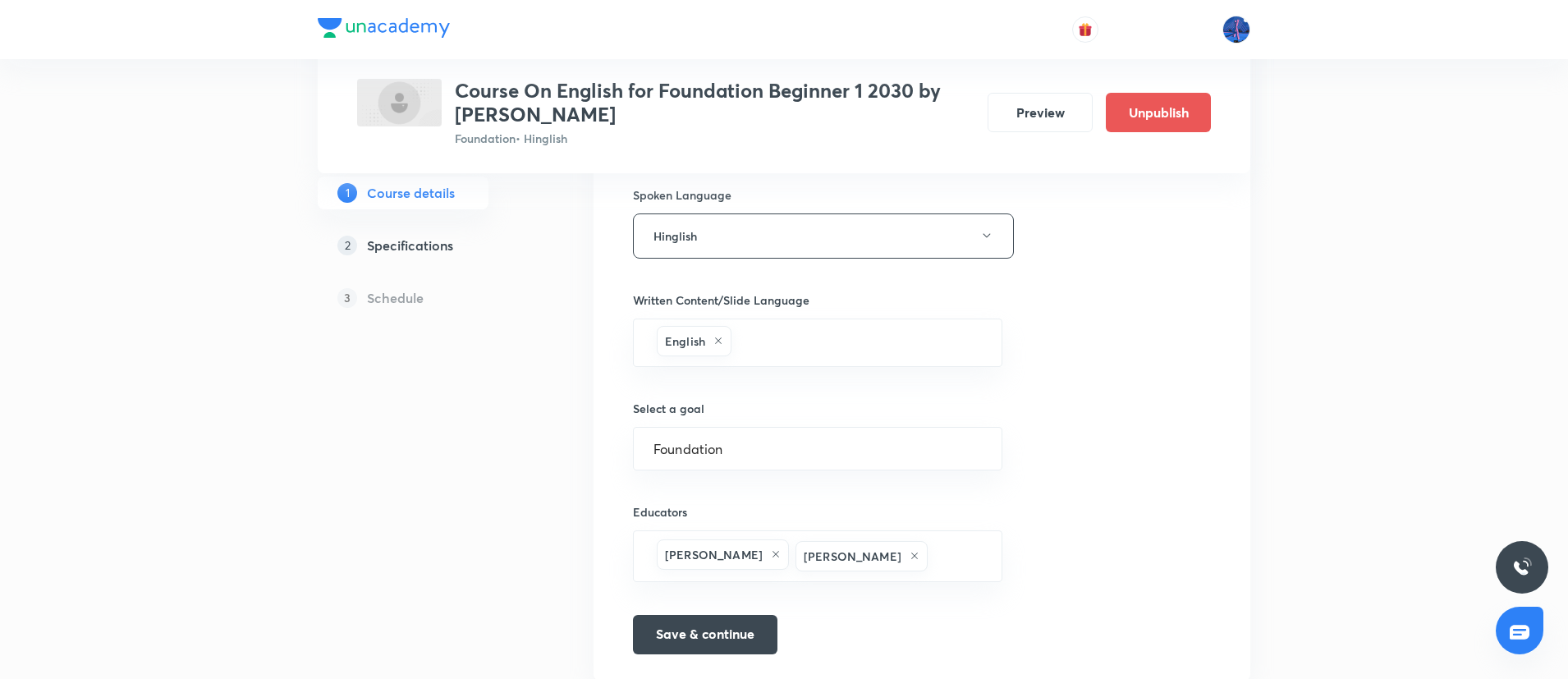
scroll to position [920, 0]
click at [909, 556] on icon at bounding box center [914, 552] width 10 height 10
click at [735, 611] on button "Save & continue" at bounding box center [705, 626] width 145 height 40
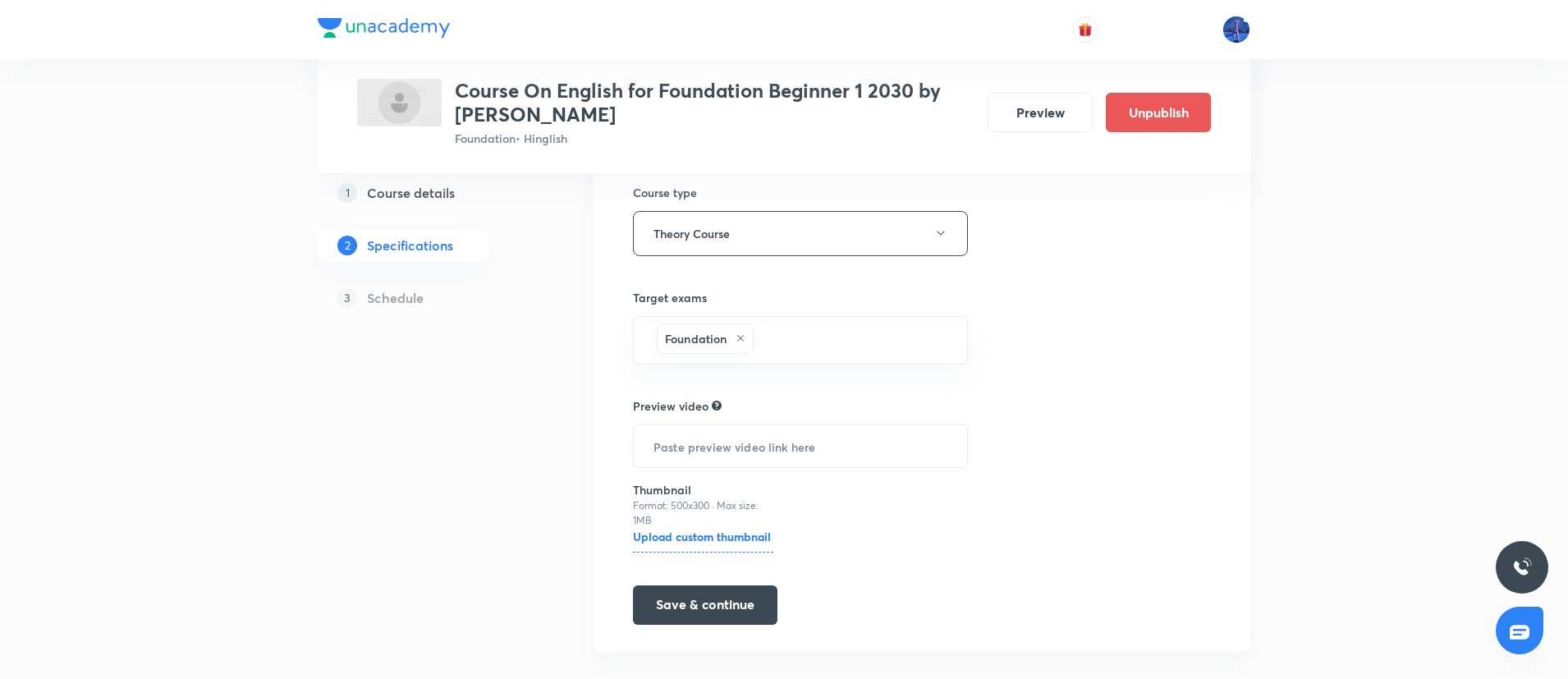
scroll to position [290, 0]
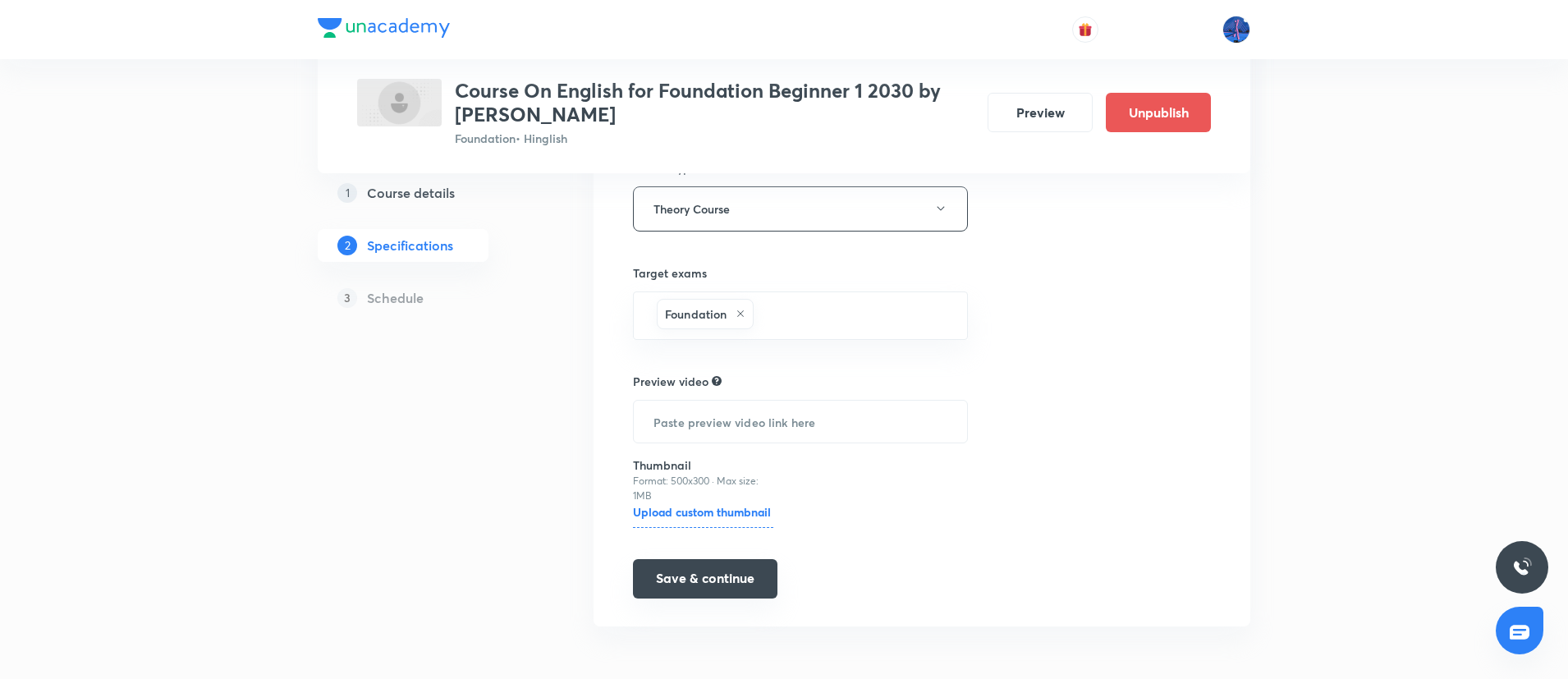
click at [711, 588] on button "Save & continue" at bounding box center [705, 578] width 145 height 40
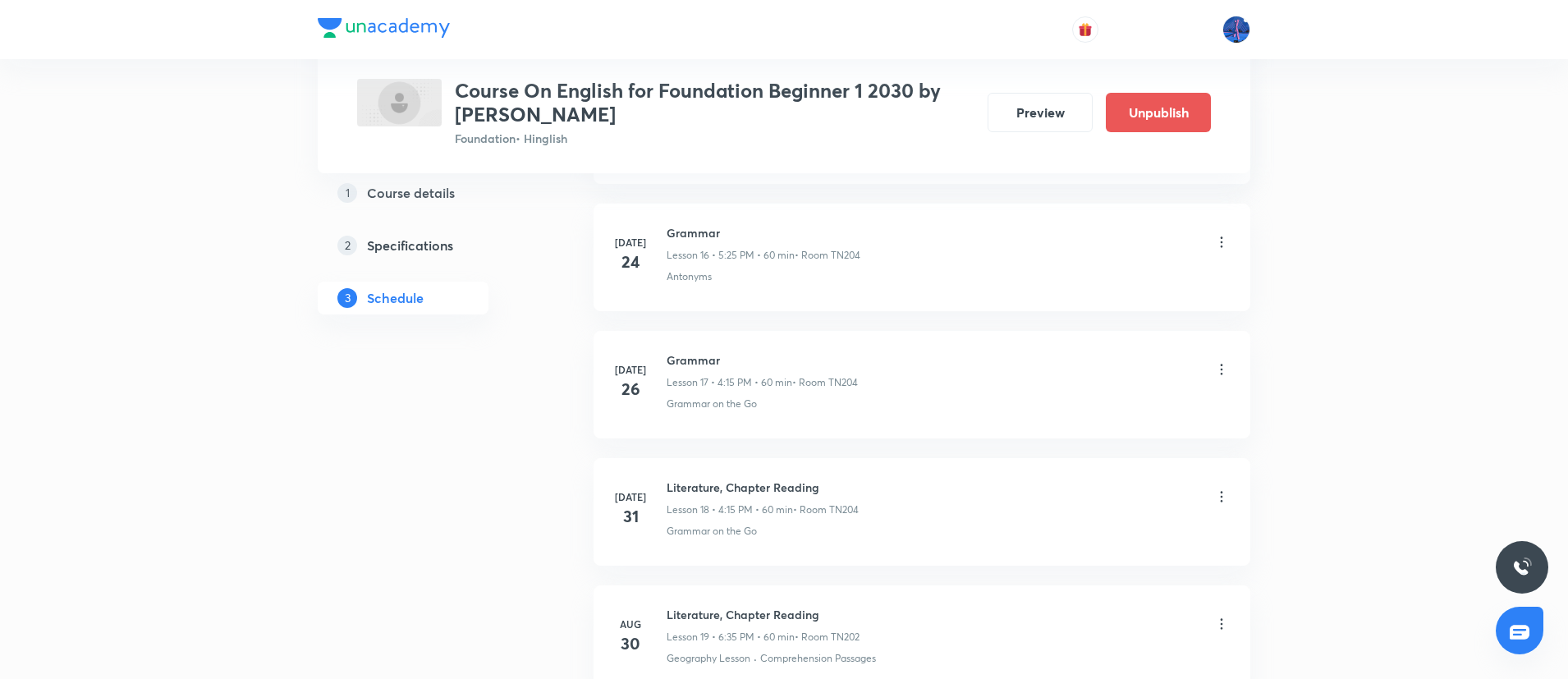
scroll to position [3309, 0]
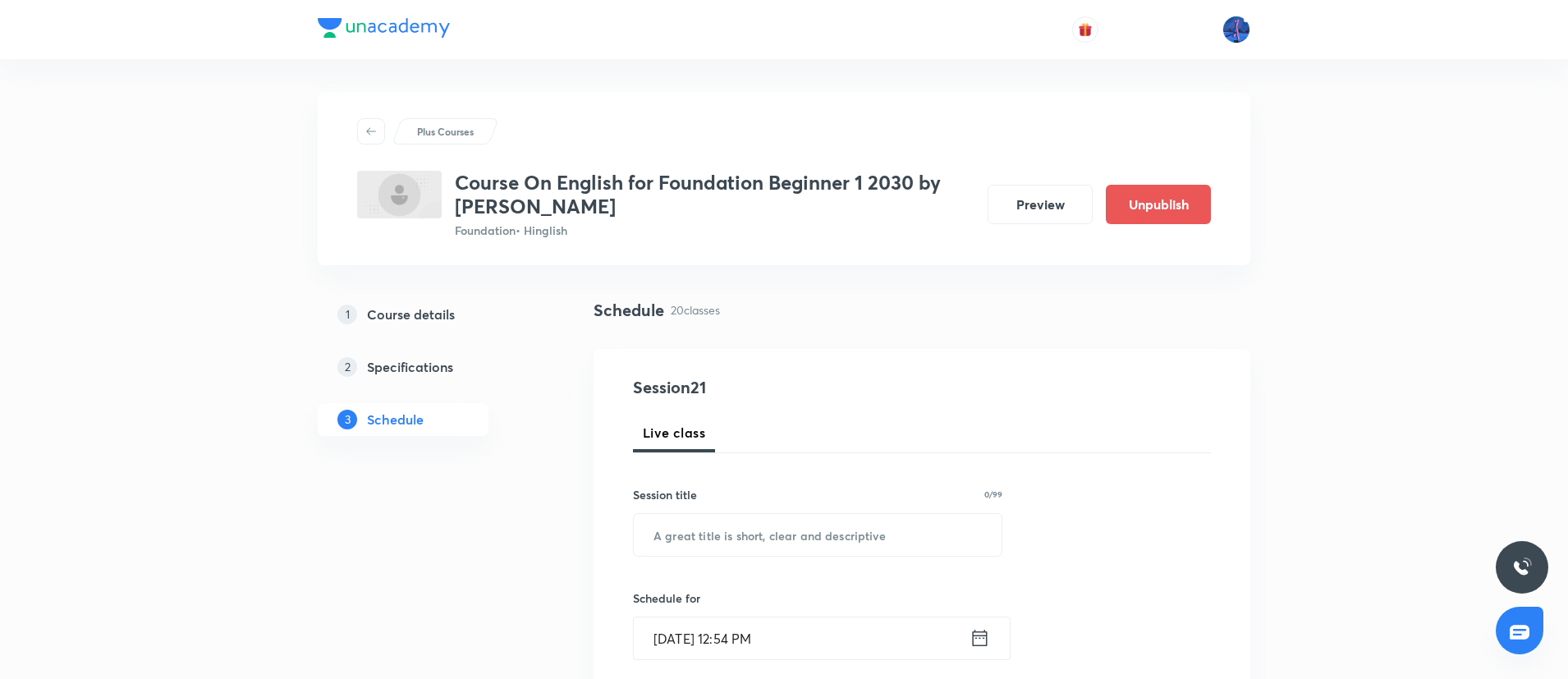
click at [394, 311] on h5 "Course details" at bounding box center [411, 314] width 88 height 19
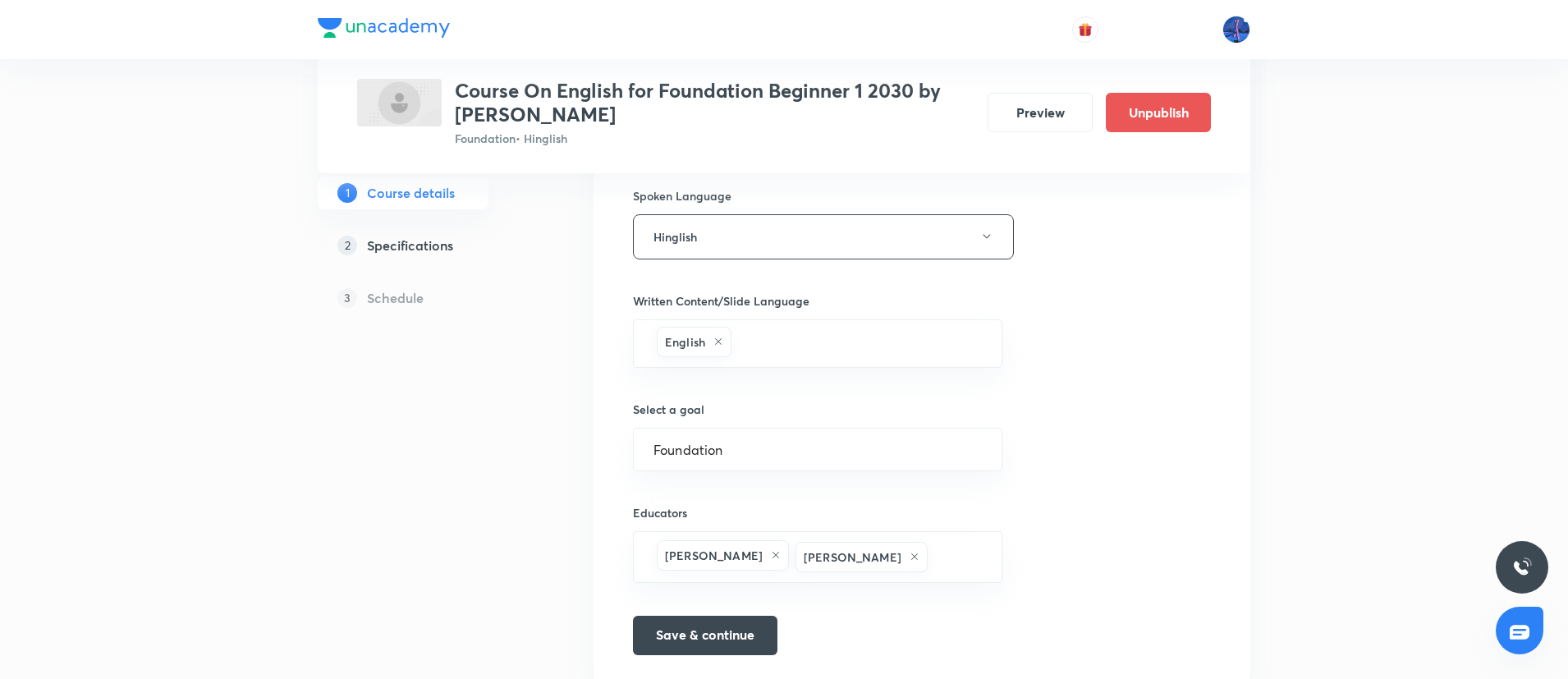
scroll to position [970, 0]
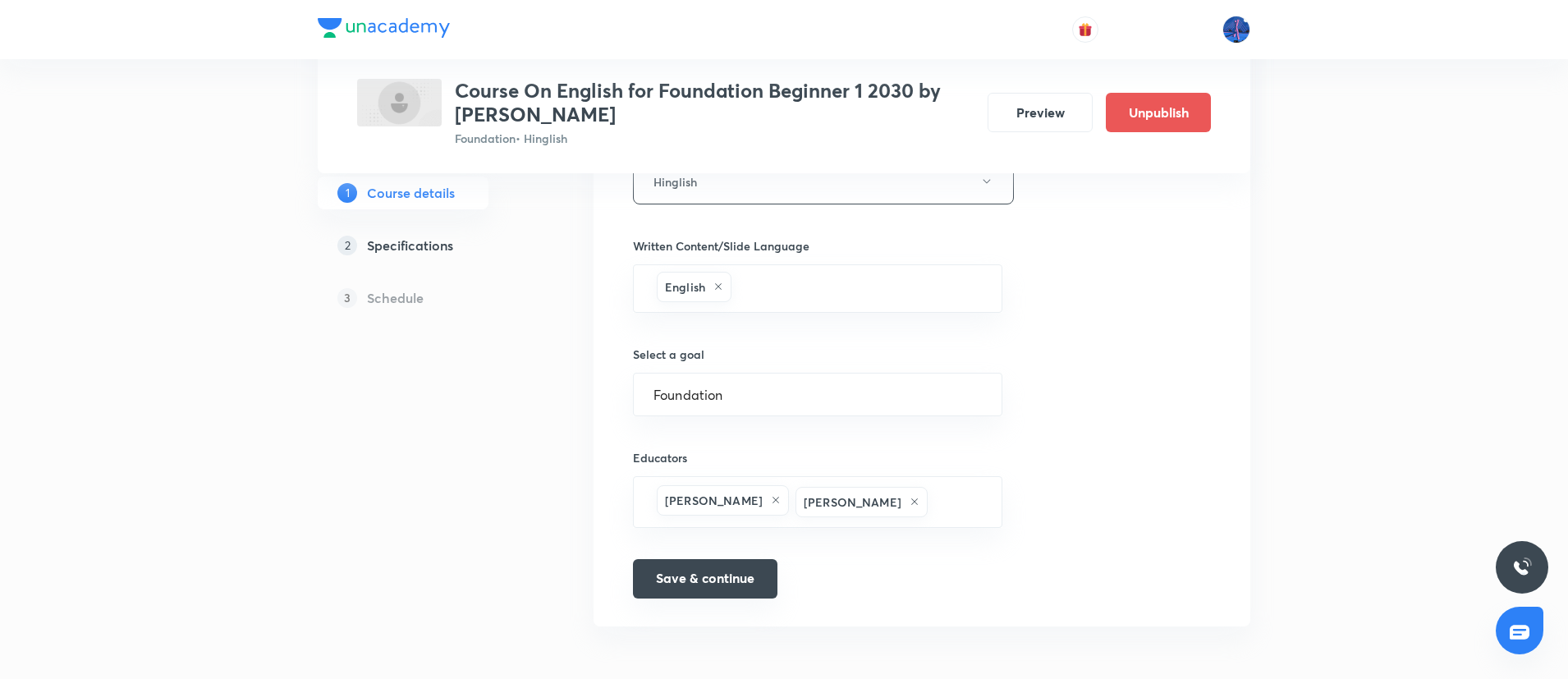
click at [709, 578] on button "Save & continue" at bounding box center [705, 578] width 145 height 40
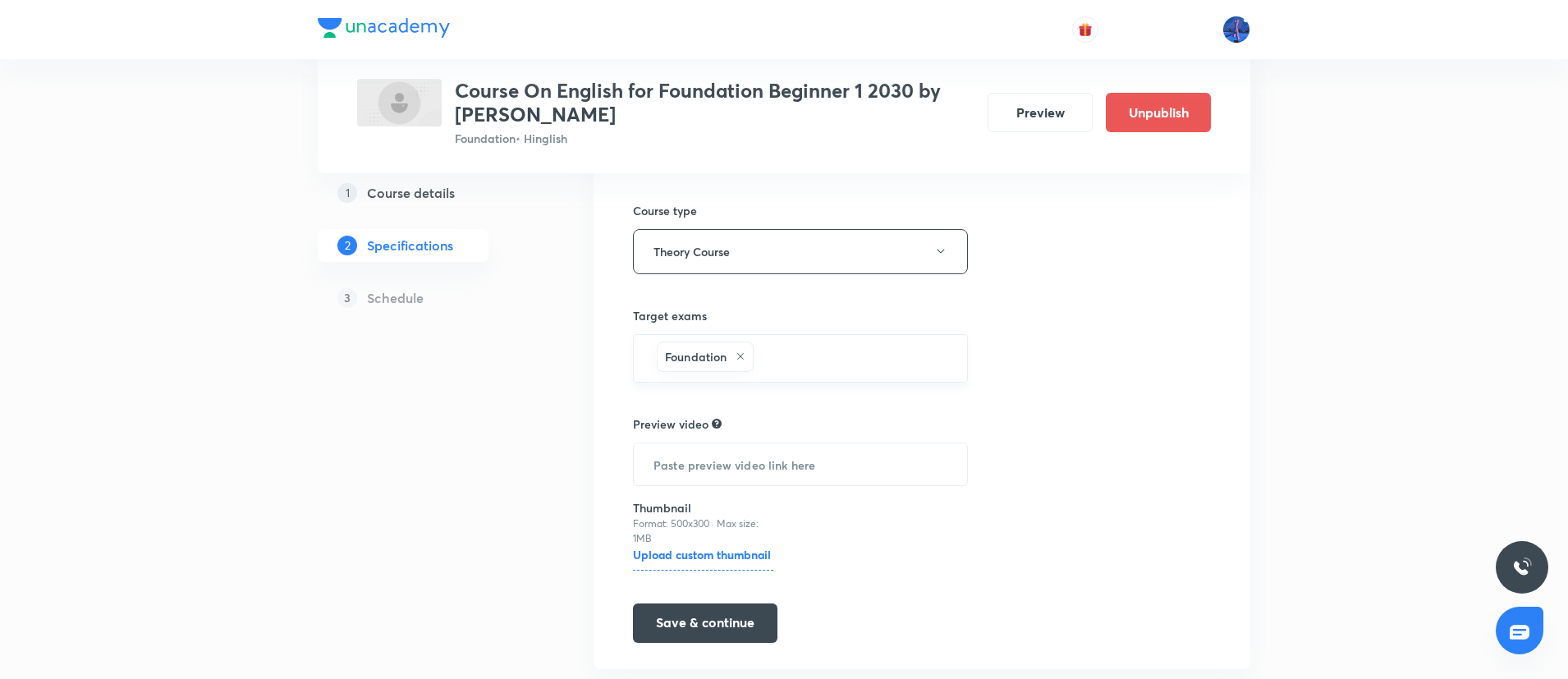
scroll to position [290, 0]
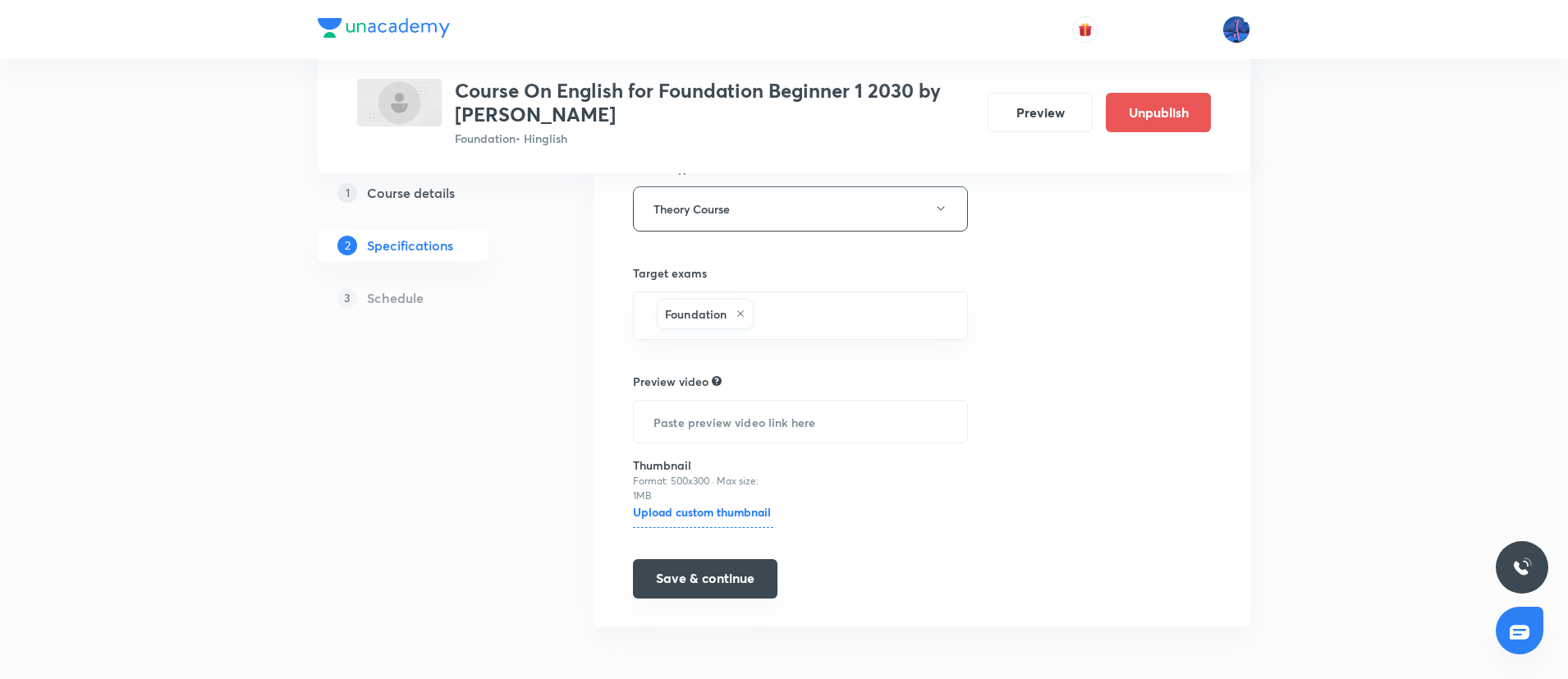
click at [688, 573] on button "Save & continue" at bounding box center [705, 578] width 145 height 40
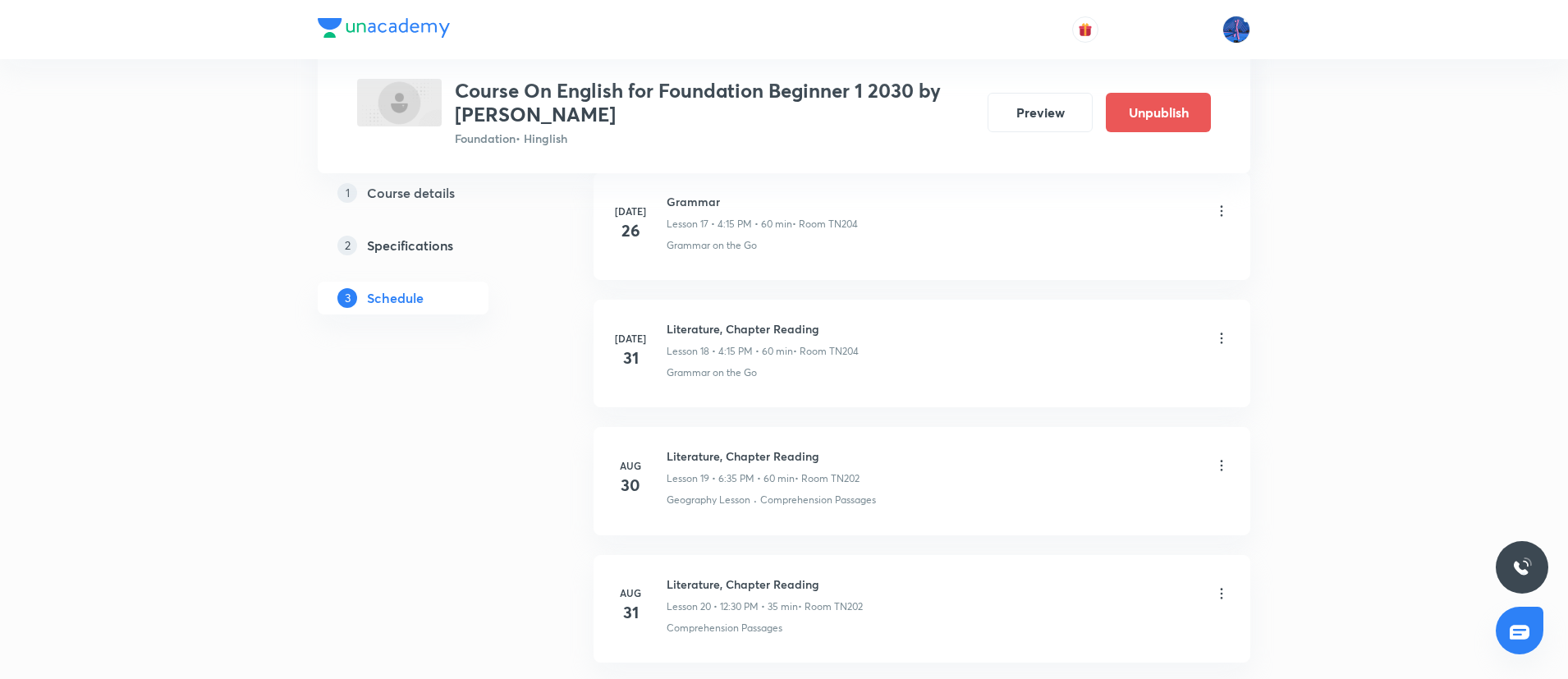
scroll to position [3309, 0]
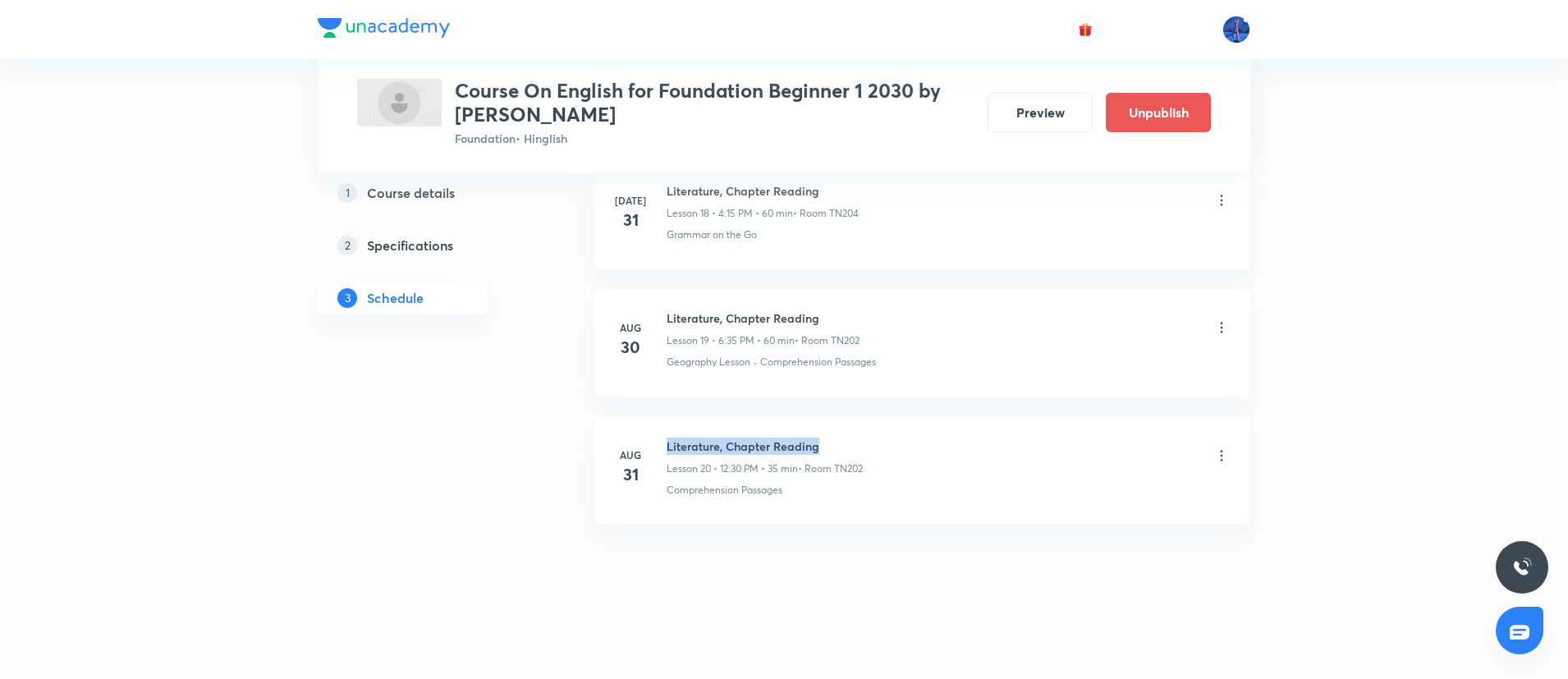
drag, startPoint x: 668, startPoint y: 445, endPoint x: 848, endPoint y: 440, distance: 180.1
click at [848, 440] on h6 "Literature, Chapter Reading" at bounding box center [765, 447] width 196 height 18
copy h6 "Literature, Chapter Reading"
